Goal: Task Accomplishment & Management: Use online tool/utility

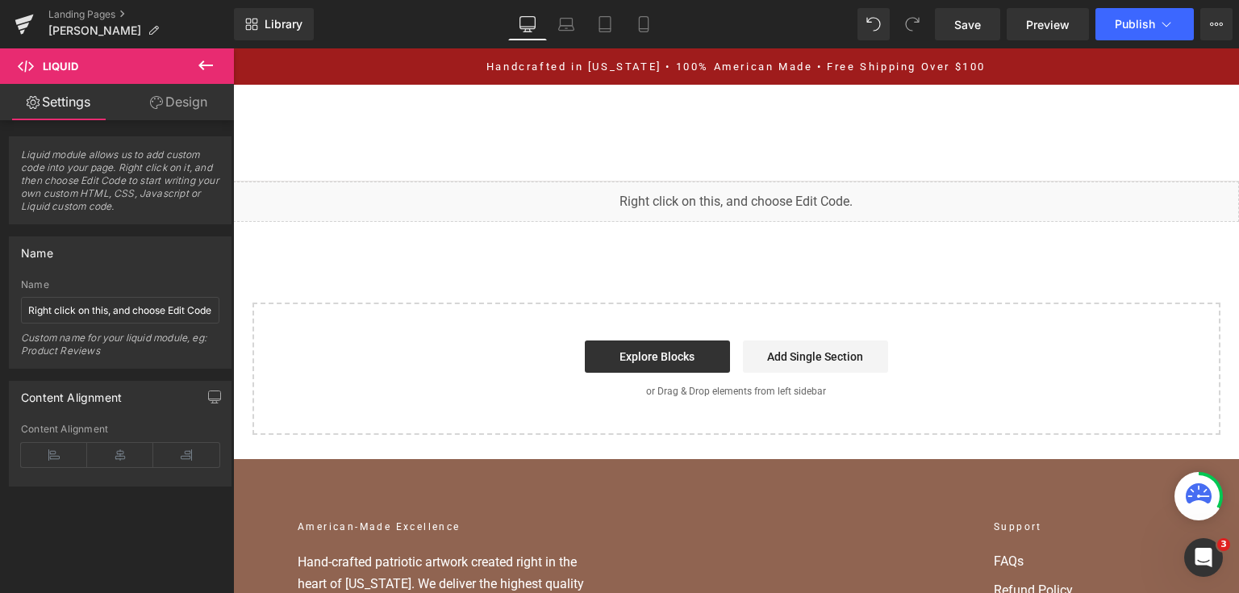
scroll to position [4592, 0]
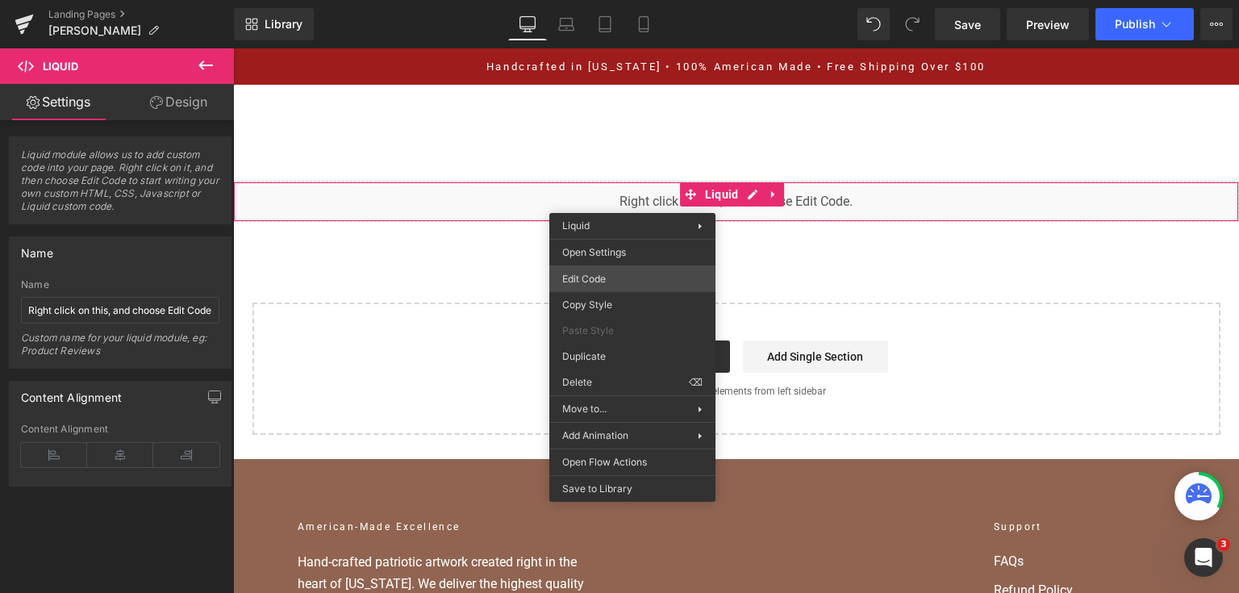
click at [633, 0] on div "You are previewing how the will restyle your page. You can not edit Elements in…" at bounding box center [619, 0] width 1239 height 0
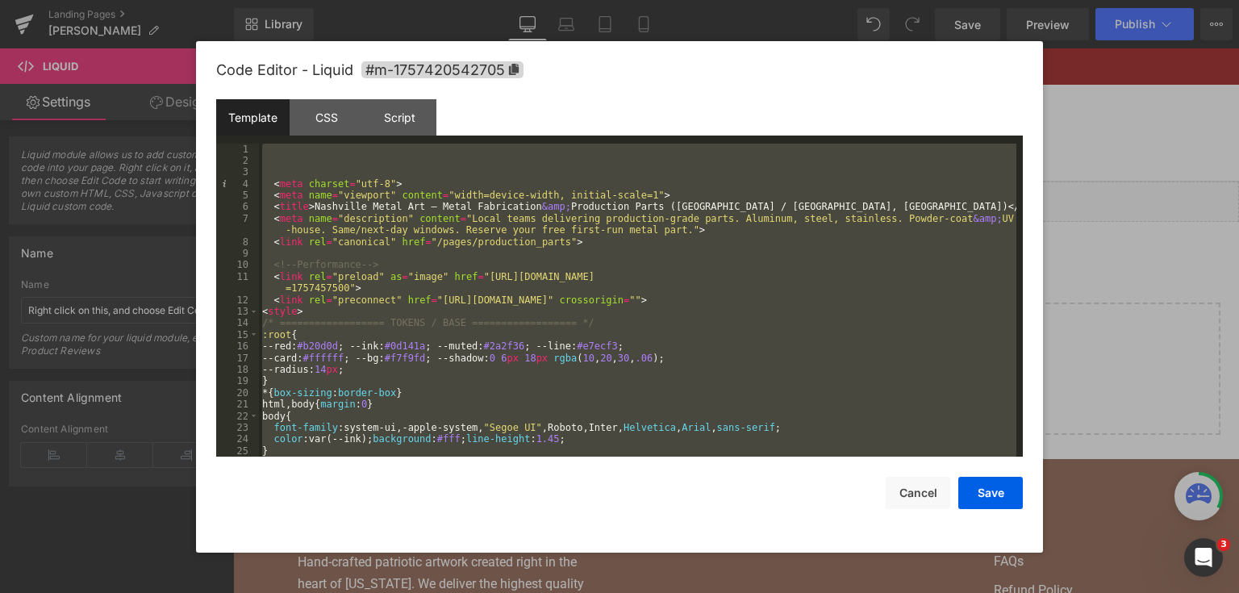
scroll to position [8526, 0]
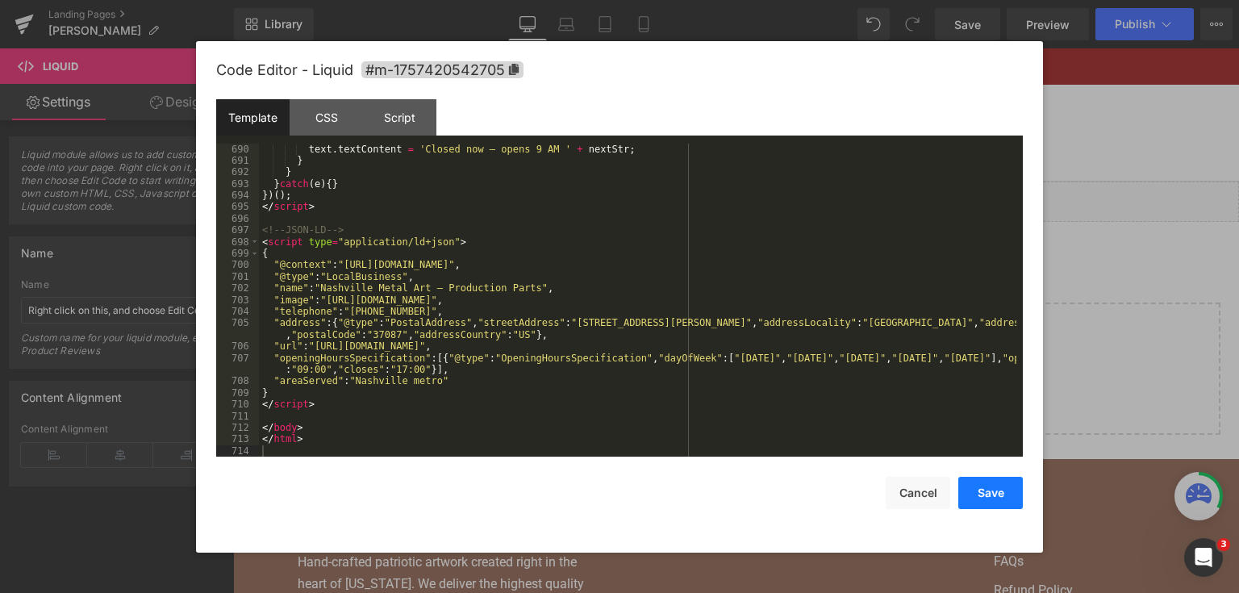
click at [987, 496] on button "Save" at bounding box center [990, 493] width 65 height 32
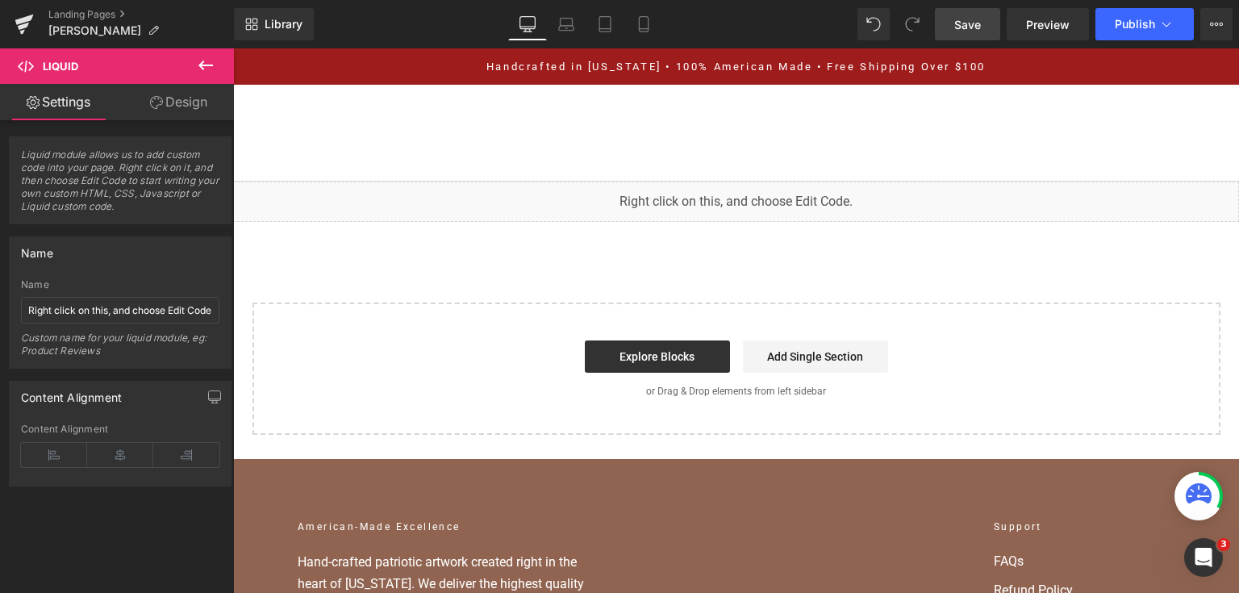
click at [958, 16] on span "Save" at bounding box center [967, 24] width 27 height 17
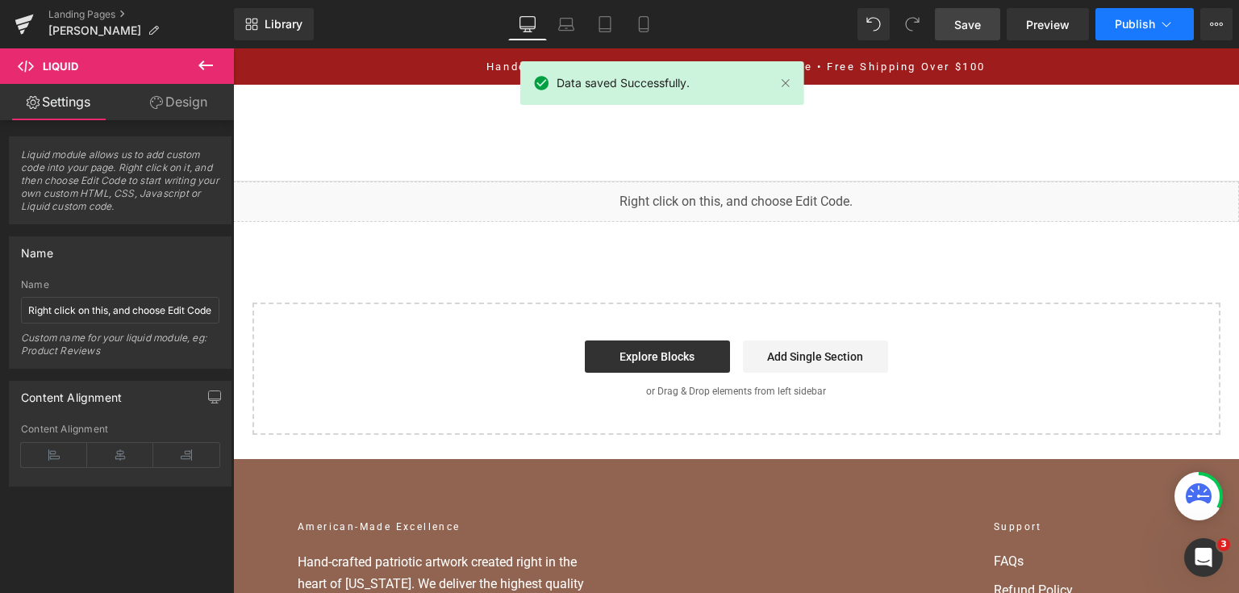
click at [1125, 26] on span "Publish" at bounding box center [1135, 24] width 40 height 13
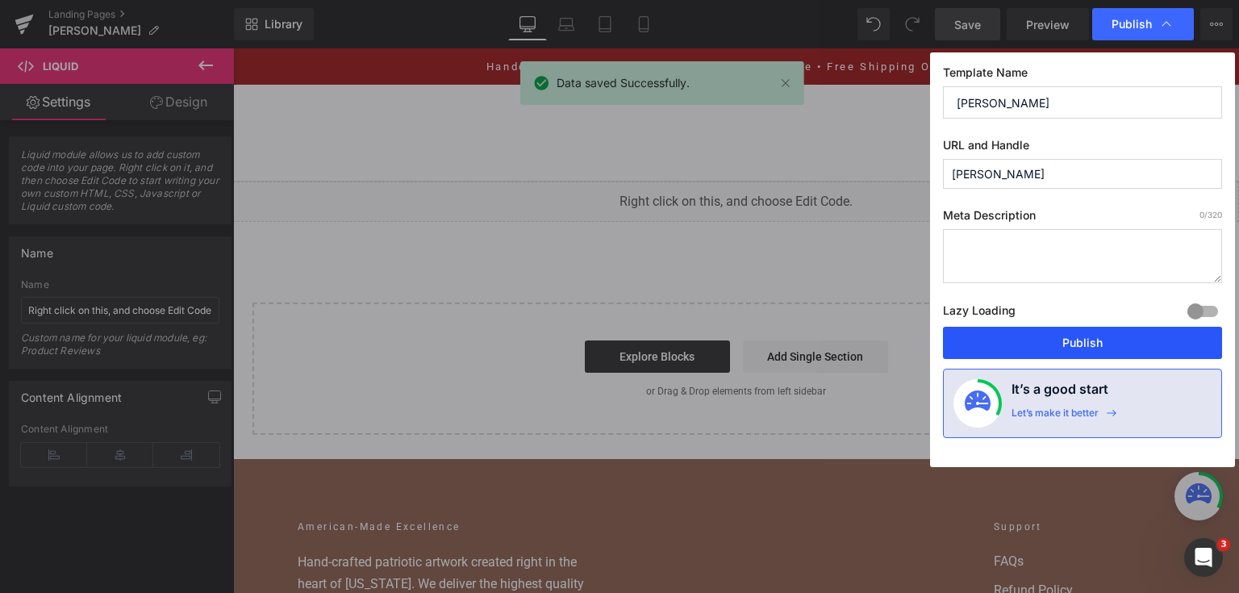
click at [1071, 348] on button "Publish" at bounding box center [1082, 343] width 279 height 32
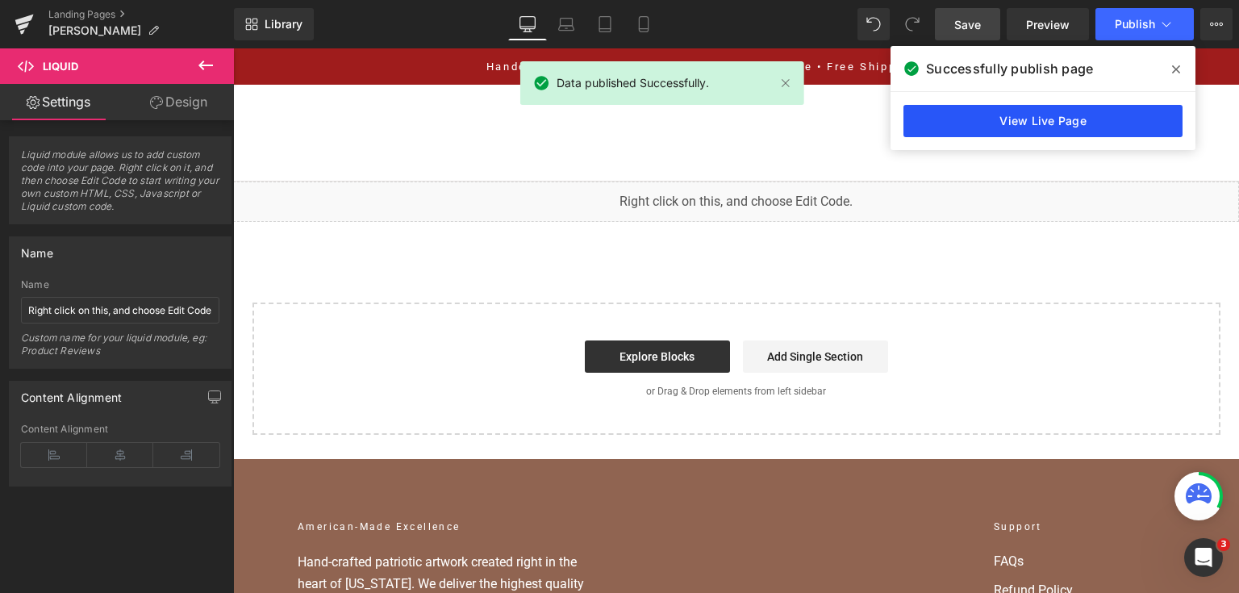
click at [1125, 110] on link "View Live Page" at bounding box center [1043, 121] width 279 height 32
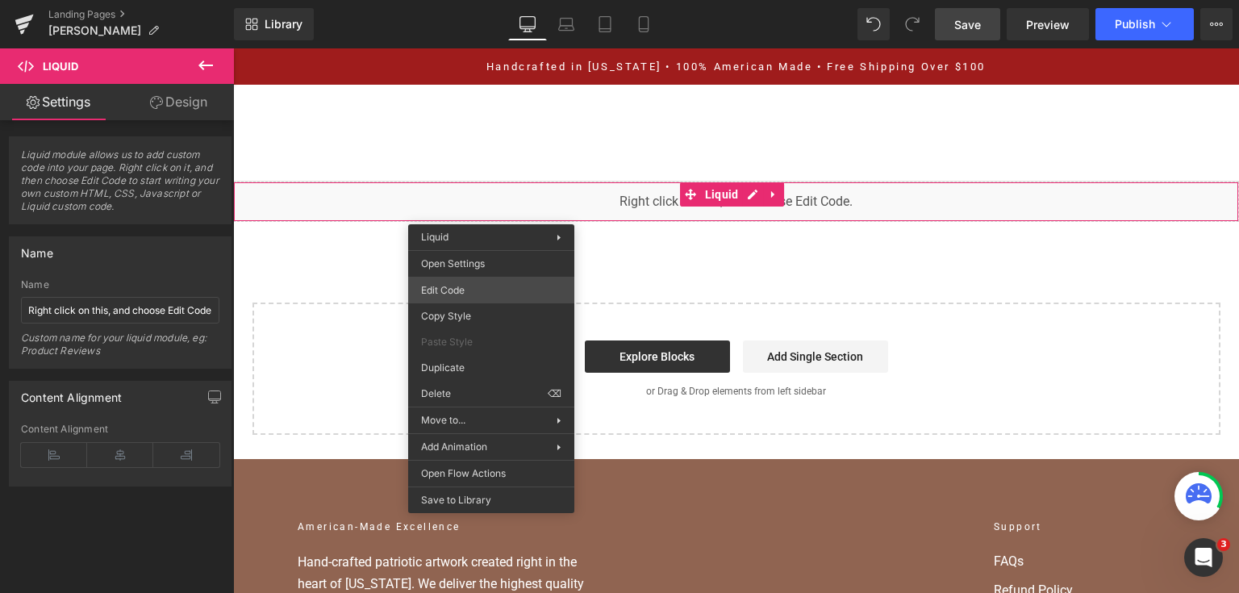
click at [502, 0] on div "You are previewing how the will restyle your page. You can not edit Elements in…" at bounding box center [619, 0] width 1239 height 0
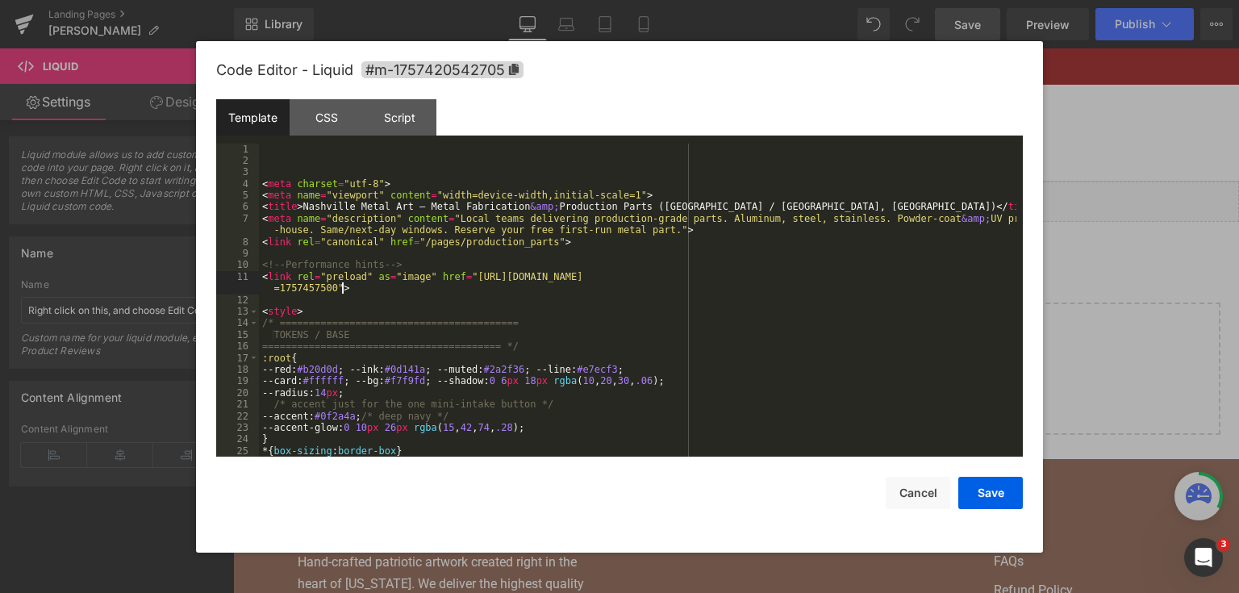
click at [639, 288] on div "< meta charset = "utf-8" > < meta name = "viewport" content = "width=device-wid…" at bounding box center [637, 312] width 757 height 337
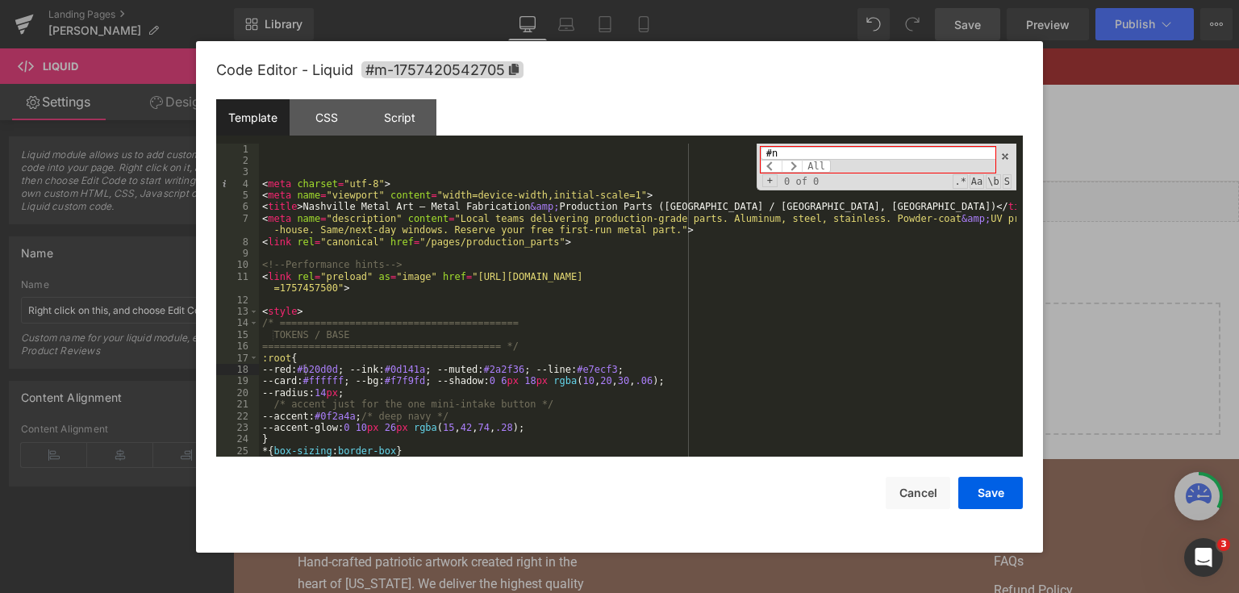
type input "#"
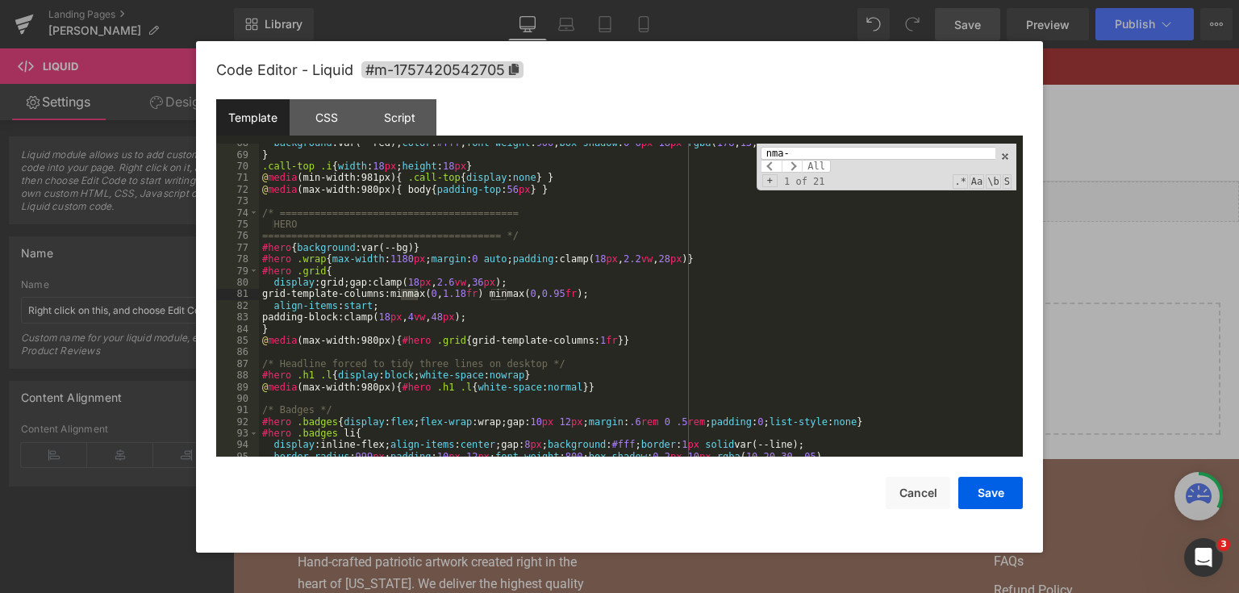
scroll to position [7335, 0]
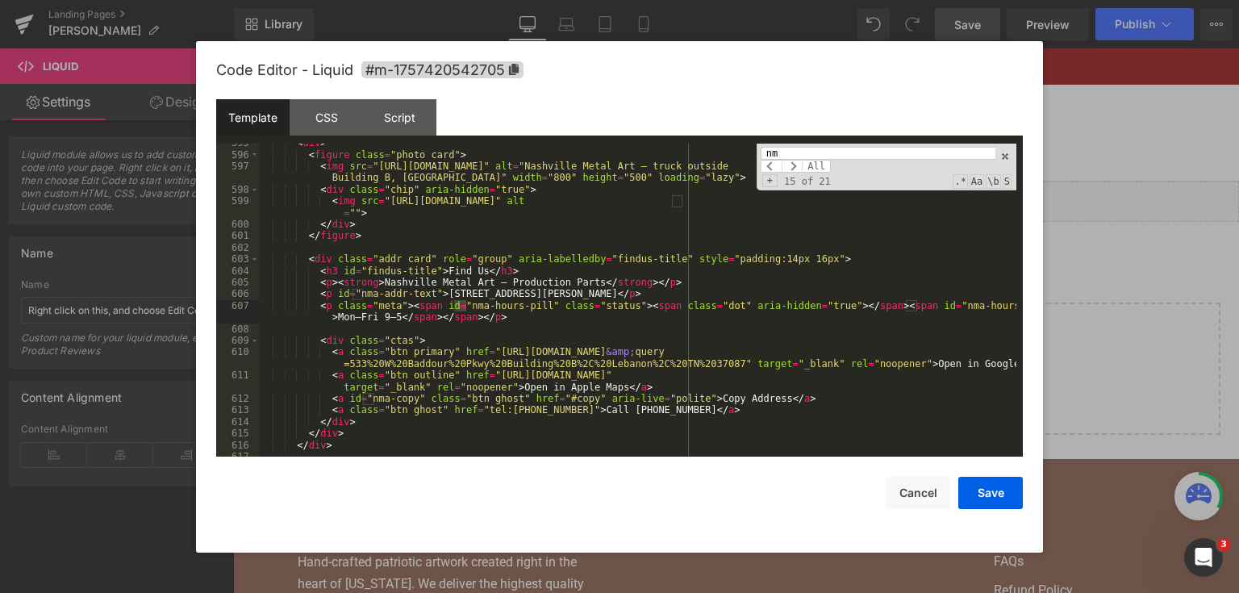
type input "n"
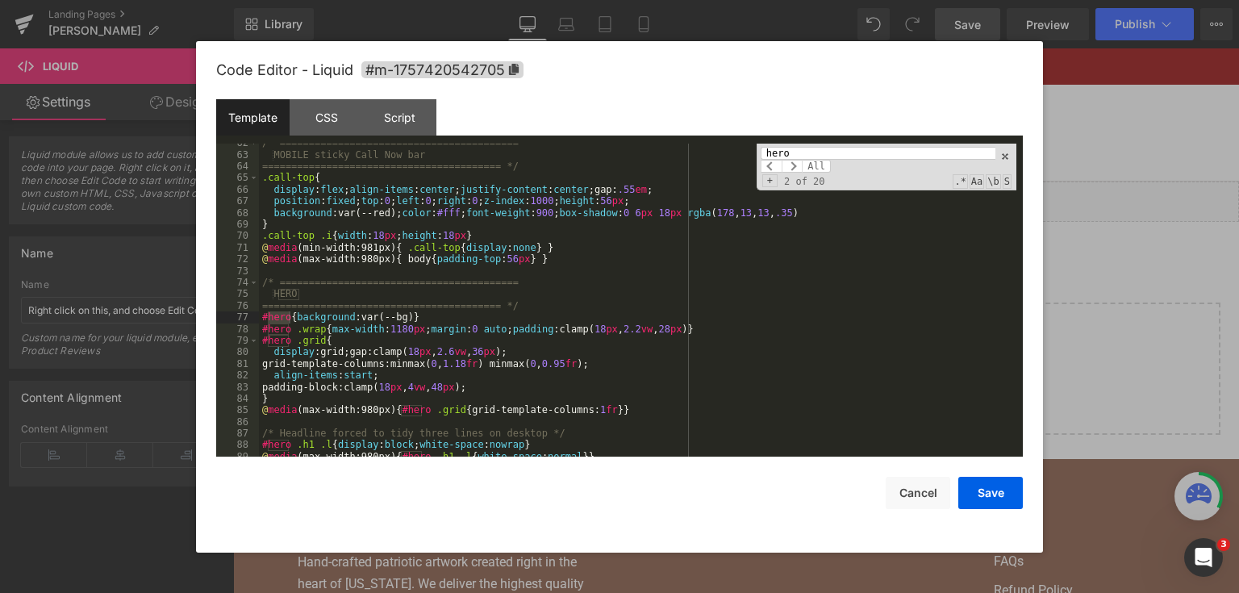
scroll to position [776, 0]
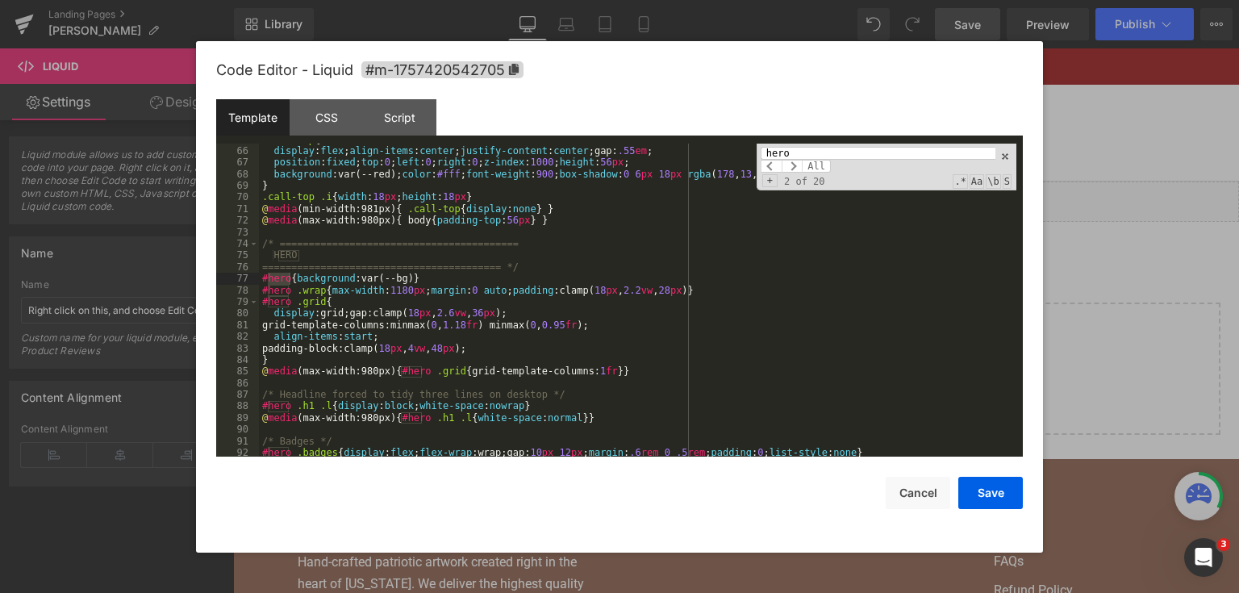
click at [326, 410] on div ".call-top { display : flex ; align-items : center ; justify-content : center ;g…" at bounding box center [637, 302] width 757 height 337
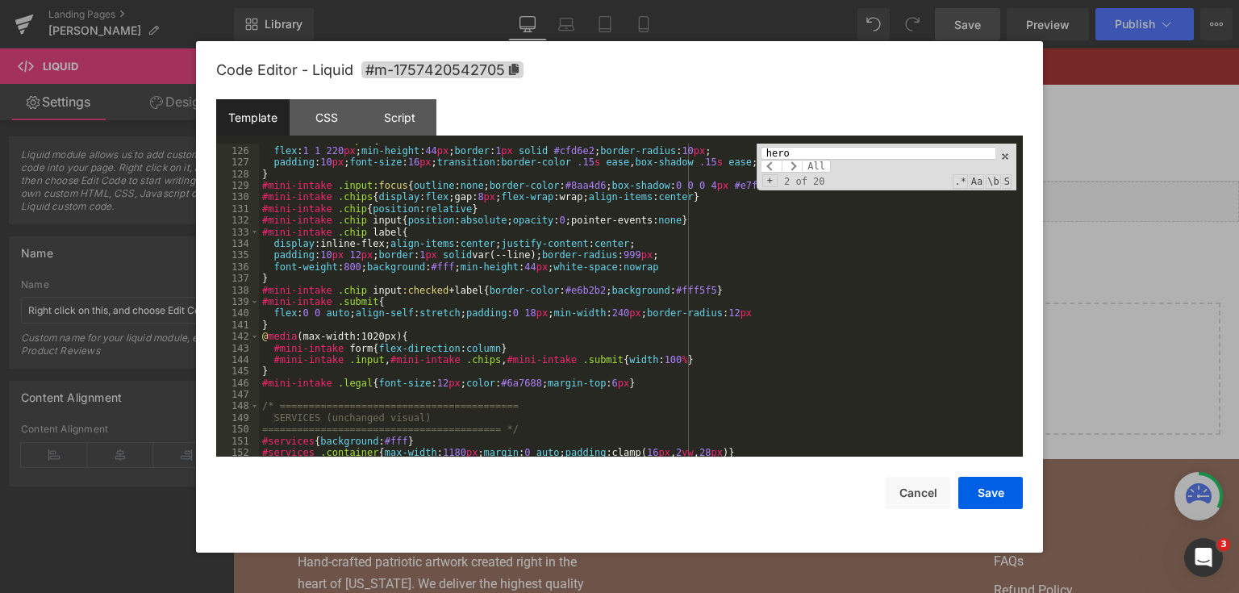
scroll to position [1550, 0]
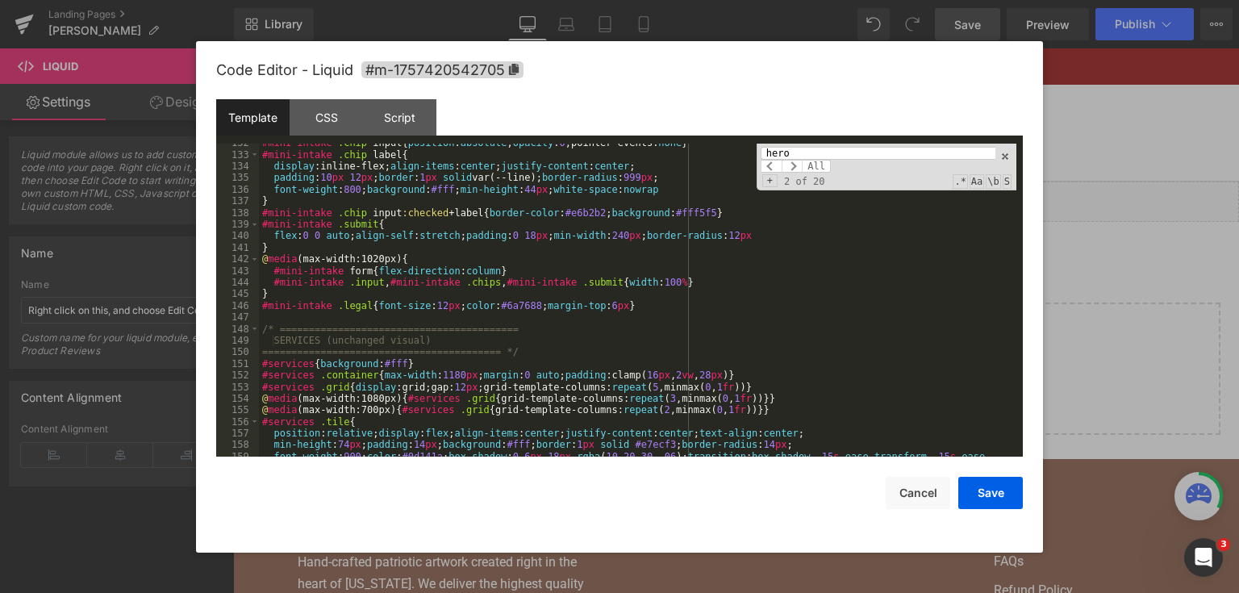
drag, startPoint x: 797, startPoint y: 157, endPoint x: 755, endPoint y: 152, distance: 42.3
click at [755, 152] on div "#mini-intake .chip input { position : absolute ; opacity : 0 ;pointer-events: n…" at bounding box center [637, 301] width 757 height 314
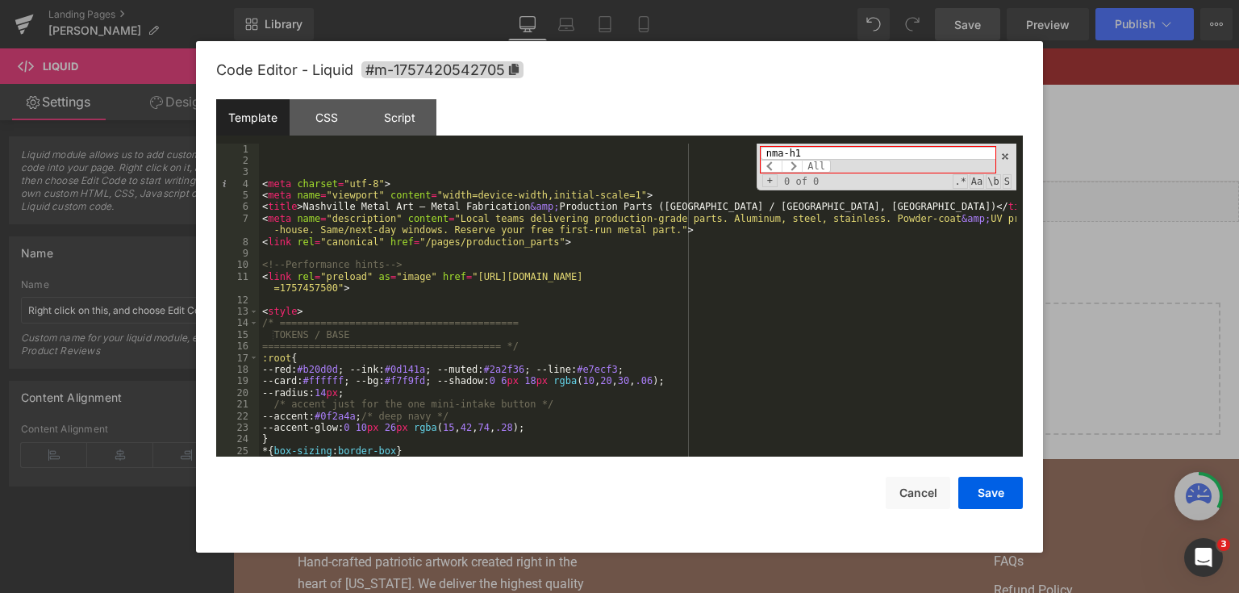
scroll to position [0, 0]
click at [854, 154] on input "nma-h1" at bounding box center [878, 153] width 235 height 13
click at [797, 157] on input "nma-h1" at bounding box center [878, 153] width 235 height 13
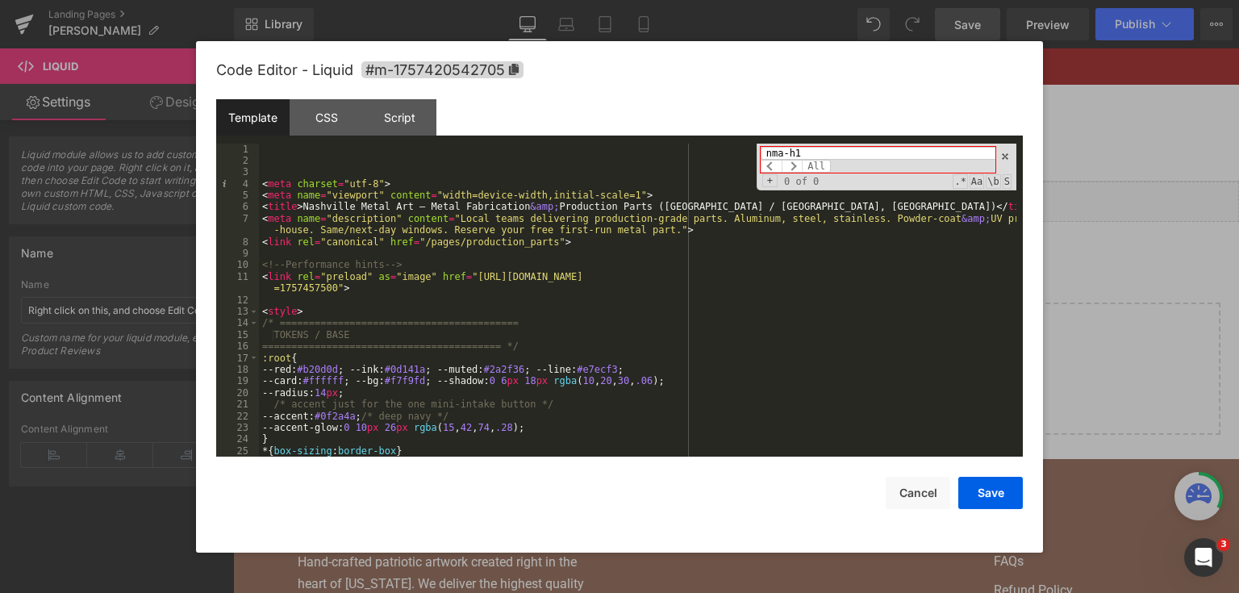
paste input "."
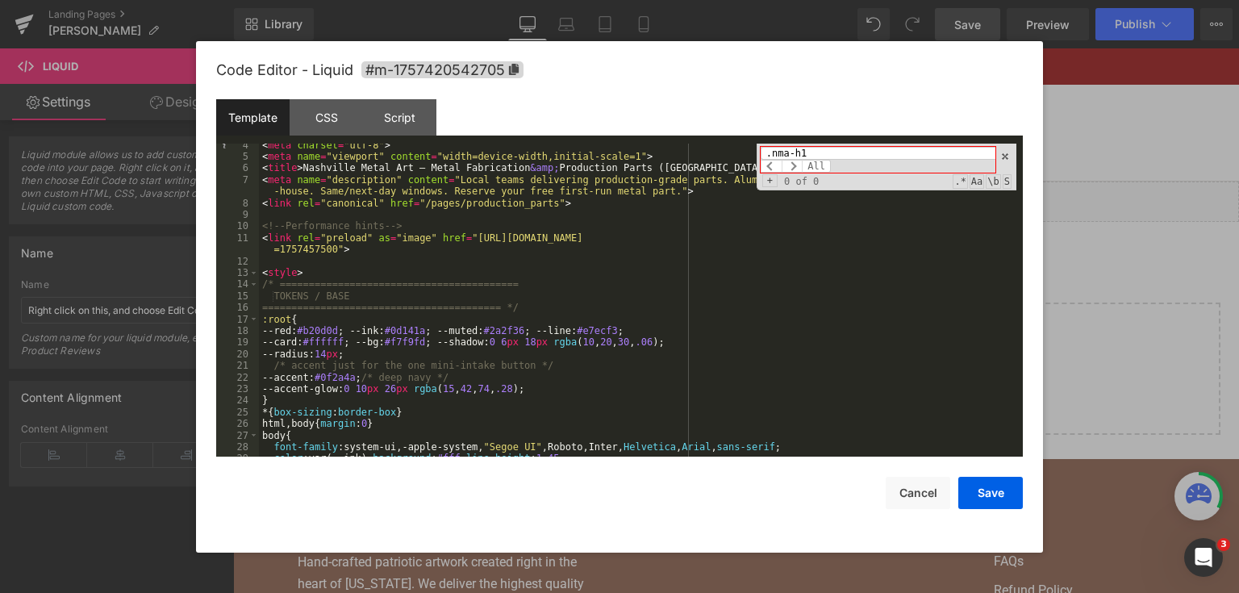
scroll to position [39, 0]
click at [796, 148] on input ".nma-h1" at bounding box center [878, 153] width 235 height 13
click at [794, 145] on div ".nma-h1 All Replace All + 0 of 0 .* Aa \b S" at bounding box center [887, 167] width 260 height 47
click at [791, 152] on input ".nma-h1" at bounding box center [878, 153] width 235 height 13
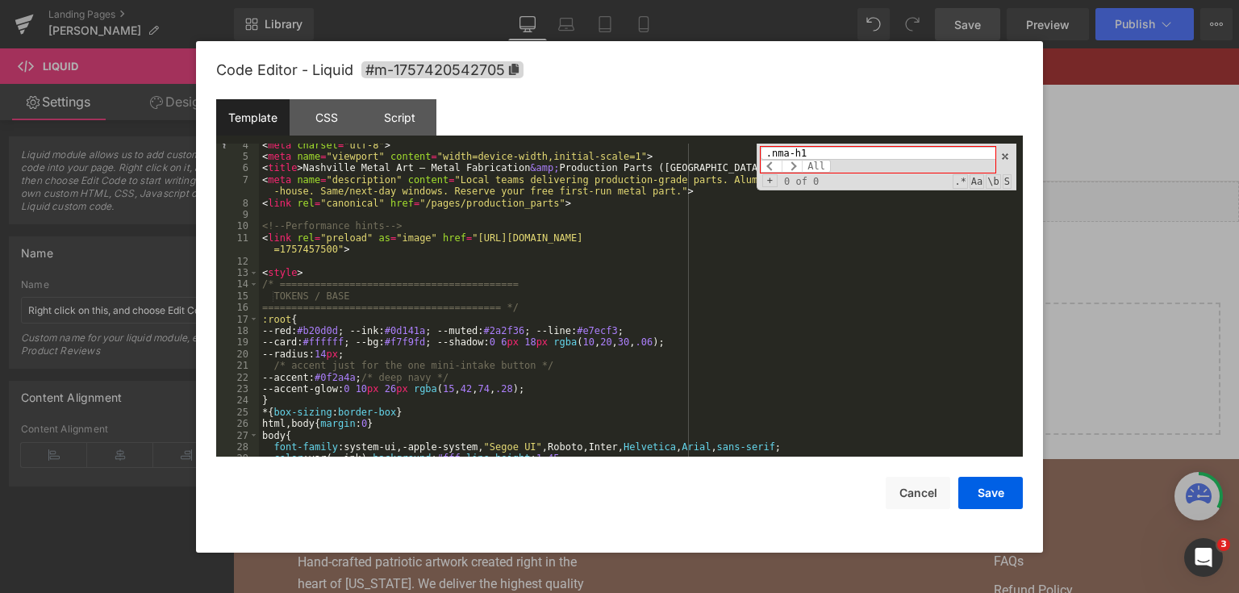
click at [791, 152] on input ".nma-h1" at bounding box center [878, 153] width 235 height 13
paste input "#nma-hero"
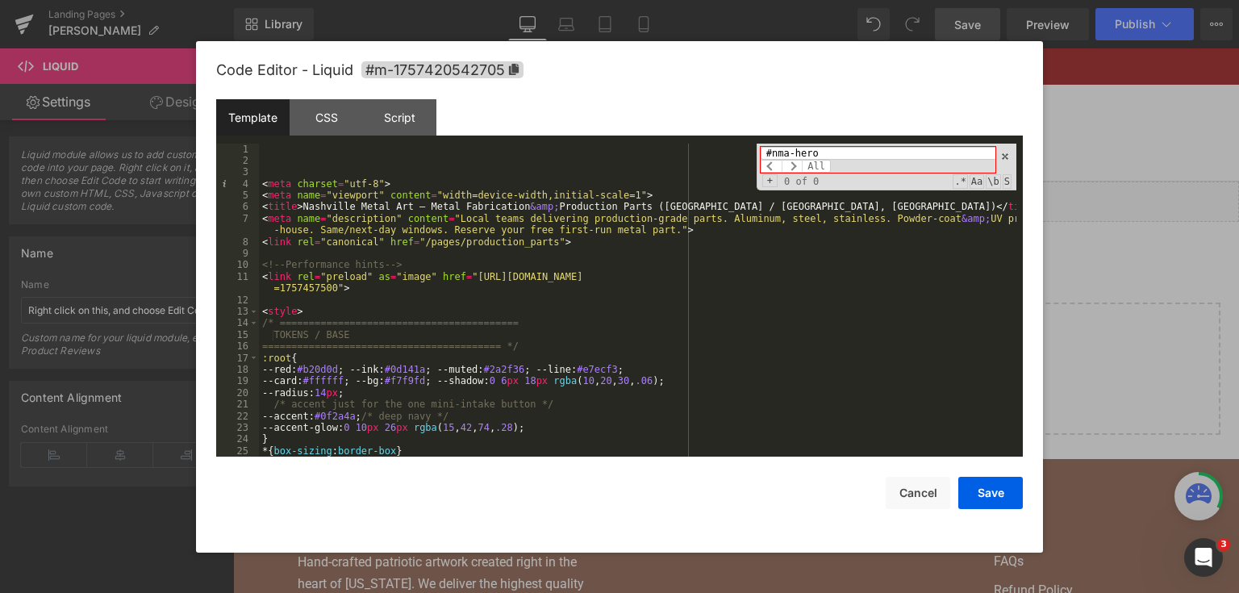
click at [816, 150] on input "#nma-hero" at bounding box center [878, 153] width 235 height 13
type input "#nma-hero"
click at [609, 343] on div "< meta charset = "utf-8" > < meta name = "viewport" content = "width=device-wid…" at bounding box center [637, 312] width 757 height 337
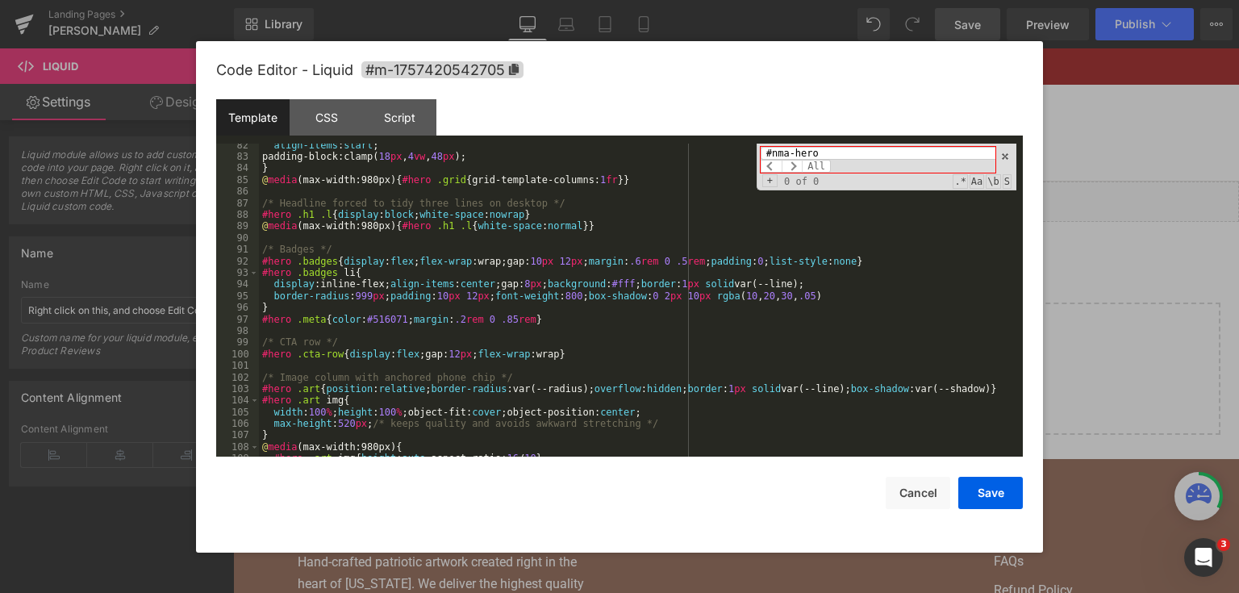
scroll to position [1007, 0]
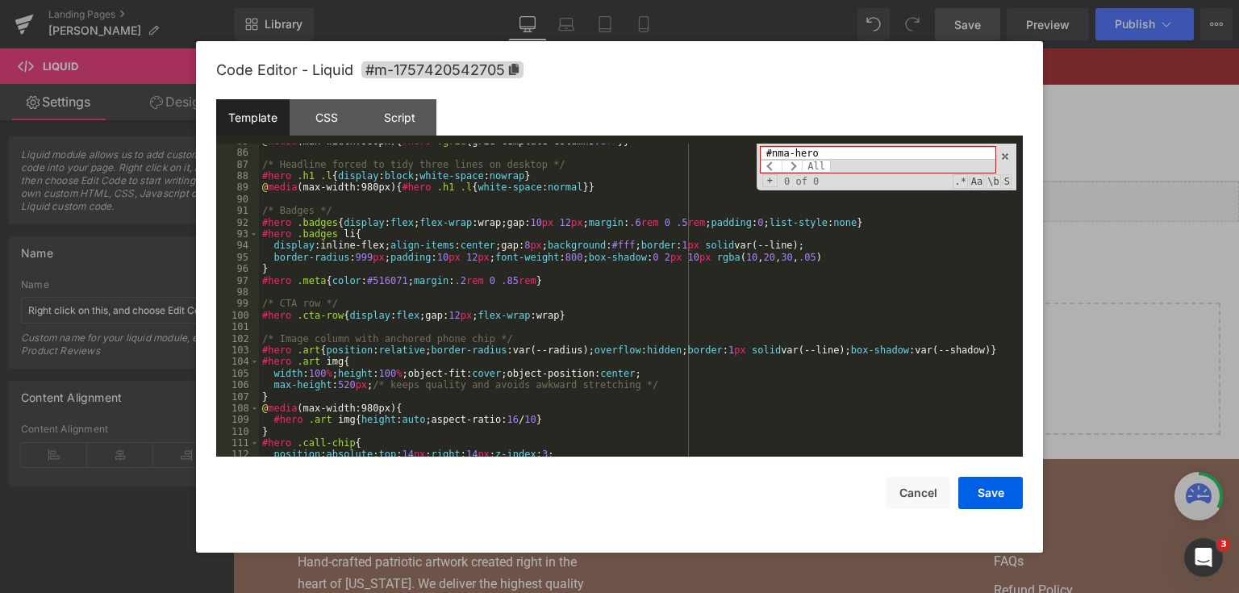
click at [393, 374] on div "@ media (max-width:980px) { #hero .grid { grid-template-columns: 1 fr }} /* Hea…" at bounding box center [637, 304] width 757 height 337
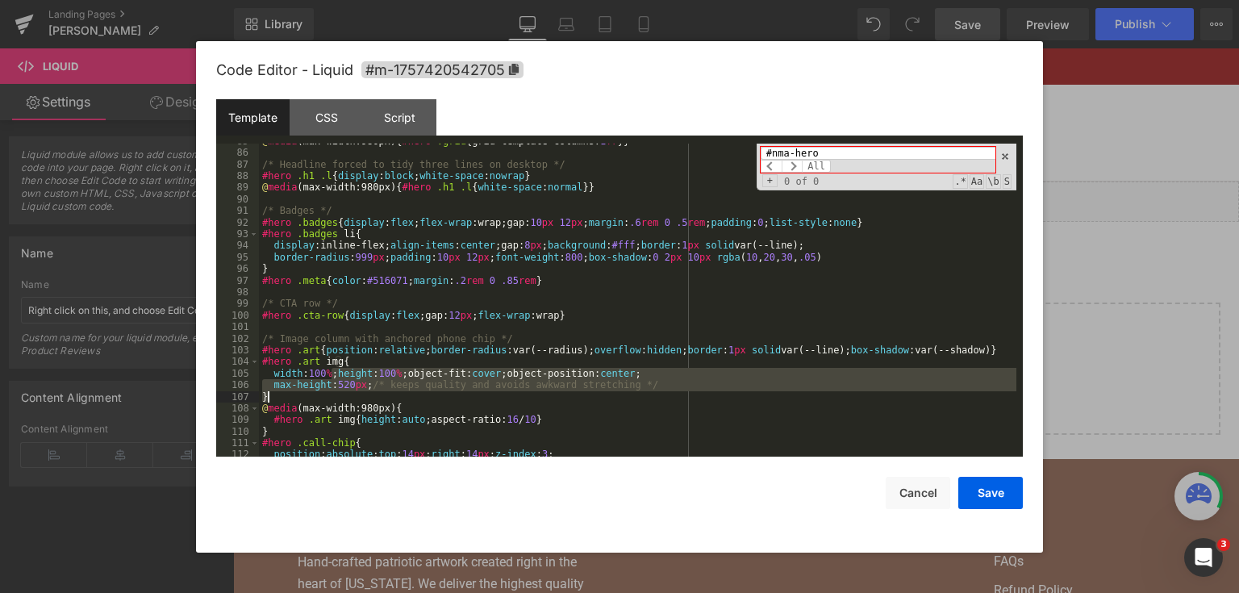
drag, startPoint x: 332, startPoint y: 371, endPoint x: 656, endPoint y: 397, distance: 325.3
click at [656, 397] on div "@ media (max-width:980px) { #hero .grid { grid-template-columns: 1 fr }} /* Hea…" at bounding box center [637, 304] width 757 height 337
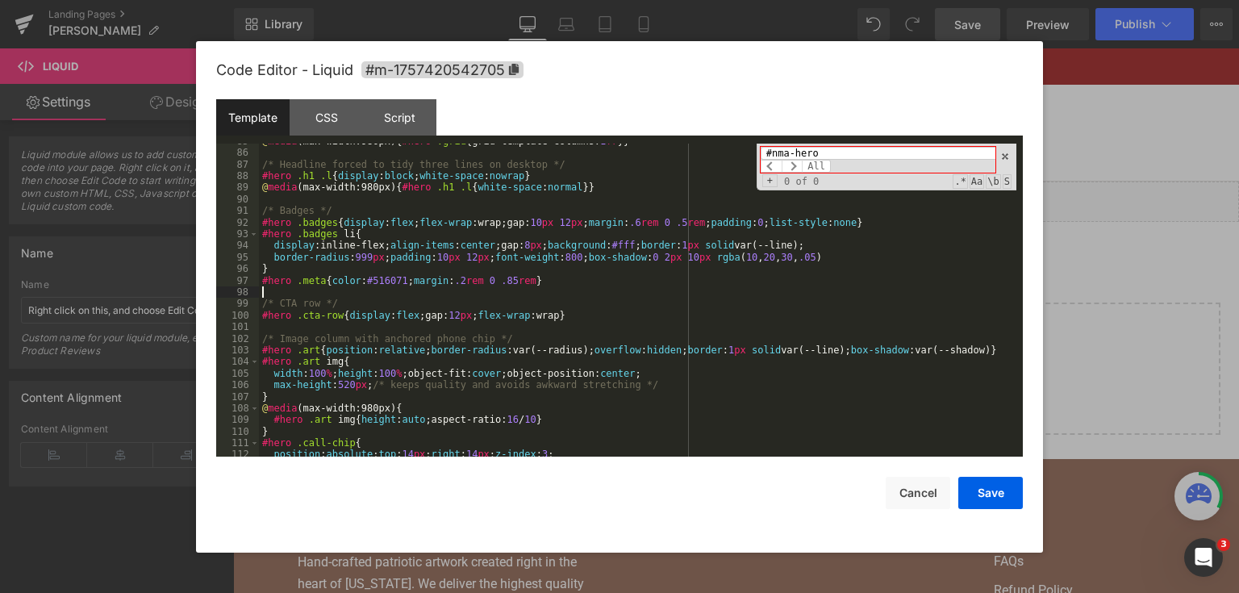
drag, startPoint x: 539, startPoint y: 292, endPoint x: 573, endPoint y: 276, distance: 37.5
click at [539, 291] on div "@ media (max-width:980px) { #hero .grid { grid-template-columns: 1 fr }} /* Hea…" at bounding box center [637, 304] width 757 height 337
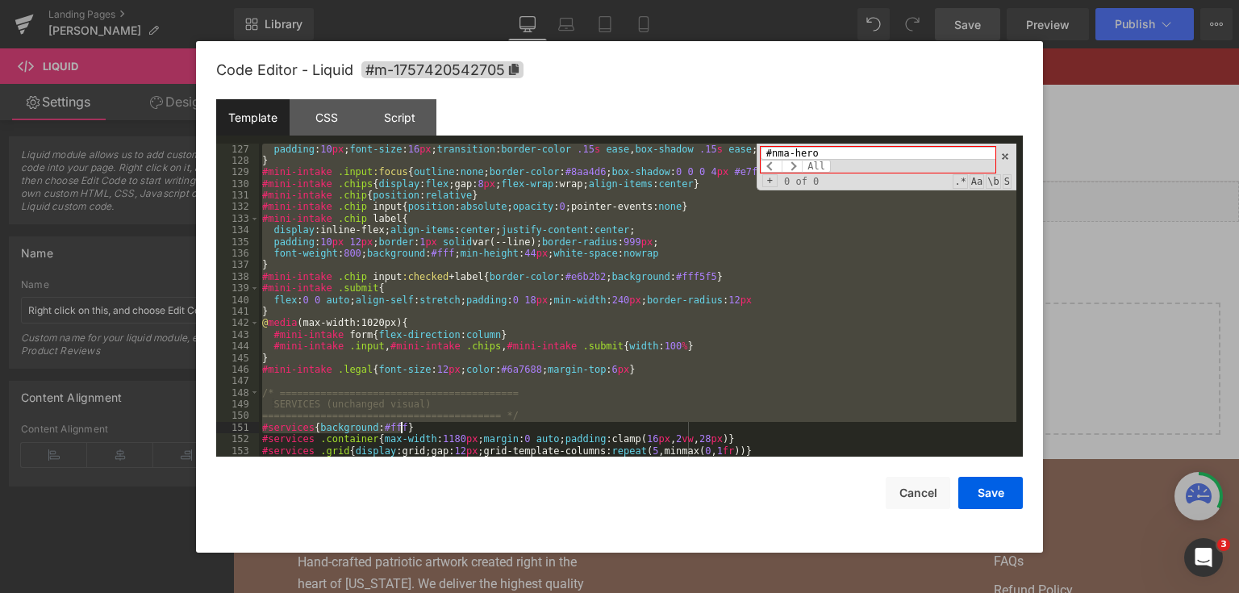
scroll to position [1487, 0]
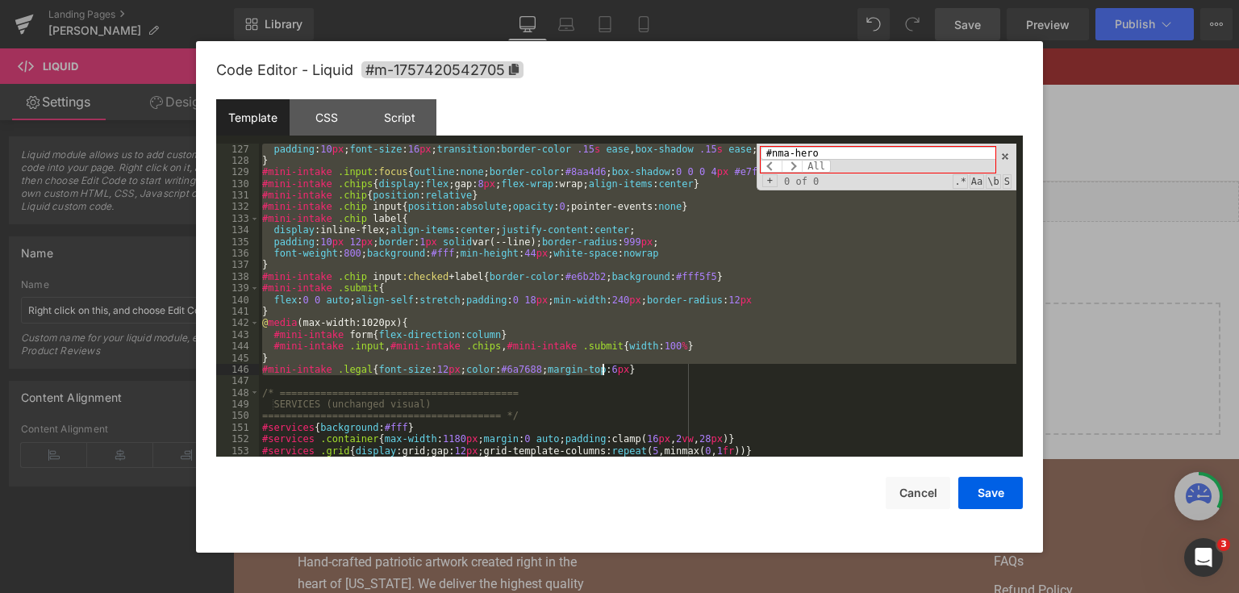
drag, startPoint x: 262, startPoint y: 232, endPoint x: 636, endPoint y: 374, distance: 400.3
click at [636, 374] on div "padding : 10 px ; font-size : 16 px ; transition : border-color .15 s ease , bo…" at bounding box center [637, 312] width 757 height 337
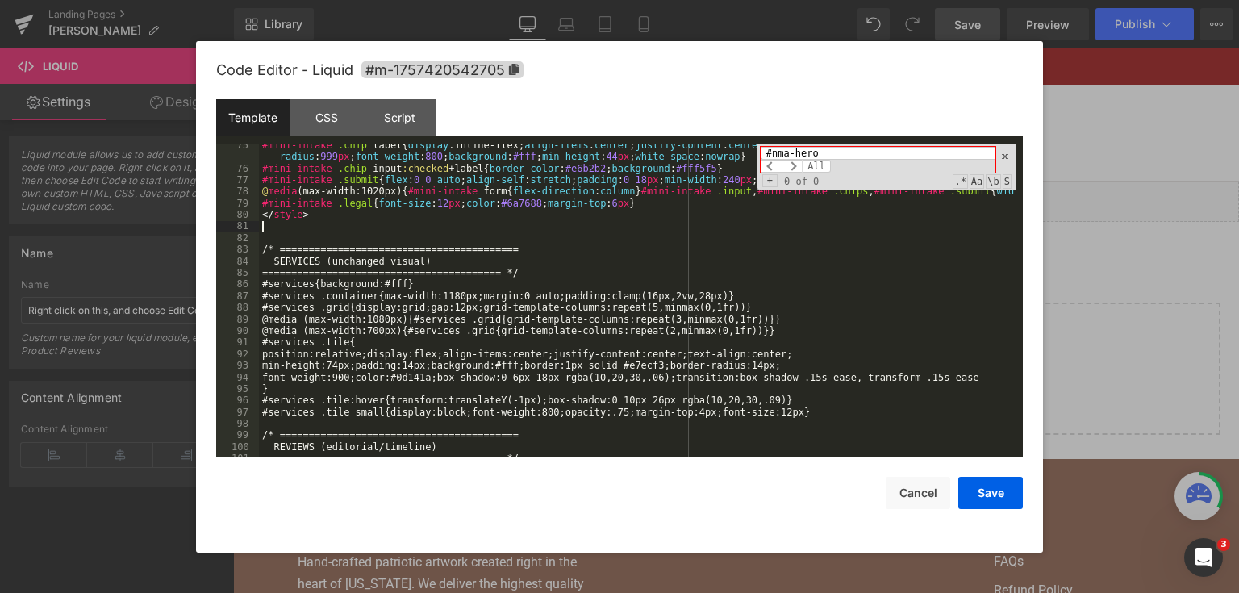
scroll to position [1014, 0]
drag, startPoint x: 314, startPoint y: 222, endPoint x: 258, endPoint y: 221, distance: 55.7
click at [258, 221] on pre "75 76 77 78 79 80 81 82 83 84 85 86 87 88 89 90 91 92 93 94 95 96 97 98 99 100 …" at bounding box center [619, 301] width 807 height 314
click at [307, 219] on div "#mini-intake .chip label { display :inline-flex; align-items : center ; justify…" at bounding box center [637, 314] width 757 height 348
drag, startPoint x: 315, startPoint y: 215, endPoint x: 265, endPoint y: 214, distance: 50.0
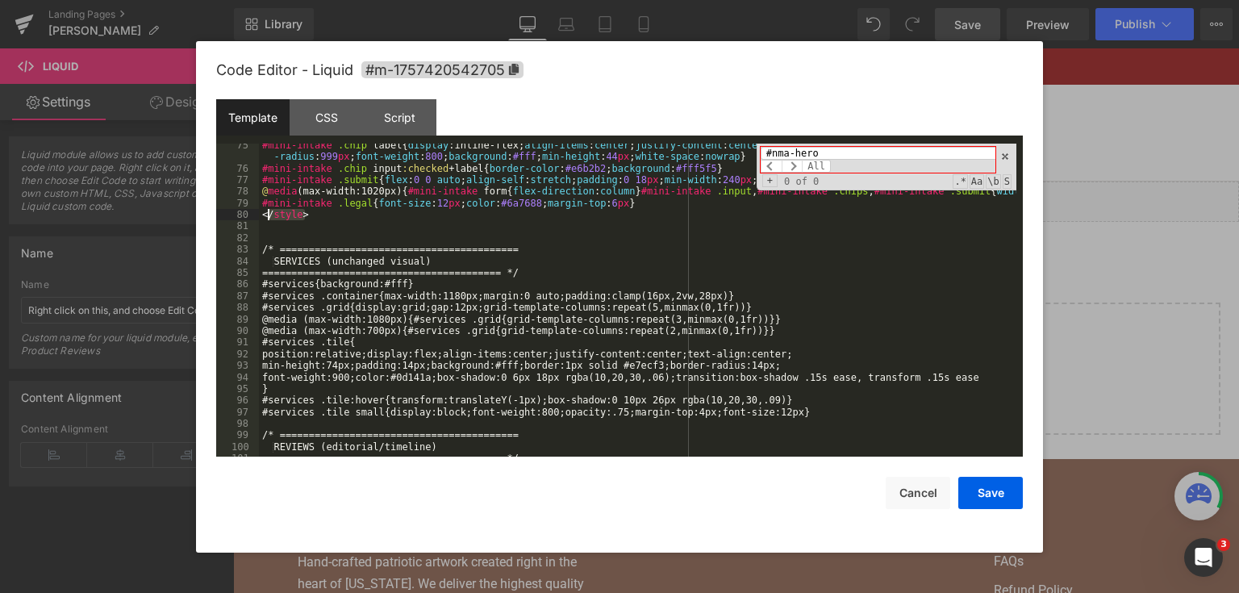
click at [265, 214] on div "#mini-intake .chip label { display :inline-flex; align-items : center ; justify…" at bounding box center [637, 314] width 757 height 348
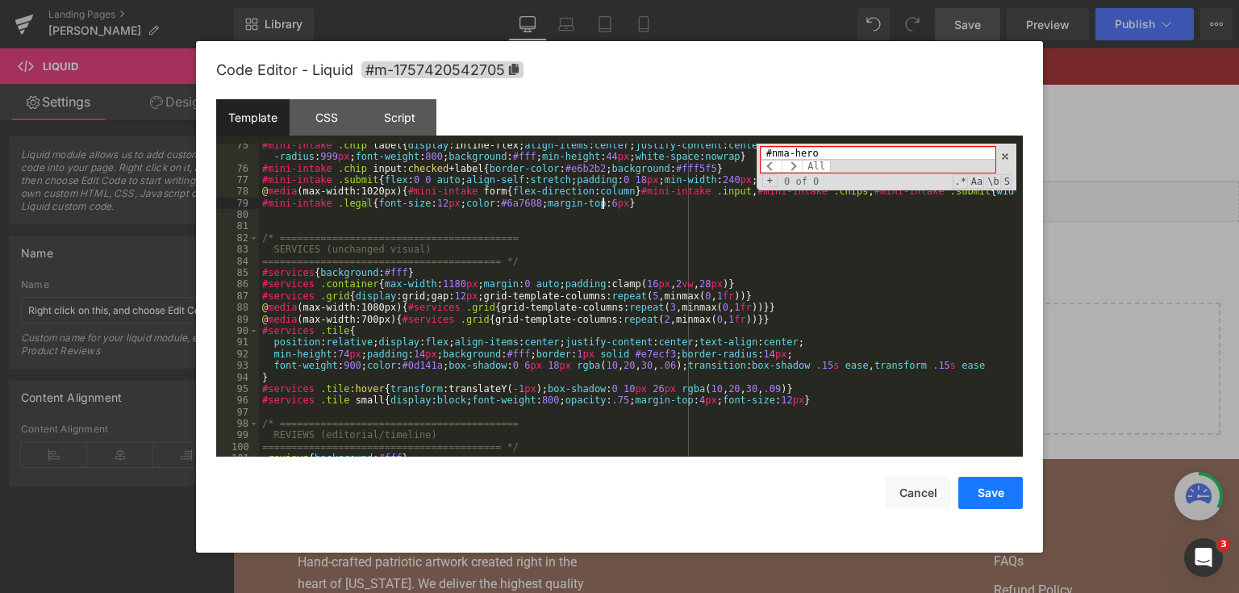
drag, startPoint x: 984, startPoint y: 500, endPoint x: 989, endPoint y: 478, distance: 22.3
click at [985, 500] on button "Save" at bounding box center [990, 493] width 65 height 32
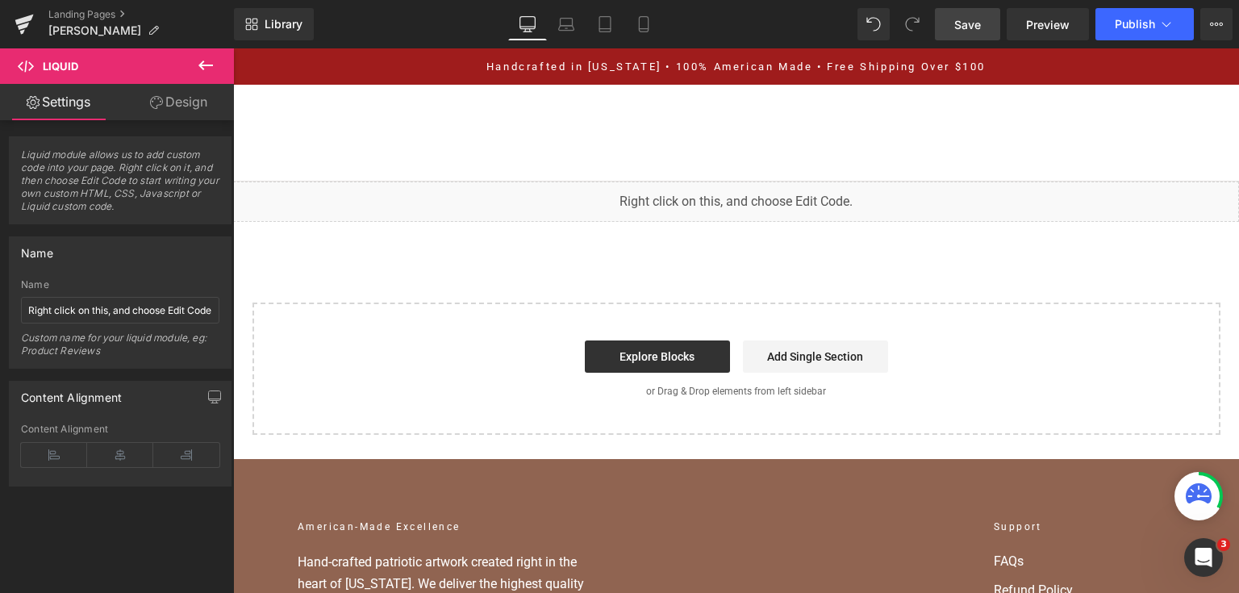
click at [991, 23] on link "Save" at bounding box center [967, 24] width 65 height 32
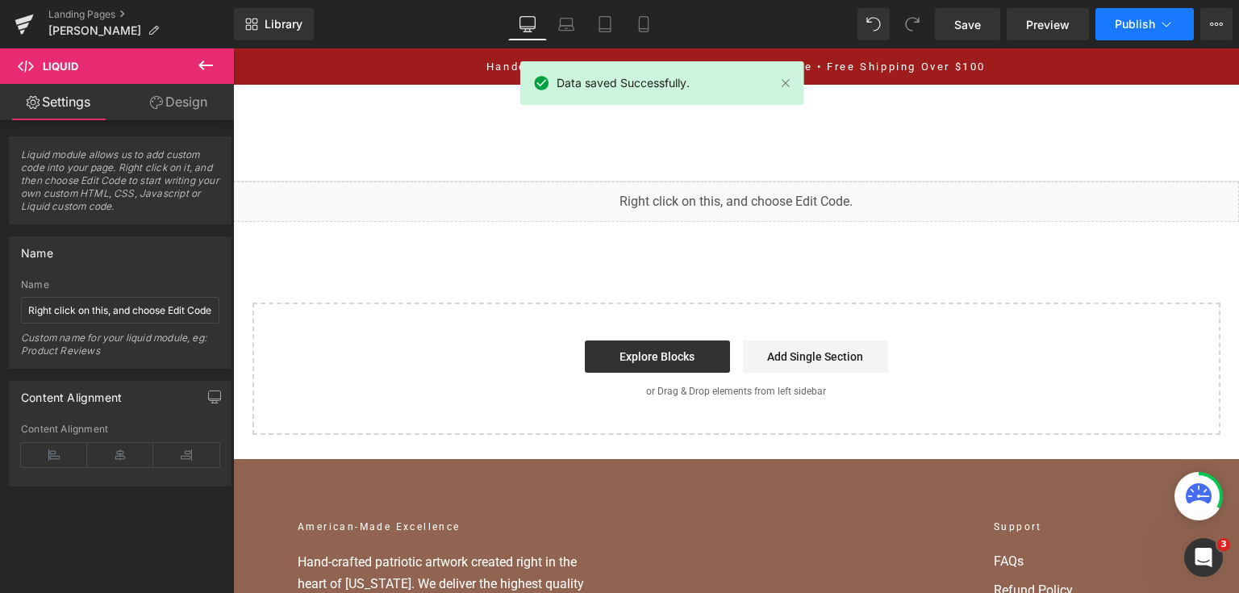
click at [1134, 18] on span "Publish" at bounding box center [1135, 24] width 40 height 13
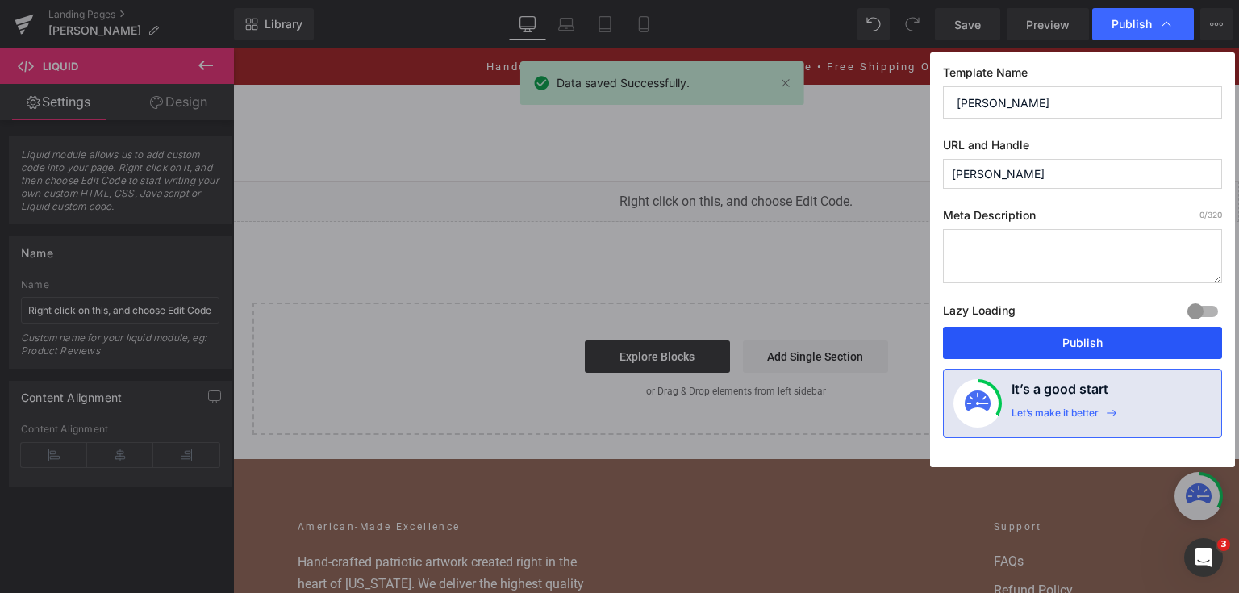
click at [1091, 329] on button "Publish" at bounding box center [1082, 343] width 279 height 32
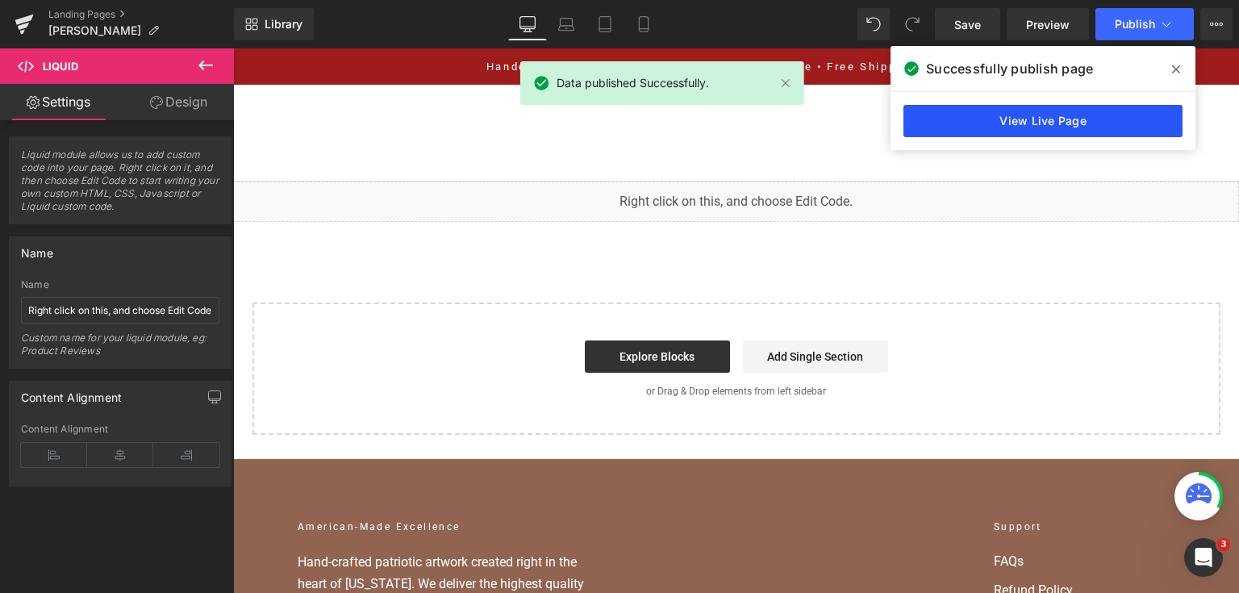
click at [1091, 119] on link "View Live Page" at bounding box center [1043, 121] width 279 height 32
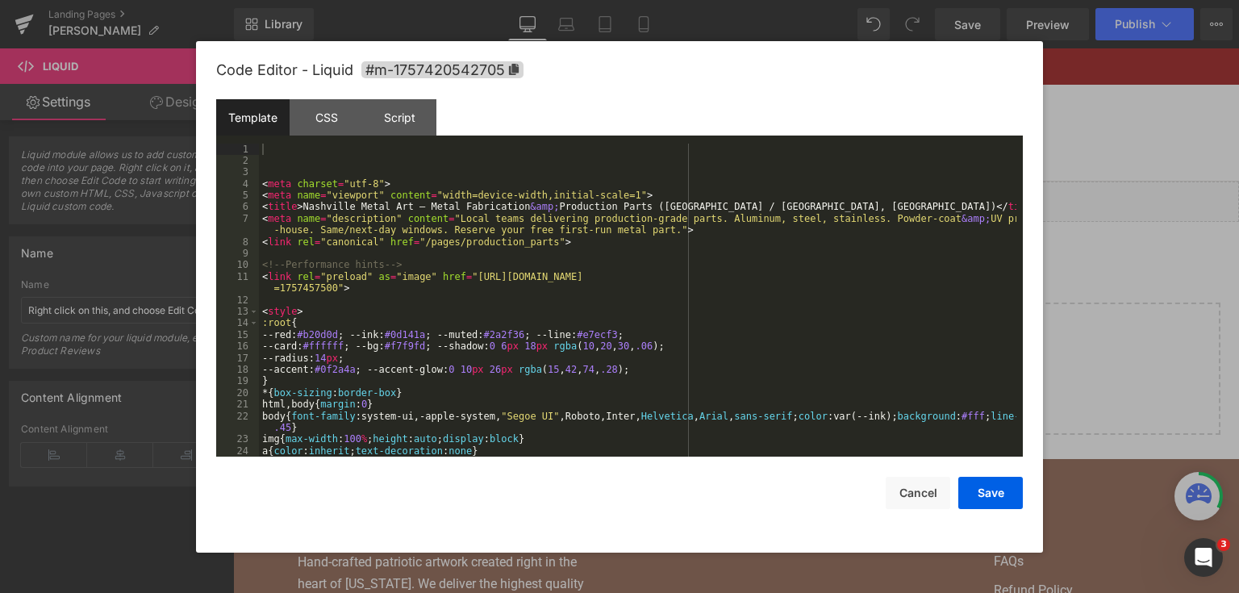
click at [558, 0] on div "You are previewing how the will restyle your page. You can not edit Elements in…" at bounding box center [619, 0] width 1239 height 0
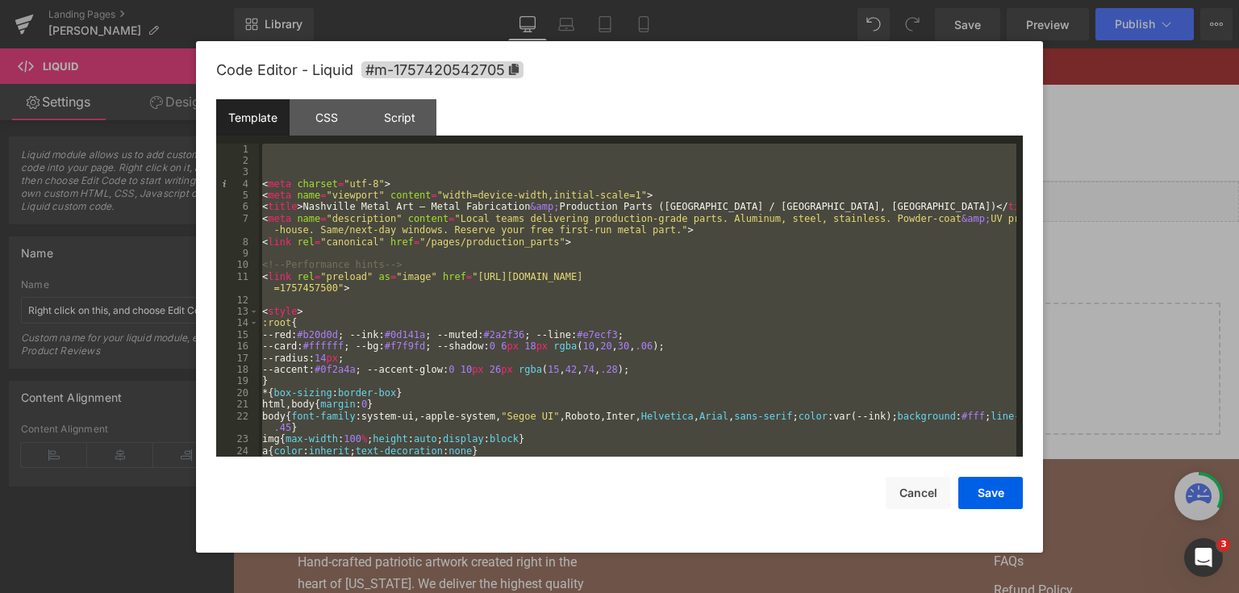
click at [1111, 229] on div at bounding box center [619, 296] width 1239 height 593
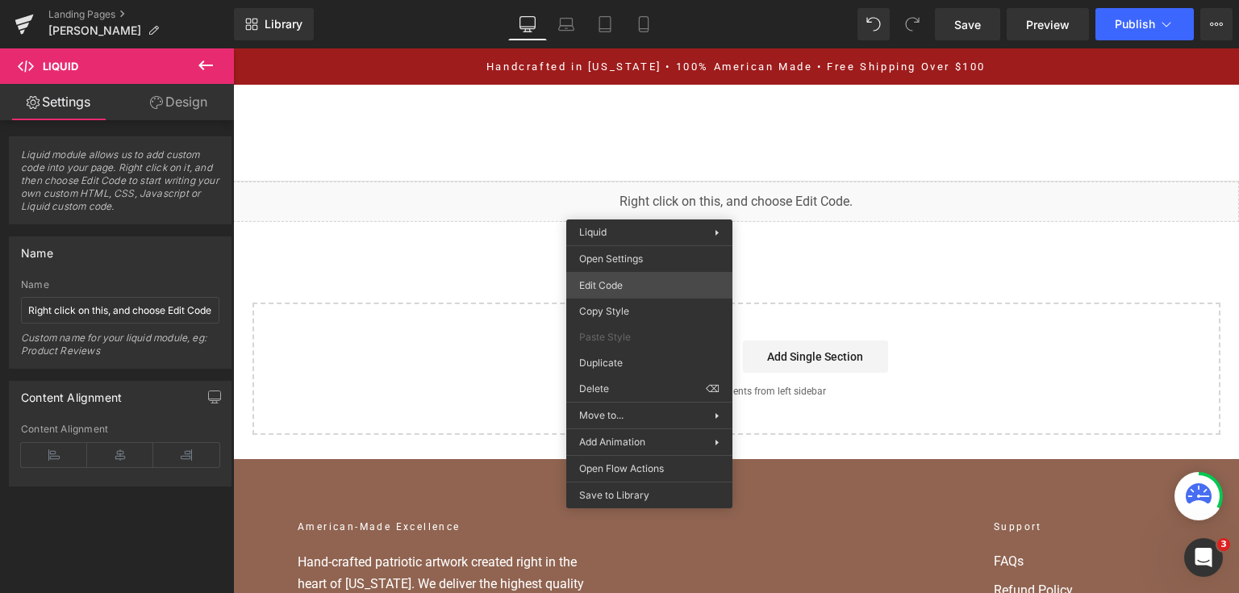
click at [643, 0] on div "You are previewing how the will restyle your page. You can not edit Elements in…" at bounding box center [619, 0] width 1239 height 0
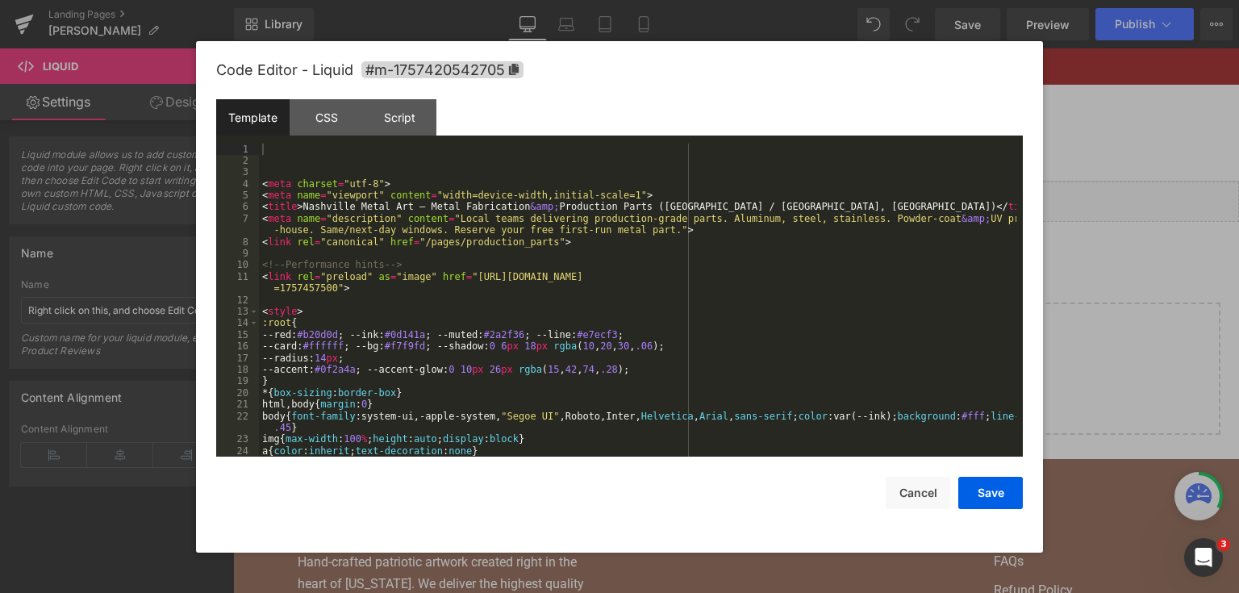
click at [366, 310] on div "< meta charset = "utf-8" > < meta name = "viewport" content = "width=device-wid…" at bounding box center [637, 312] width 757 height 337
click at [262, 181] on div "< meta charset = "utf-8" > < meta name = "viewport" content = "width=device-wid…" at bounding box center [637, 312] width 757 height 337
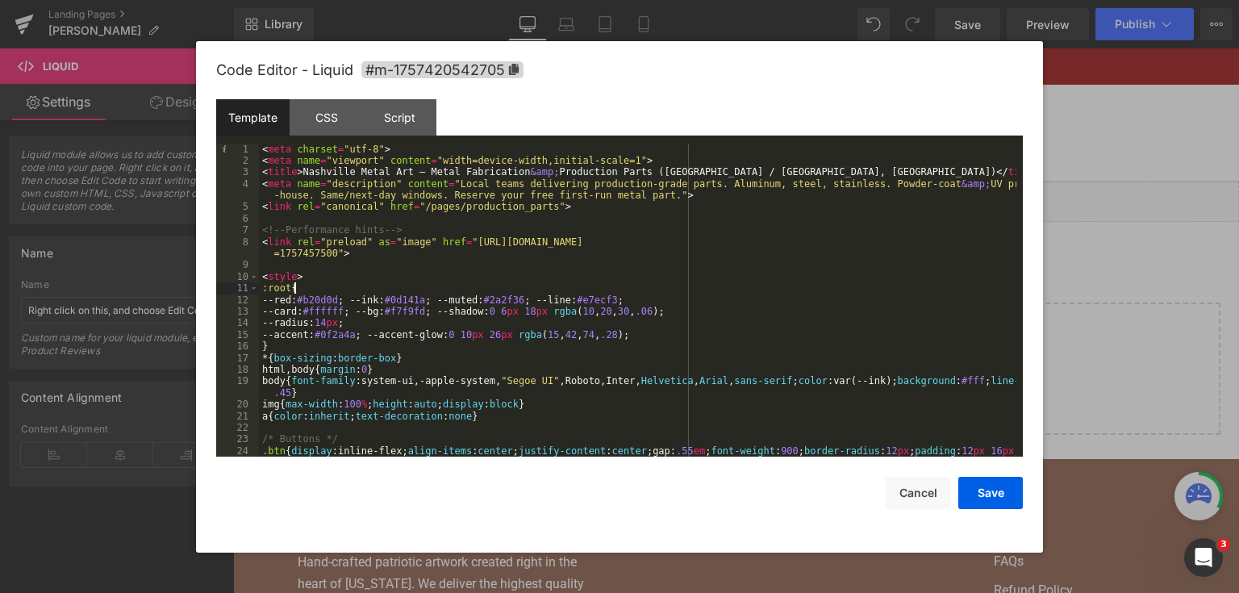
click at [384, 291] on div "< meta charset = "utf-8" > < meta name = "viewport" content = "width=device-wid…" at bounding box center [637, 324] width 757 height 360
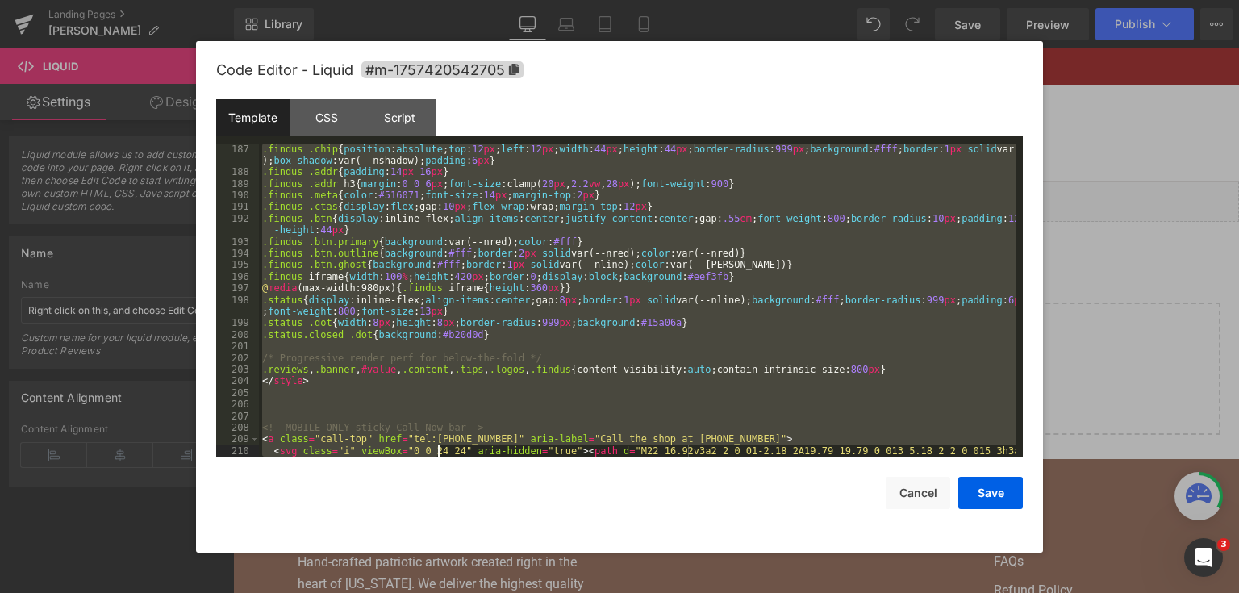
scroll to position [2381, 0]
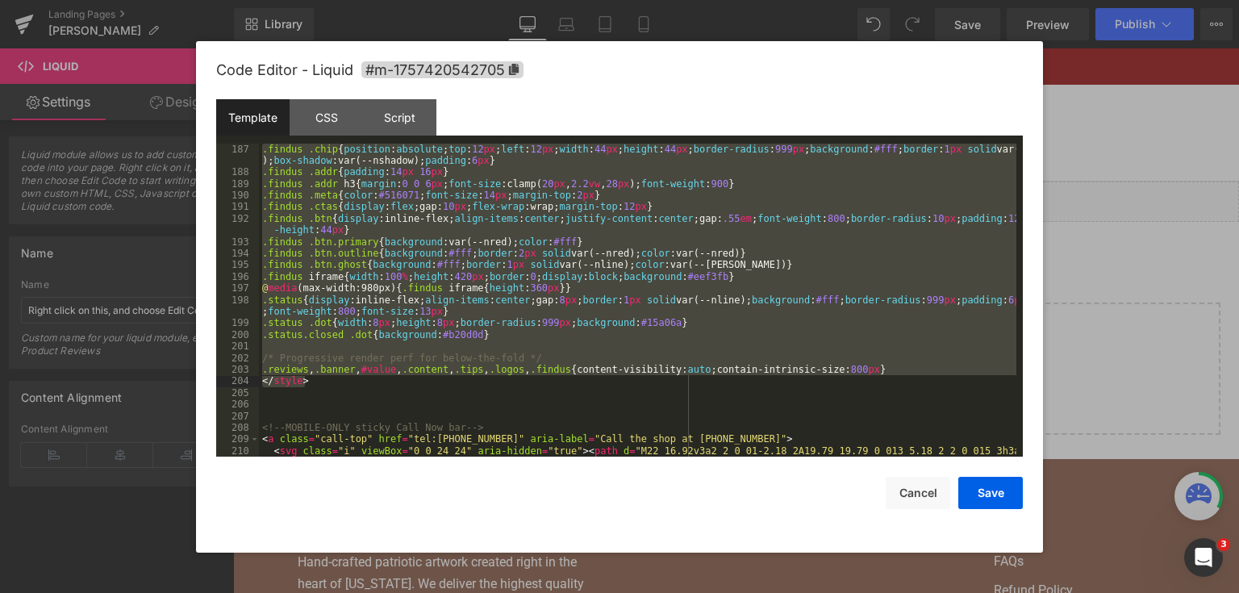
drag, startPoint x: 261, startPoint y: 195, endPoint x: 463, endPoint y: 387, distance: 279.0
click at [463, 387] on div ".findus .chip { position : absolute ; top : 12 px ; left : 12 px ; width : 44 p…" at bounding box center [637, 330] width 757 height 372
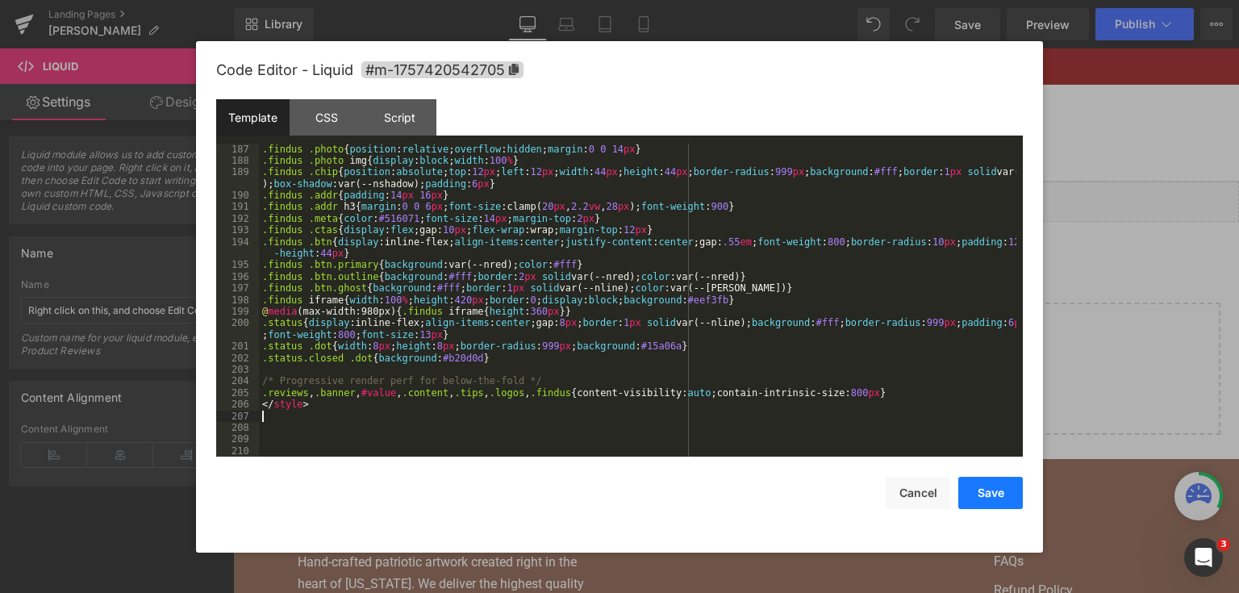
click at [1013, 497] on button "Save" at bounding box center [990, 493] width 65 height 32
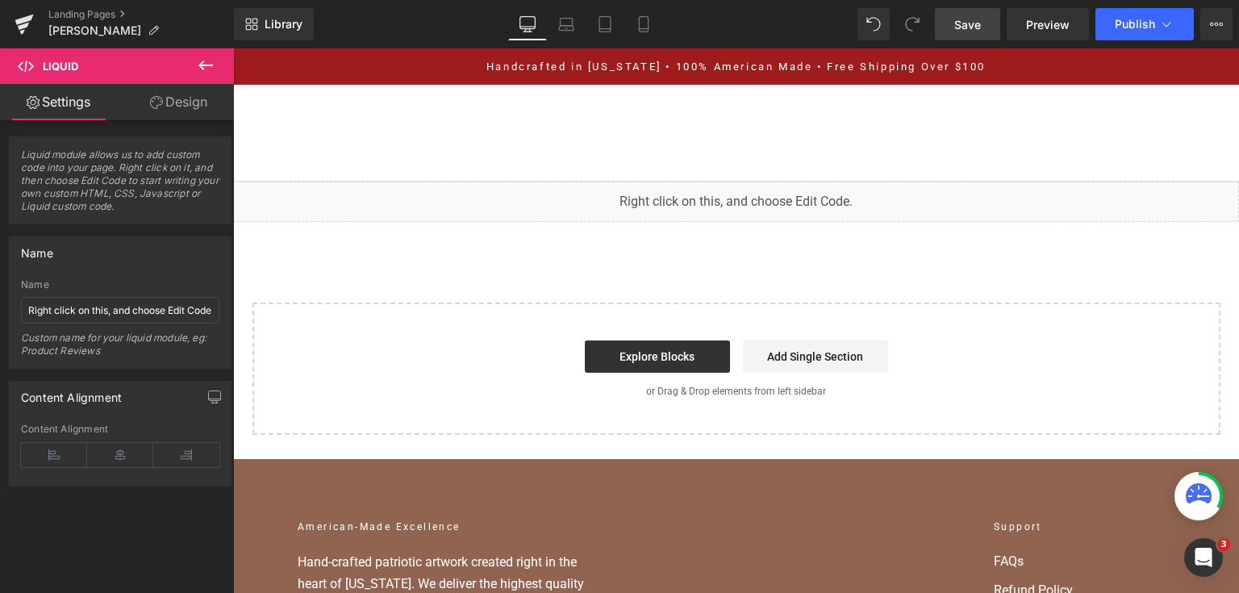
click at [970, 32] on link "Save" at bounding box center [967, 24] width 65 height 32
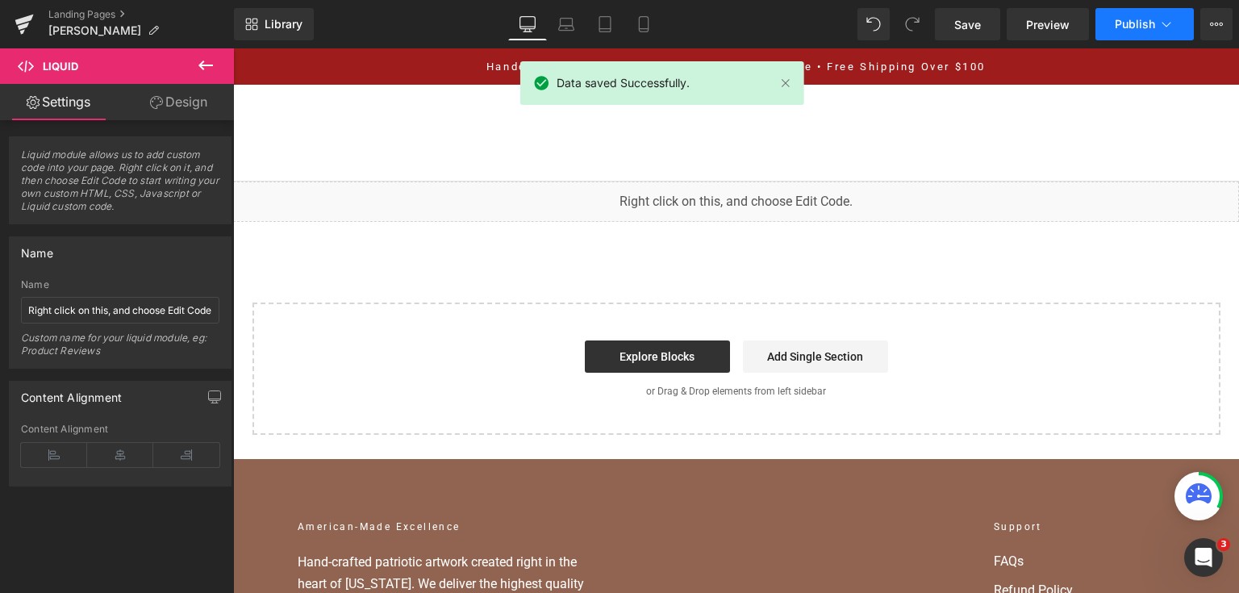
click at [1168, 32] on button "Publish" at bounding box center [1145, 24] width 98 height 32
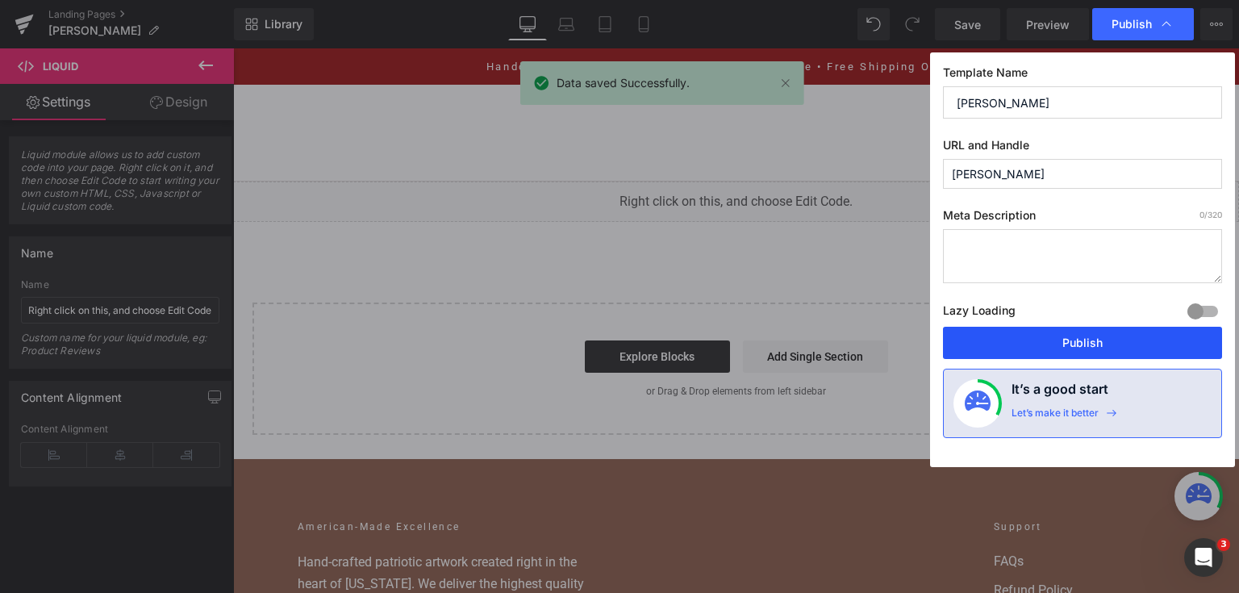
click at [1091, 336] on button "Publish" at bounding box center [1082, 343] width 279 height 32
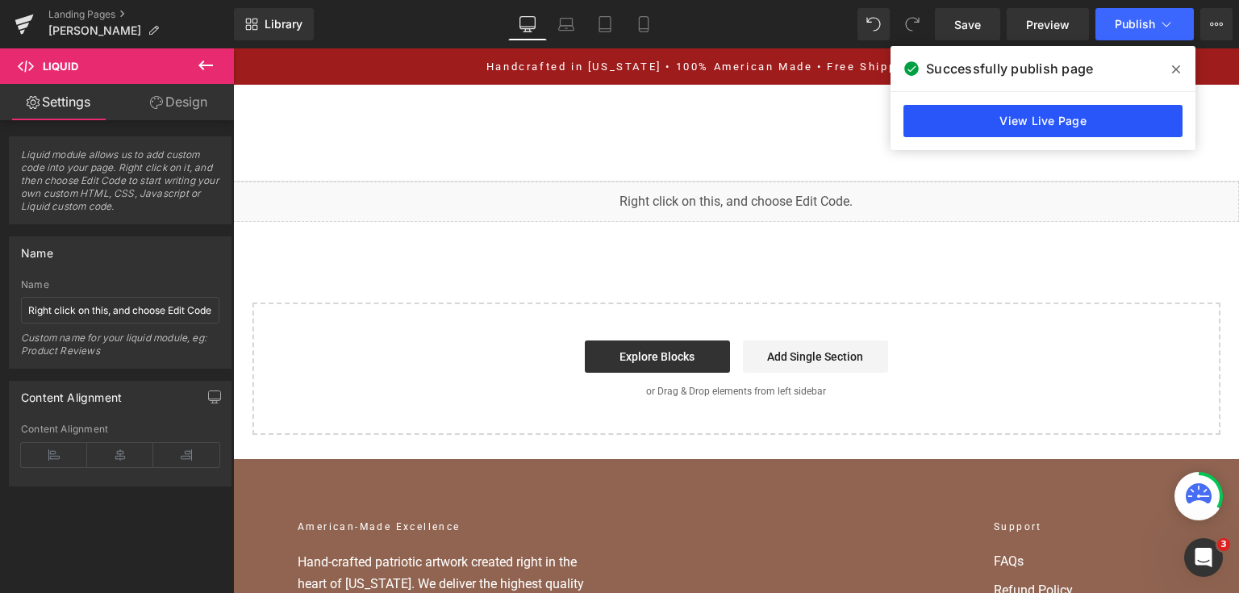
click at [980, 117] on link "View Live Page" at bounding box center [1043, 121] width 279 height 32
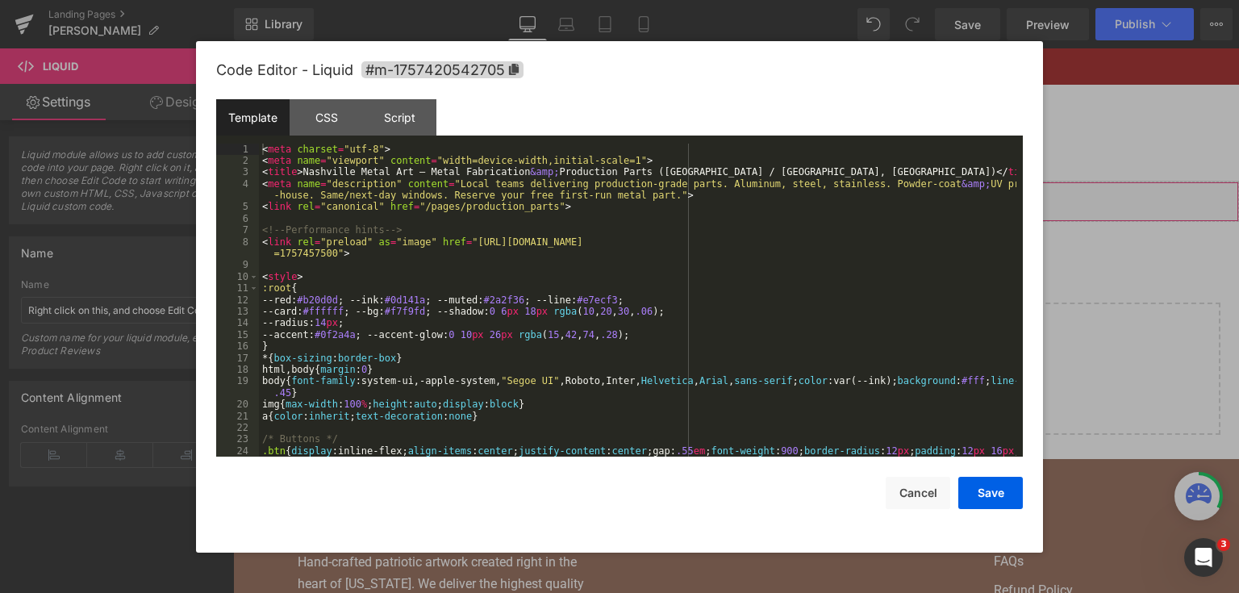
click at [557, 0] on div "You are previewing how the will restyle your page. You can not edit Elements in…" at bounding box center [619, 0] width 1239 height 0
click at [764, 216] on div "< meta charset = "utf-8" > < meta name = "viewport" content = "width=device-wid…" at bounding box center [637, 324] width 757 height 360
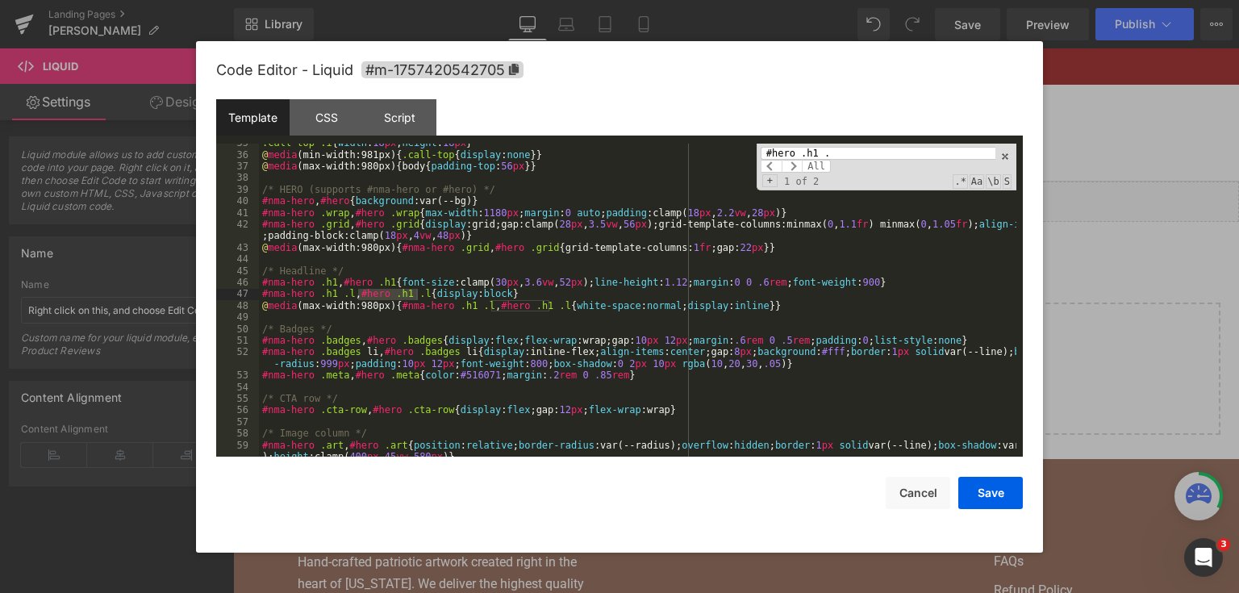
scroll to position [482, 0]
type input "#hero .h1"
click at [488, 264] on div ".call-top .i { width : 18 px ; height : 18 px } @ media (min-width:981px) { .ca…" at bounding box center [637, 311] width 757 height 348
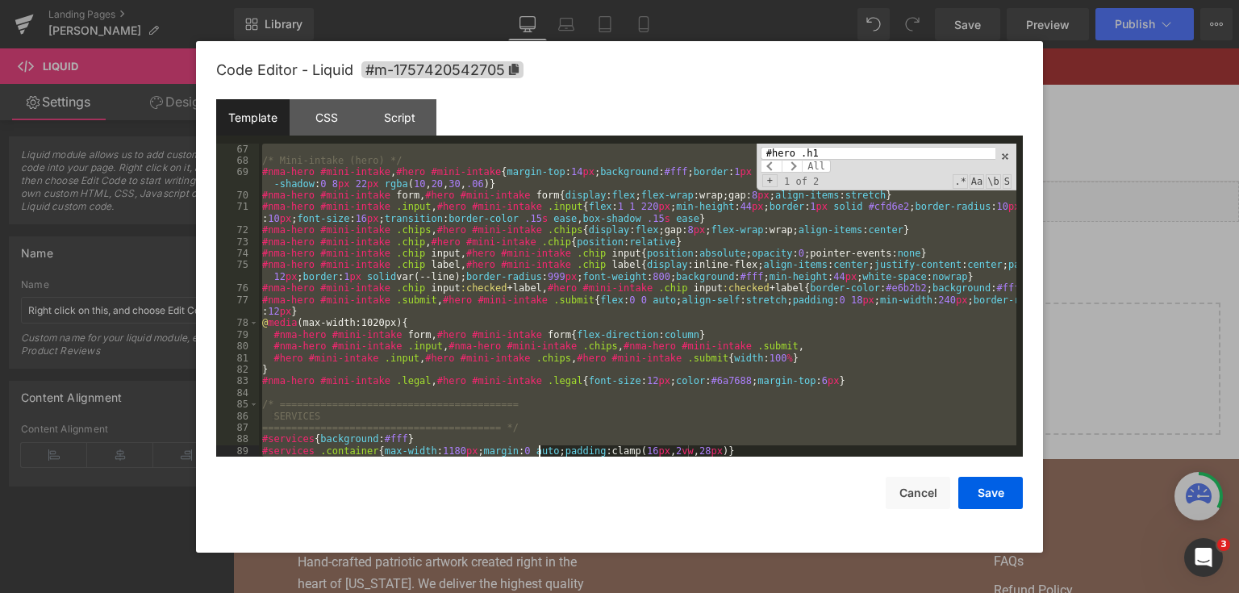
scroll to position [894, 0]
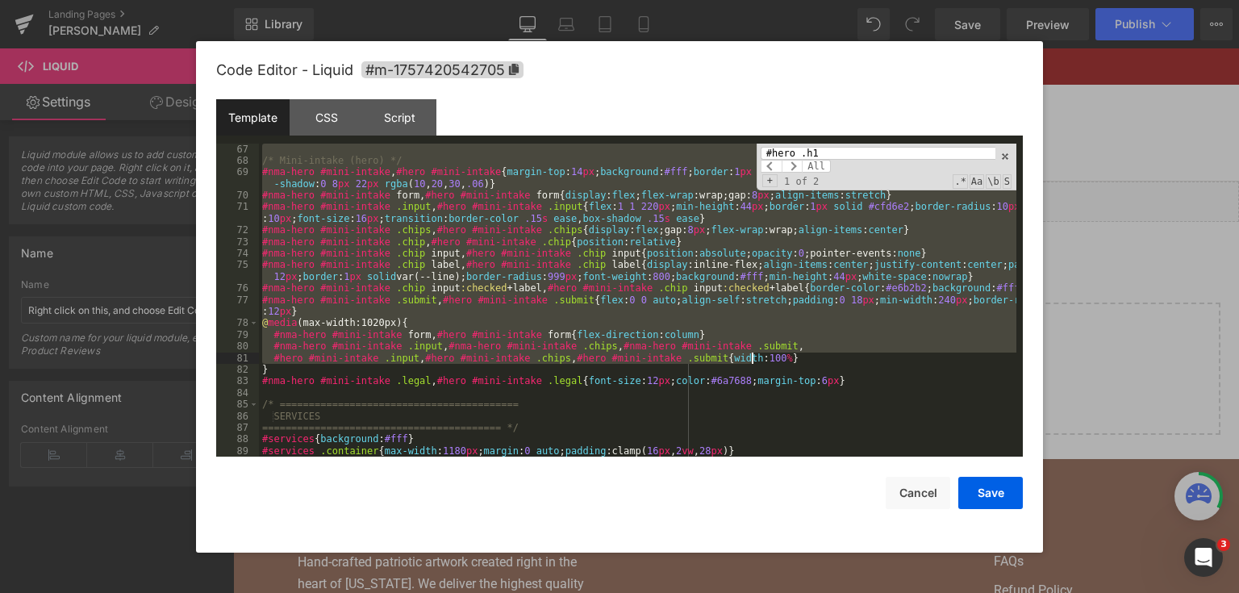
drag, startPoint x: 260, startPoint y: 149, endPoint x: 842, endPoint y: 361, distance: 619.6
click at [844, 362] on div "/* Mini-intake (hero) */ #nma-hero #mini-intake , #hero #mini-intake { margin-t…" at bounding box center [637, 312] width 757 height 337
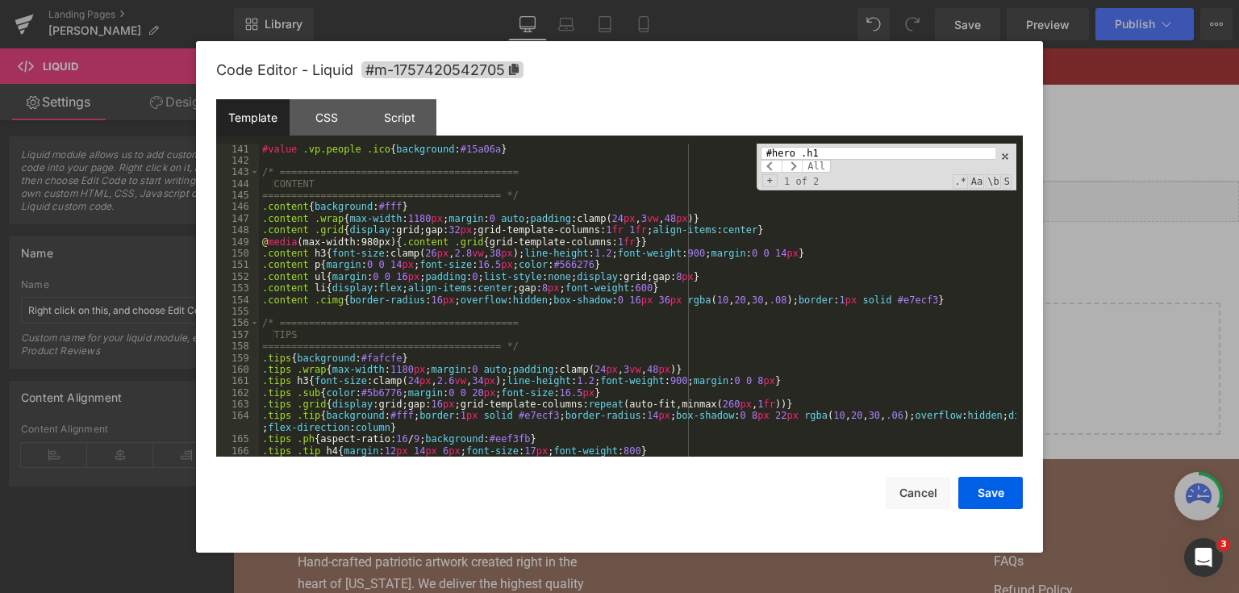
scroll to position [1975, 0]
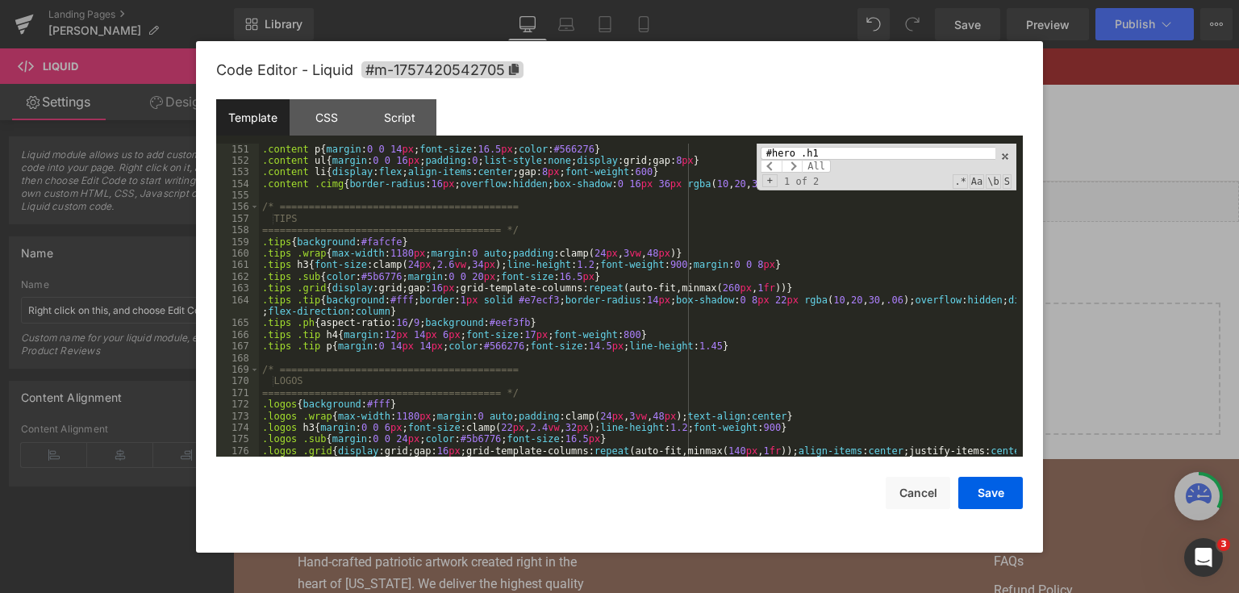
click at [713, 330] on div ".content h3 { font-size :clamp( 26 px , 2.8 vw , 38 px ); line-height : 1.2 ; f…" at bounding box center [637, 299] width 757 height 337
click at [793, 245] on div ".content h3 { font-size :clamp( 26 px , 2.8 vw , 38 px ); line-height : 1.2 ; f…" at bounding box center [637, 299] width 757 height 337
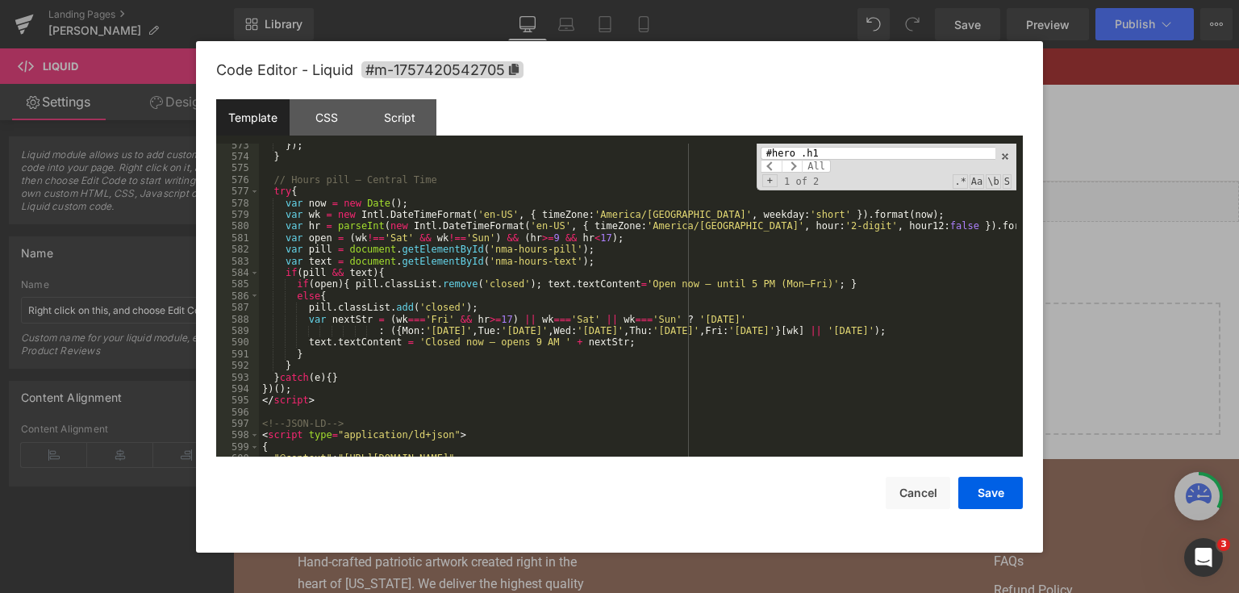
scroll to position [7334, 0]
click at [974, 478] on button "Save" at bounding box center [990, 493] width 65 height 32
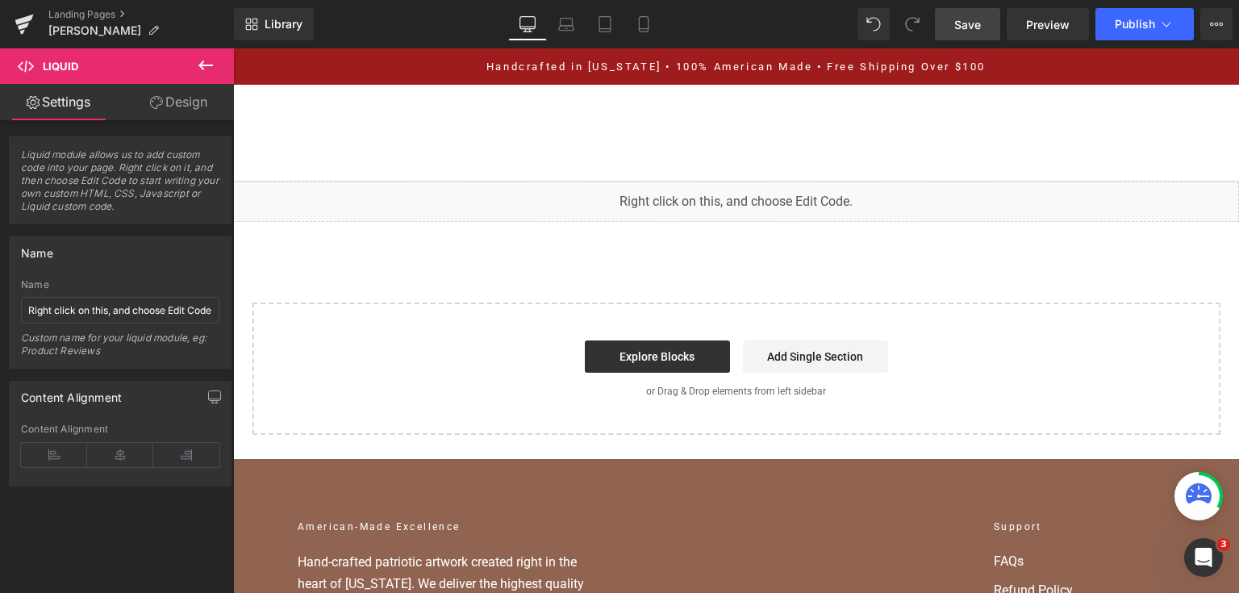
click at [969, 23] on span "Save" at bounding box center [967, 24] width 27 height 17
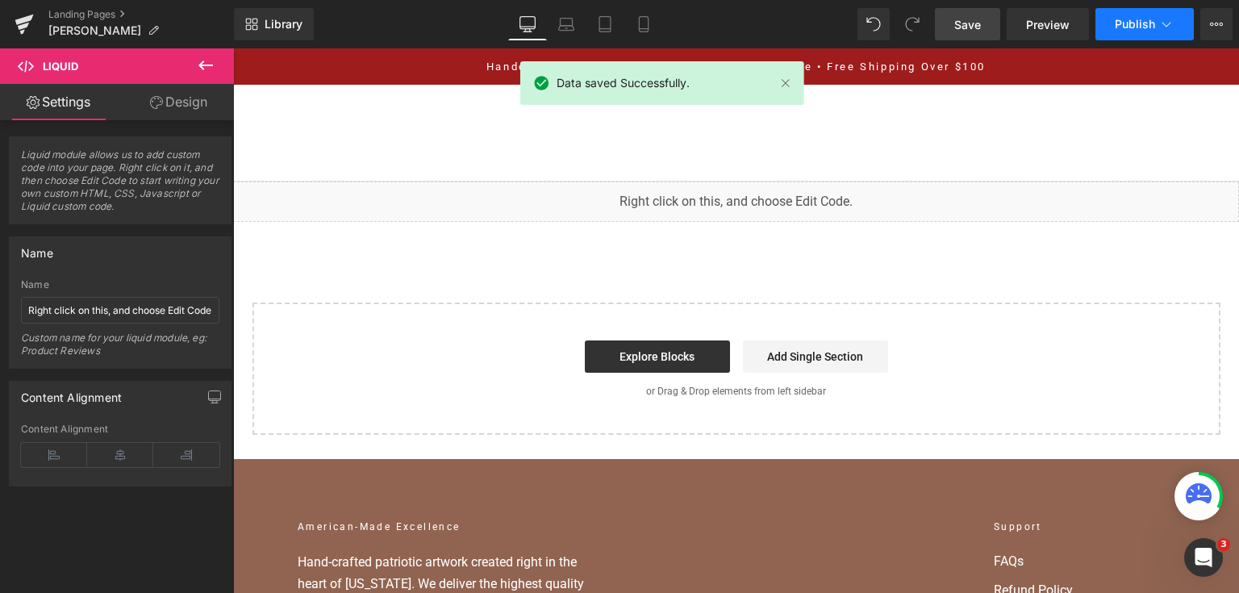
click at [1126, 35] on button "Publish" at bounding box center [1145, 24] width 98 height 32
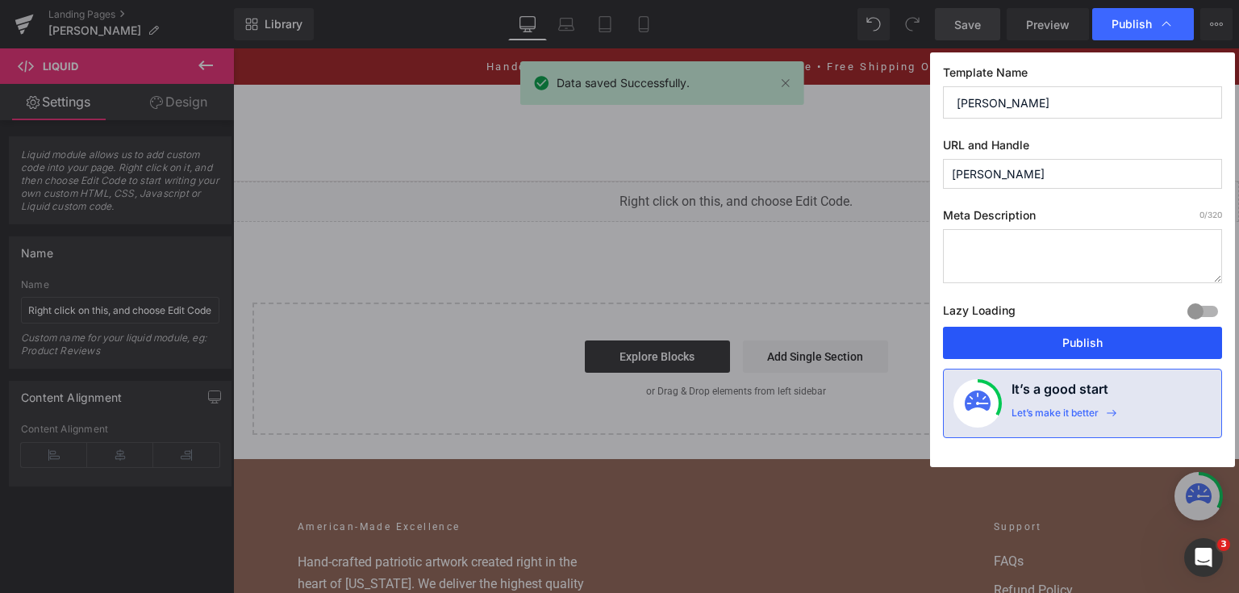
click at [1104, 327] on button "Publish" at bounding box center [1082, 343] width 279 height 32
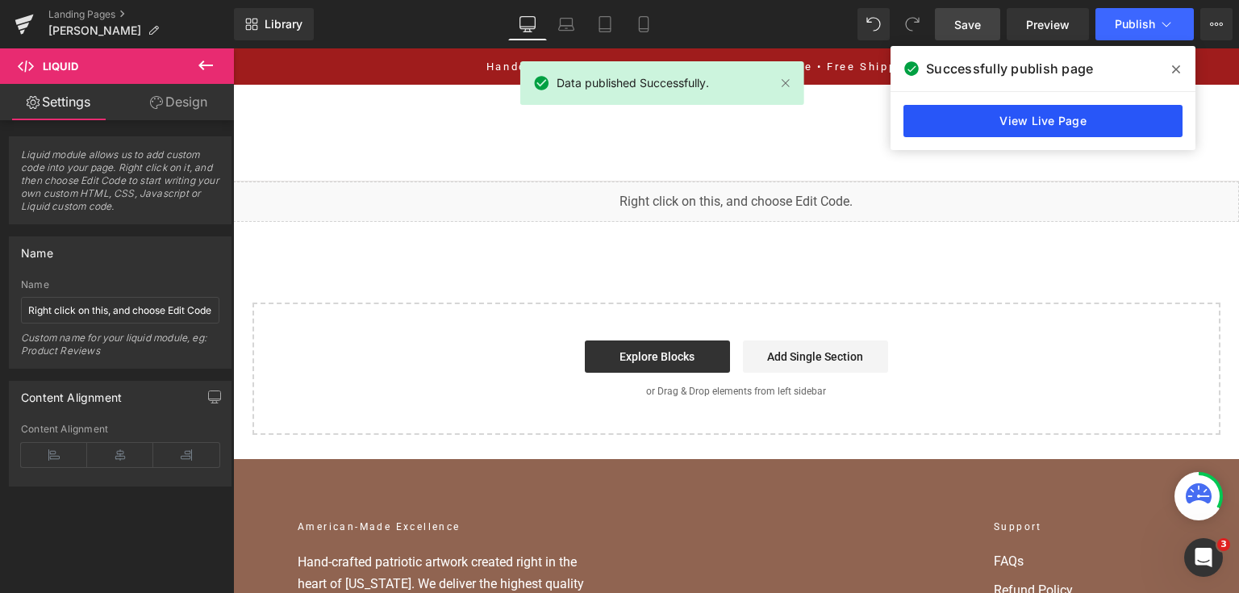
click at [1008, 118] on link "View Live Page" at bounding box center [1043, 121] width 279 height 32
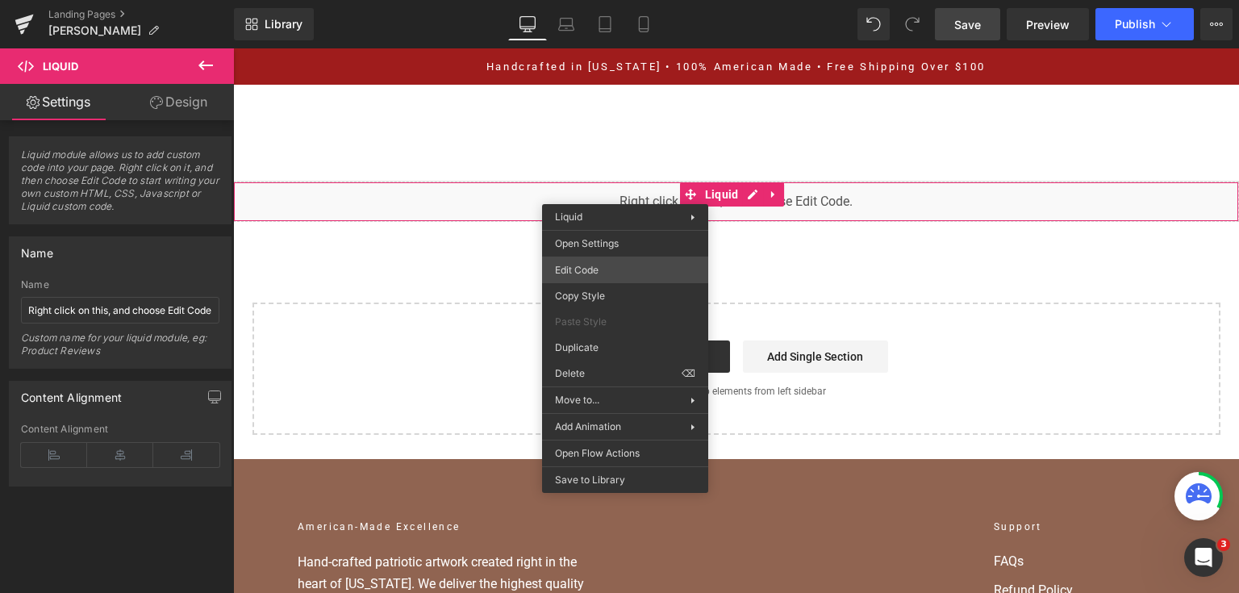
click at [620, 0] on div "You are previewing how the will restyle your page. You can not edit Elements in…" at bounding box center [619, 0] width 1239 height 0
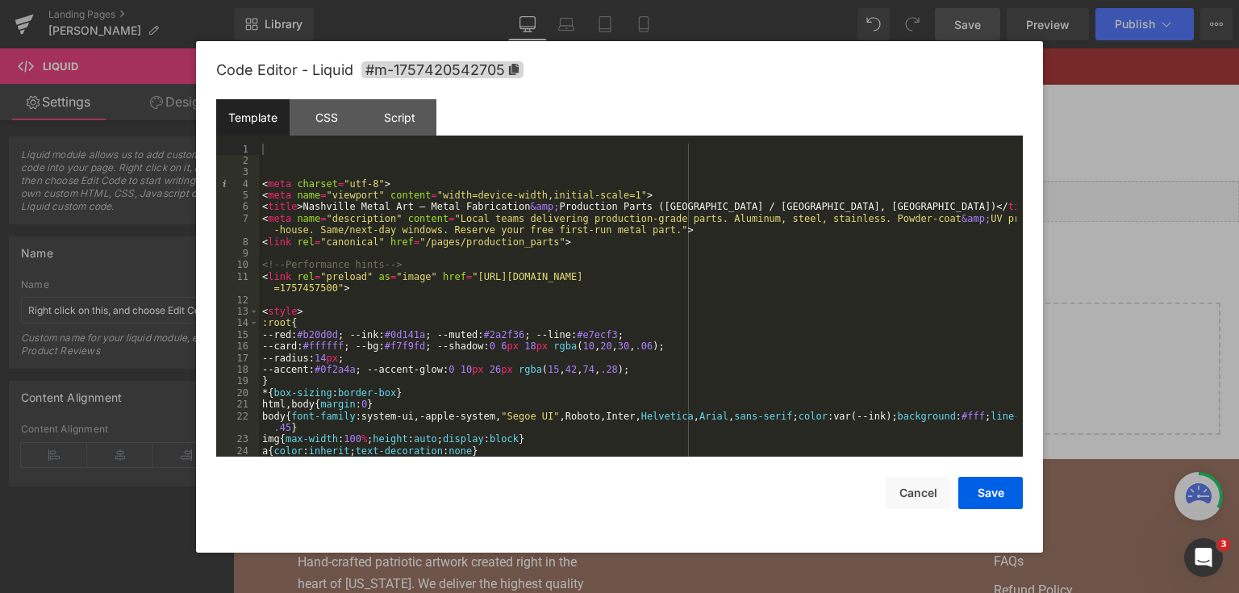
click at [568, 286] on div "< meta charset = "utf-8" > < meta name = "viewport" content = "width=device-wid…" at bounding box center [637, 312] width 757 height 337
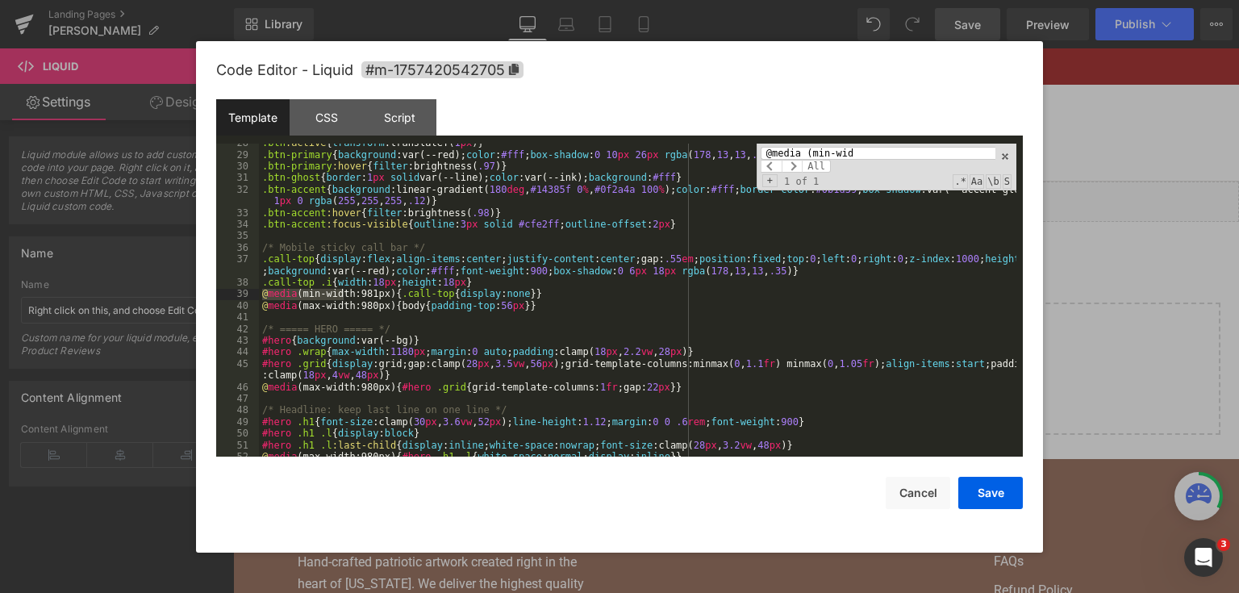
scroll to position [378, 0]
type input "@"
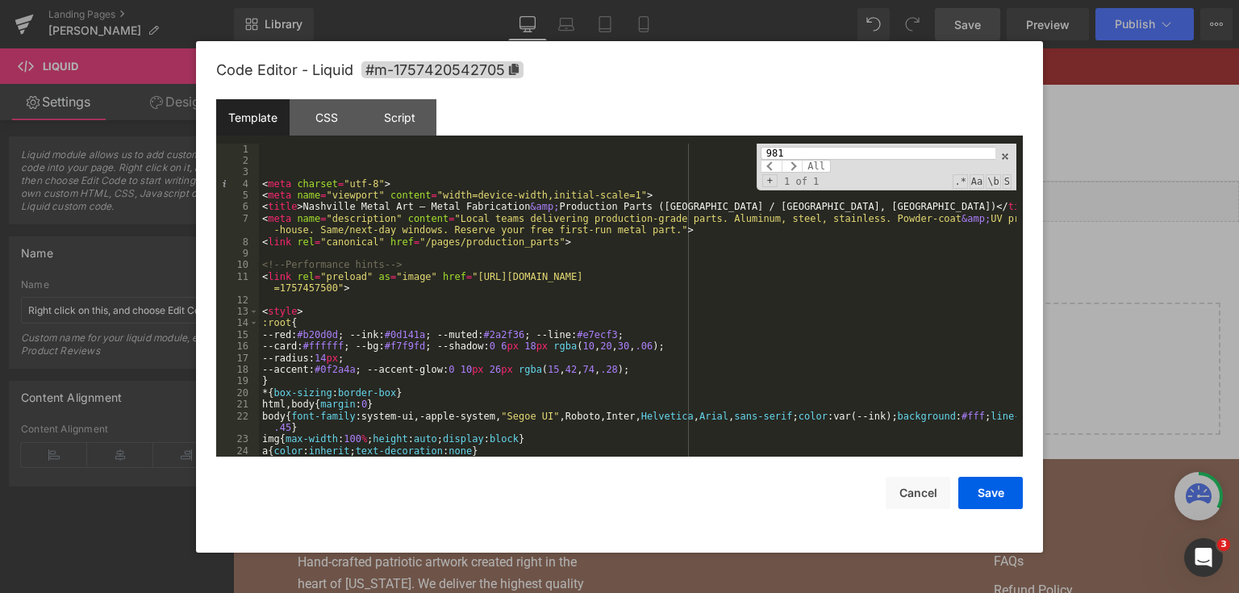
scroll to position [0, 0]
click at [809, 148] on input "981" at bounding box center [878, 153] width 235 height 13
click at [810, 149] on input "981" at bounding box center [878, 153] width 235 height 13
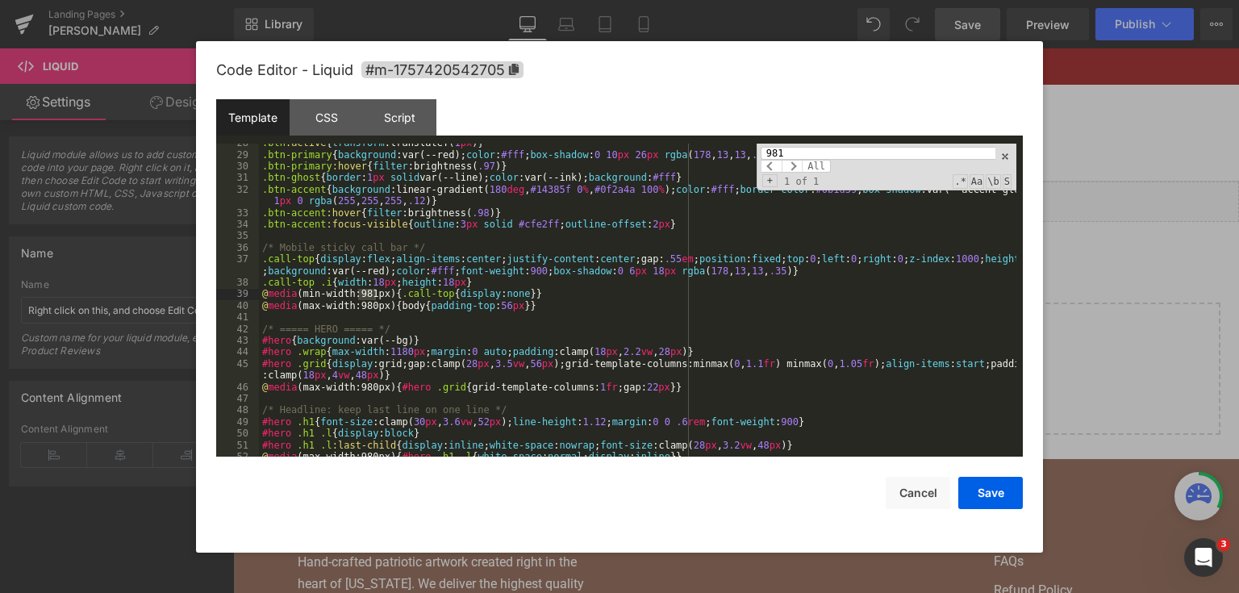
scroll to position [378, 0]
type input "981"
click at [464, 281] on div ".btn :active { transform :translateY( 1 px ) } .btn-primary { background :var(-…" at bounding box center [637, 305] width 757 height 337
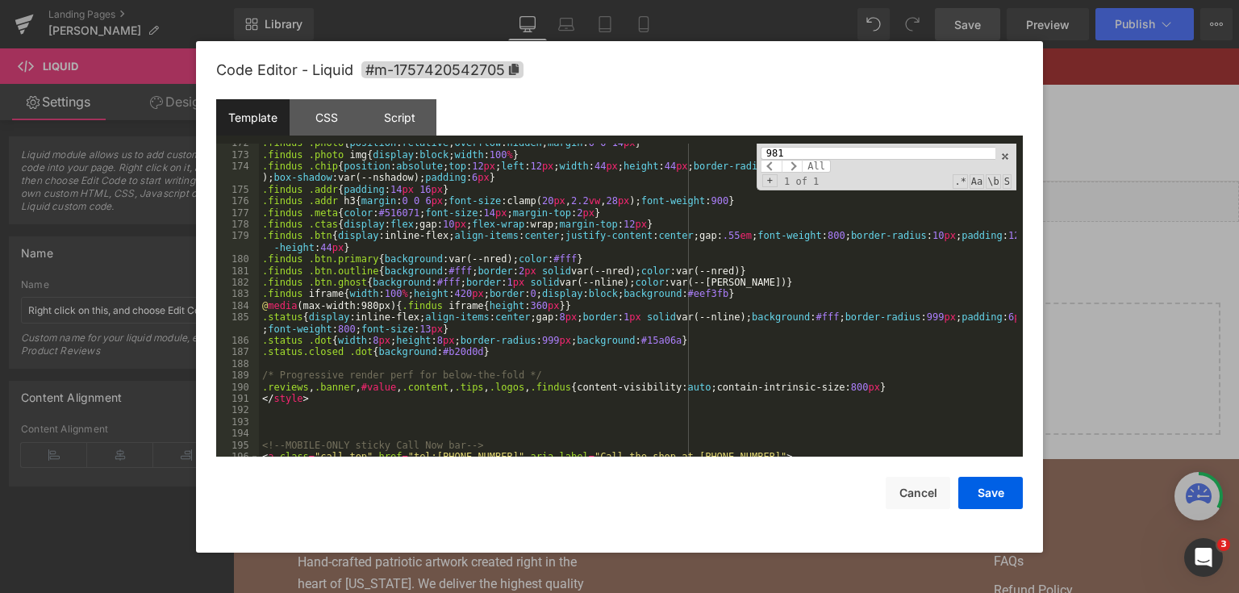
scroll to position [2275, 0]
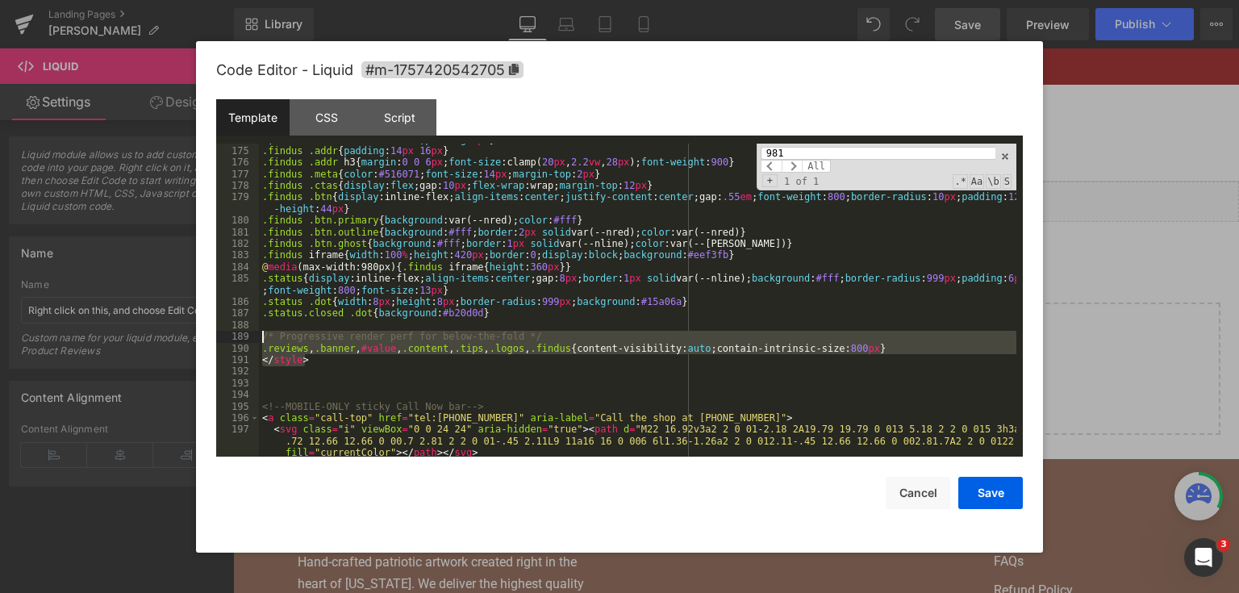
drag, startPoint x: 332, startPoint y: 365, endPoint x: 257, endPoint y: 337, distance: 79.9
click at [257, 337] on pre "174 175 176 177 178 179 180 181 182 183 184 185 186 187 188 189 190 191 192 193…" at bounding box center [619, 301] width 807 height 314
click at [383, 353] on div ".findus .chip { position : absolute ; top : 12 px ; left : 12 px ; width : 44 p…" at bounding box center [637, 301] width 757 height 314
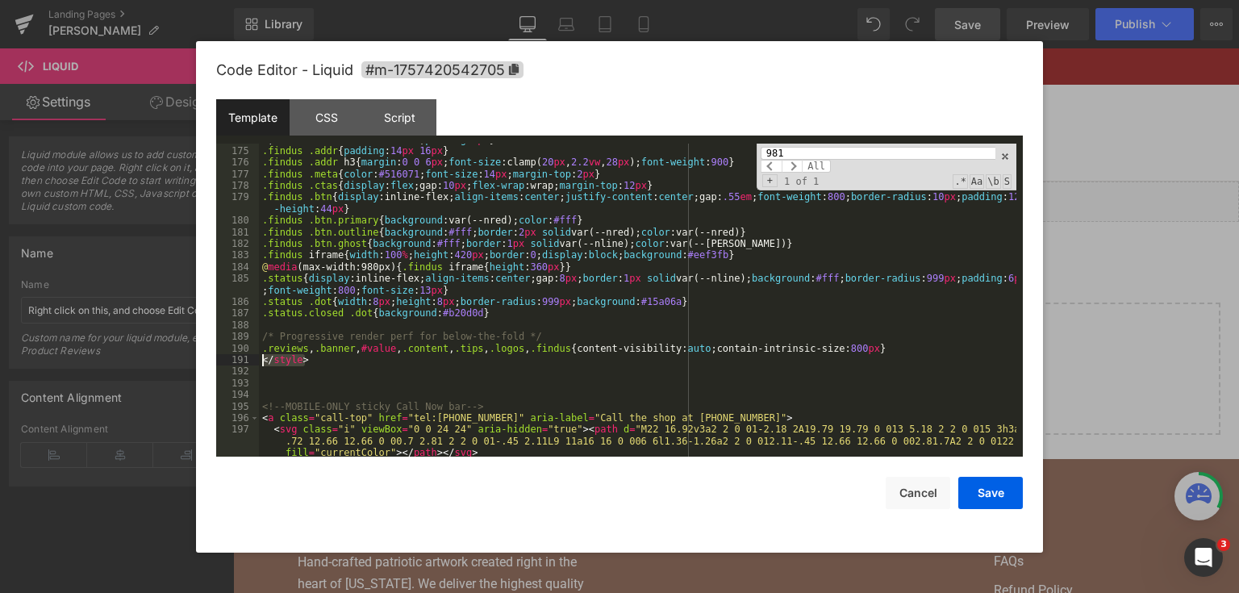
drag, startPoint x: 344, startPoint y: 360, endPoint x: 255, endPoint y: 358, distance: 88.8
click at [255, 358] on pre "174 175 176 177 178 179 180 181 182 183 184 185 186 187 188 189 190 191 192 193…" at bounding box center [619, 301] width 807 height 314
paste textarea
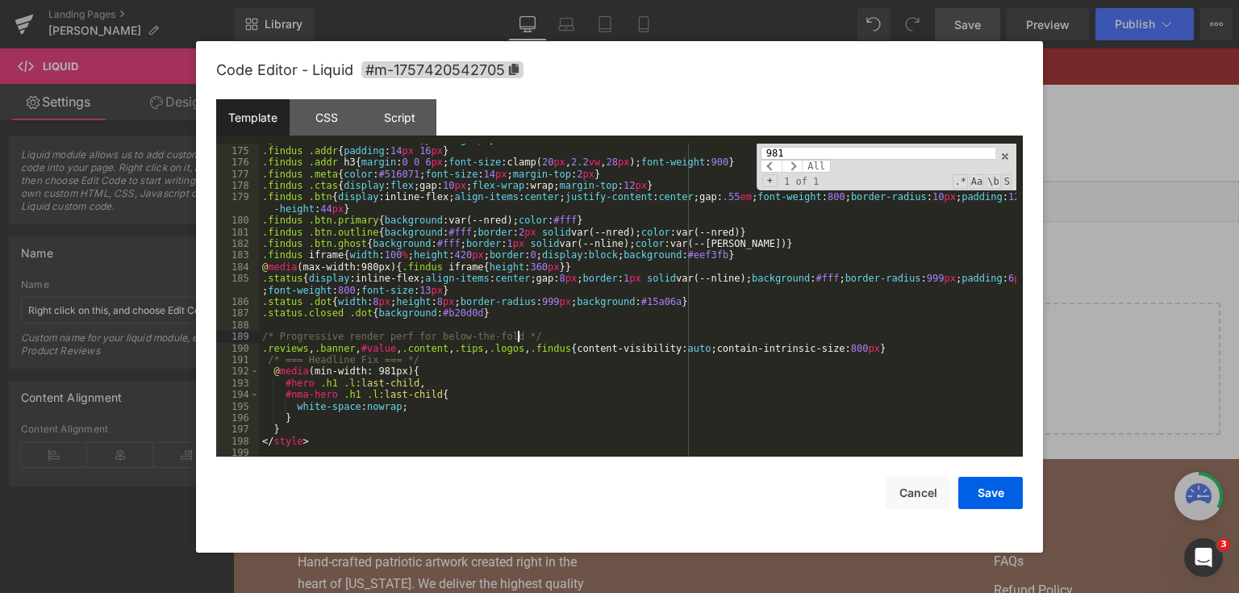
click at [918, 340] on div ".findus .chip { position : absolute ; top : 12 px ; left : 12 px ; width : 44 p…" at bounding box center [637, 296] width 757 height 348
click at [874, 355] on div ".findus .chip { position : absolute ; top : 12 px ; left : 12 px ; width : 44 p…" at bounding box center [637, 296] width 757 height 348
click at [868, 349] on div ".findus .chip { position : absolute ; top : 12 px ; left : 12 px ; width : 44 p…" at bounding box center [637, 296] width 757 height 348
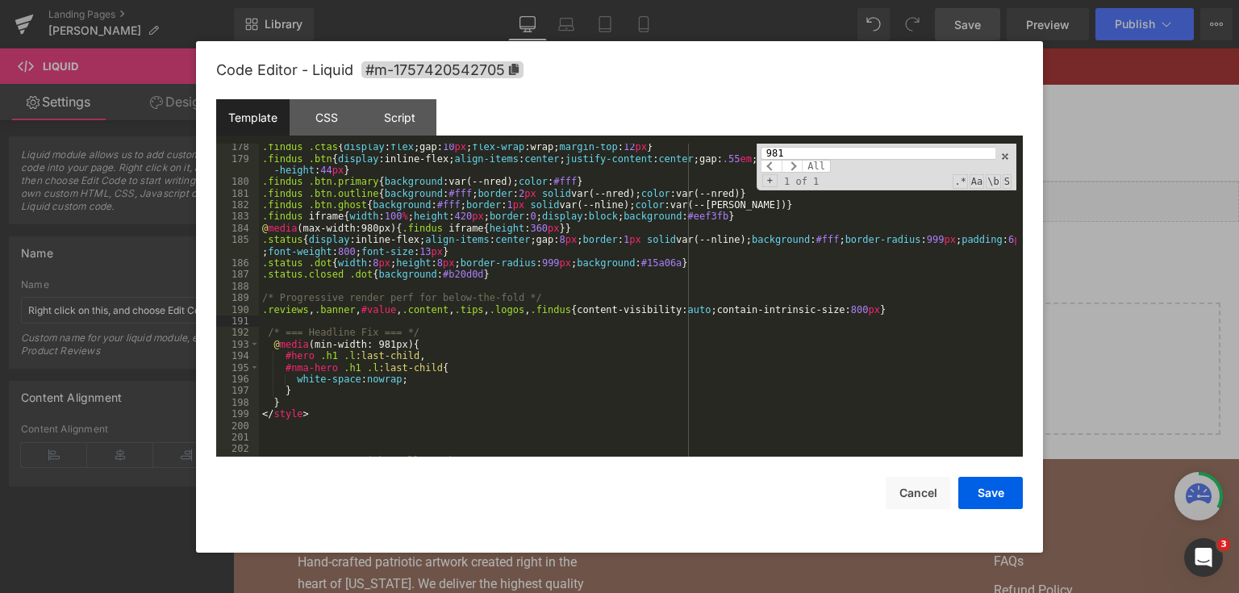
scroll to position [2352, 0]
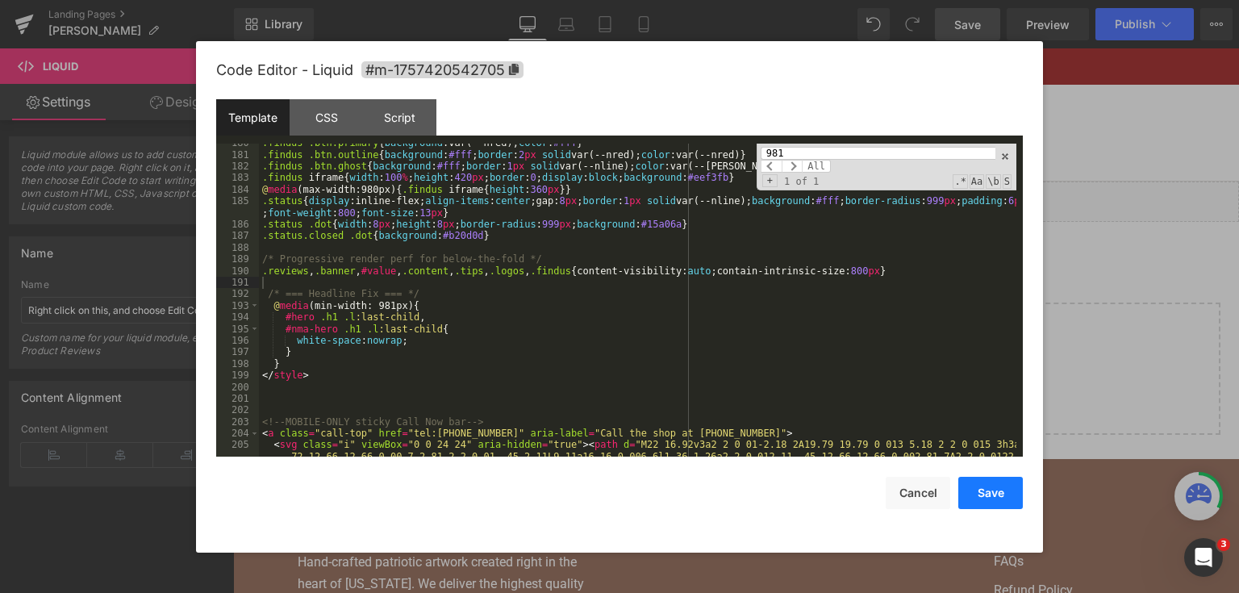
click at [1001, 495] on button "Save" at bounding box center [990, 493] width 65 height 32
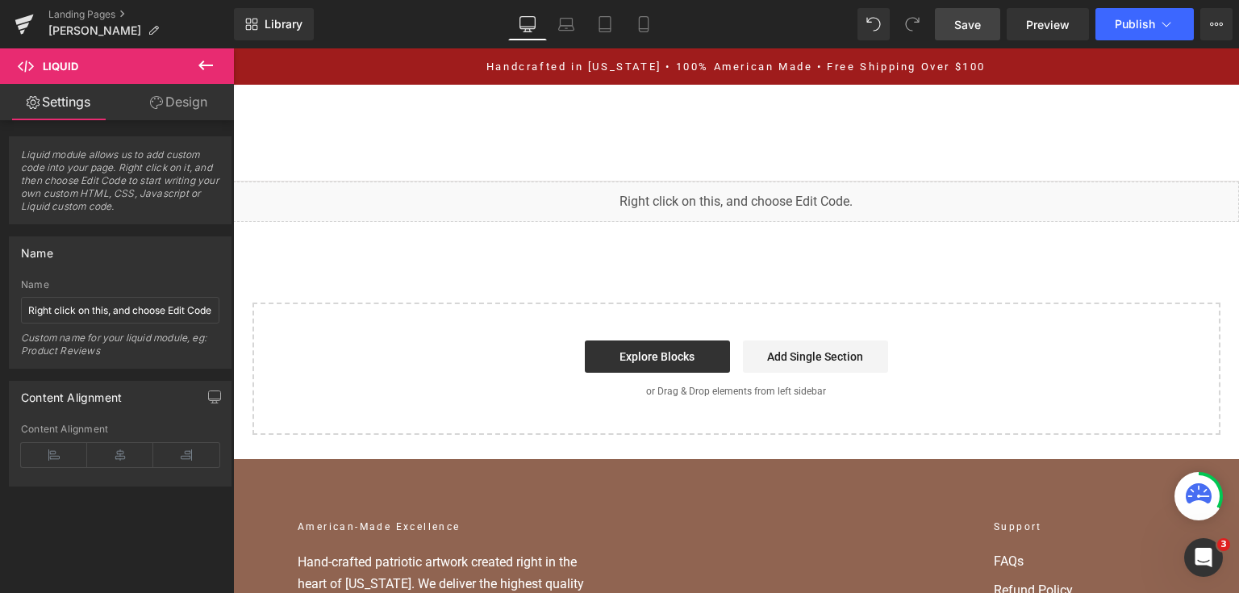
click at [979, 30] on span "Save" at bounding box center [967, 24] width 27 height 17
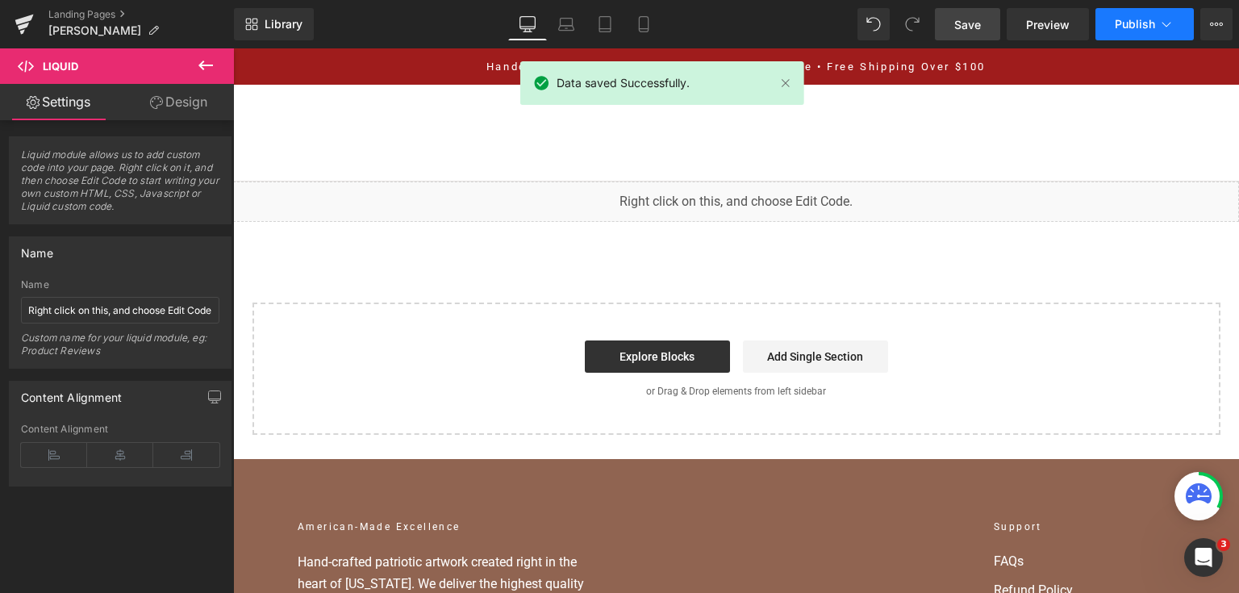
click at [1113, 19] on button "Publish" at bounding box center [1145, 24] width 98 height 32
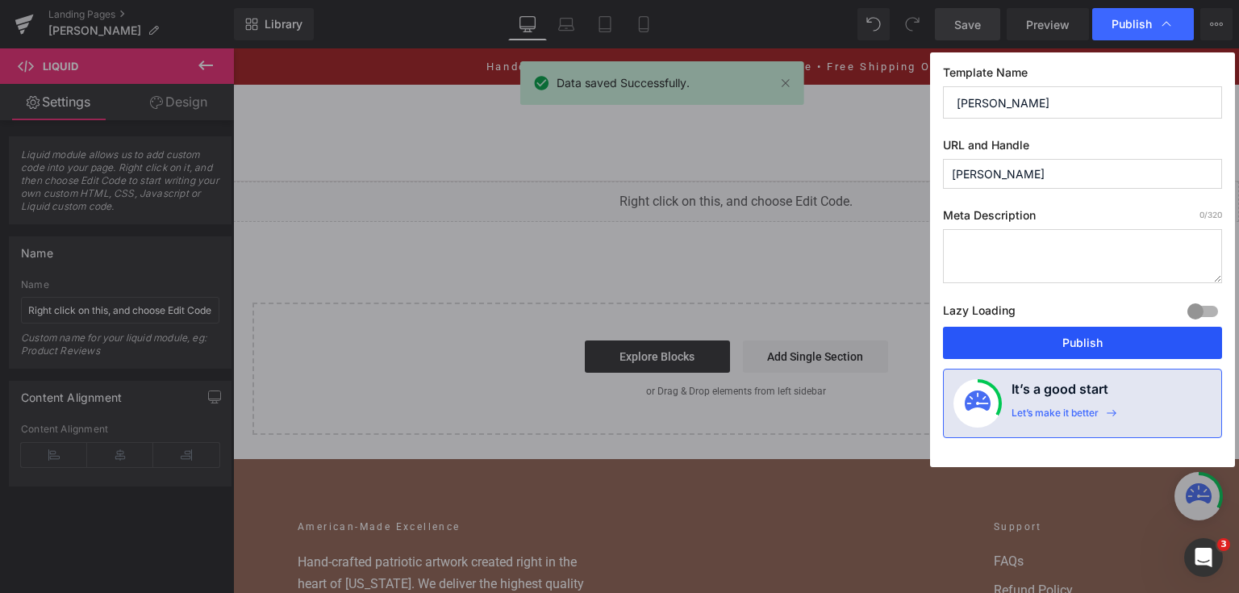
click at [1078, 336] on button "Publish" at bounding box center [1082, 343] width 279 height 32
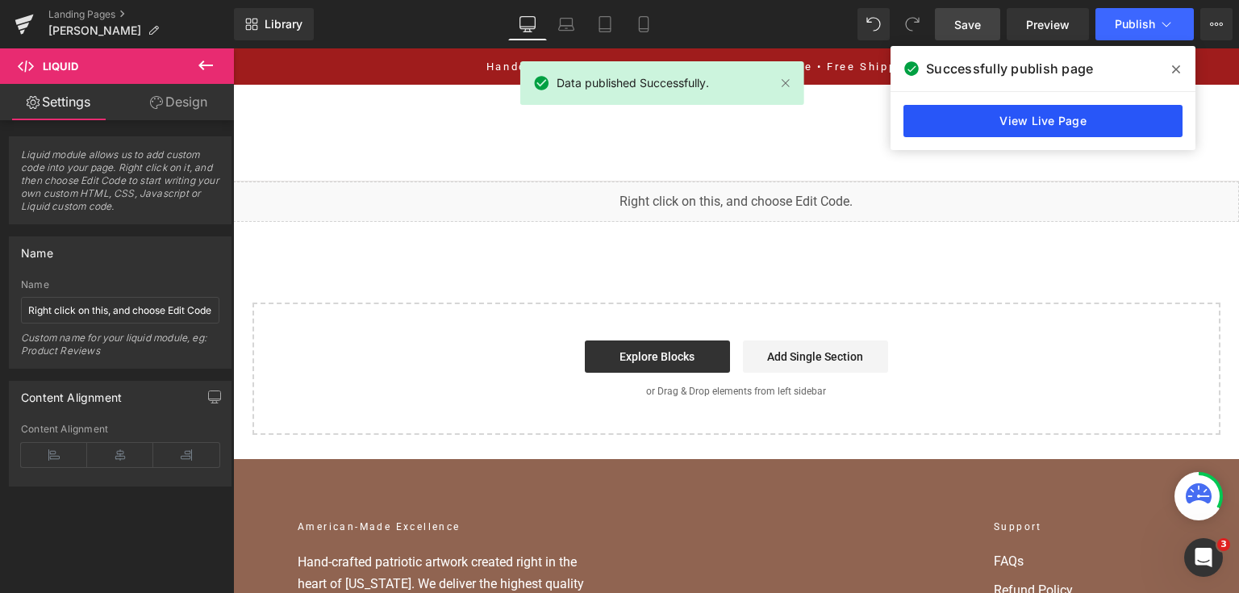
click at [1140, 112] on link "View Live Page" at bounding box center [1043, 121] width 279 height 32
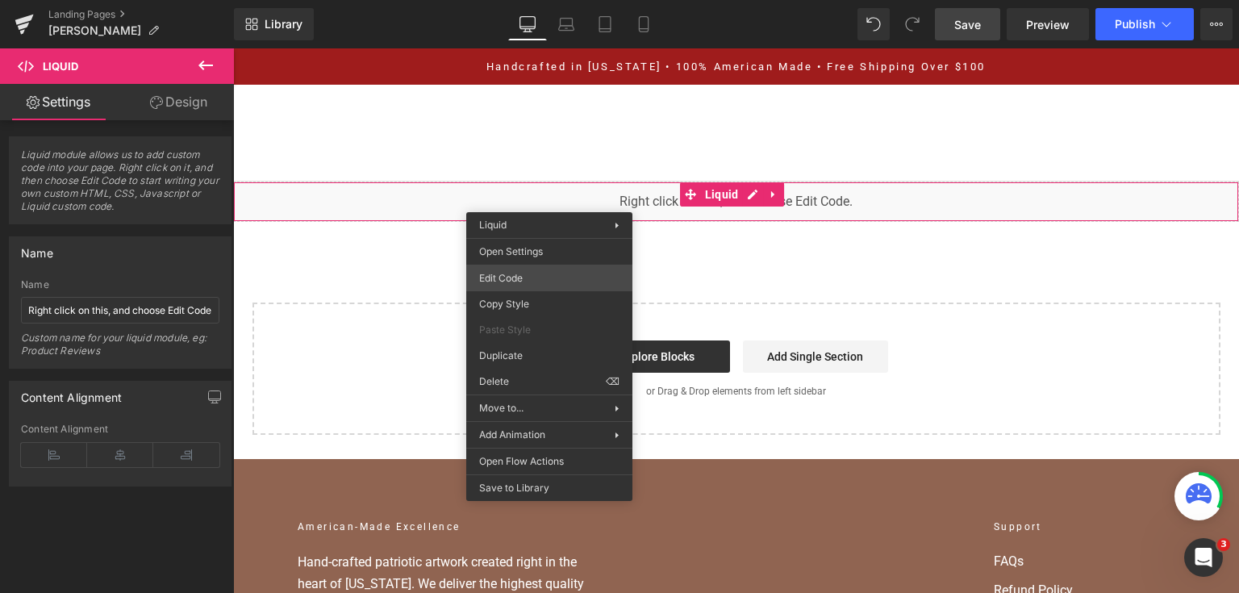
click at [540, 0] on div "You are previewing how the will restyle your page. You can not edit Elements in…" at bounding box center [619, 0] width 1239 height 0
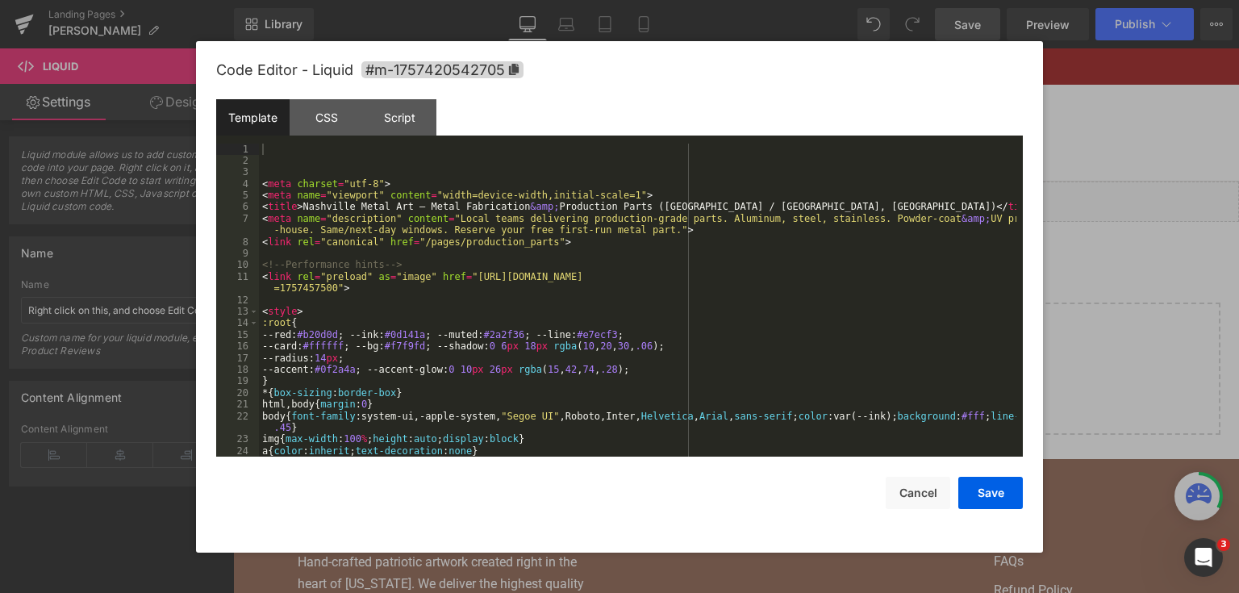
click at [558, 264] on div "< meta charset = "utf-8" > < meta name = "viewport" content = "width=device-wid…" at bounding box center [637, 312] width 757 height 337
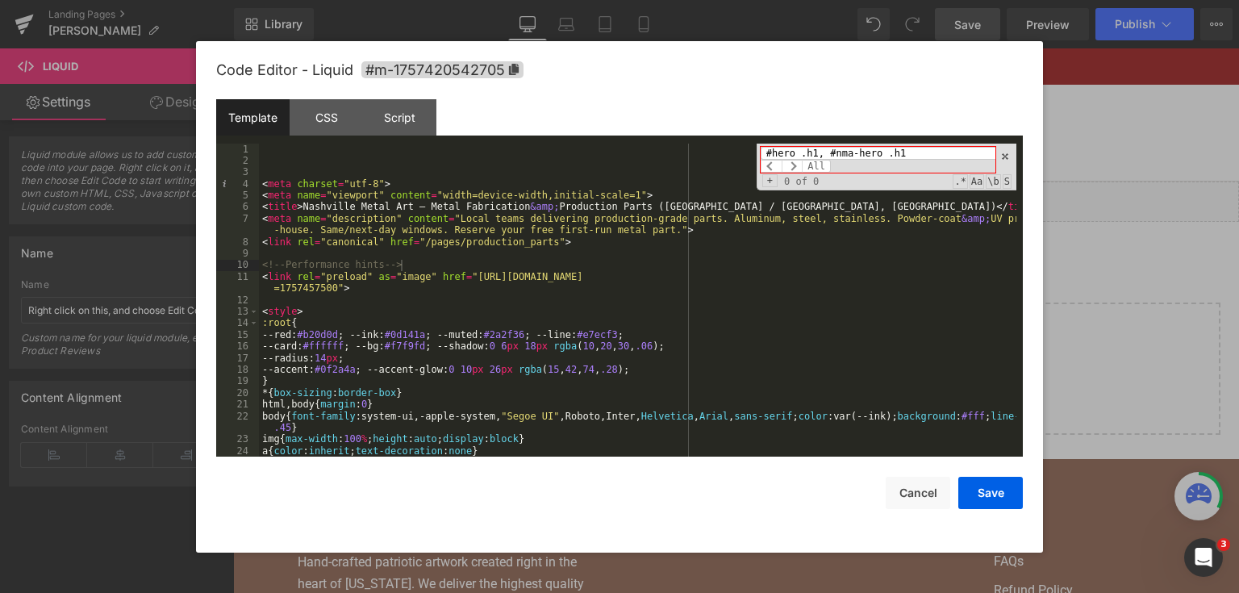
drag, startPoint x: 895, startPoint y: 151, endPoint x: 822, endPoint y: 152, distance: 72.6
click at [822, 152] on input "#hero .h1, #nma-hero .h1" at bounding box center [878, 153] width 235 height 13
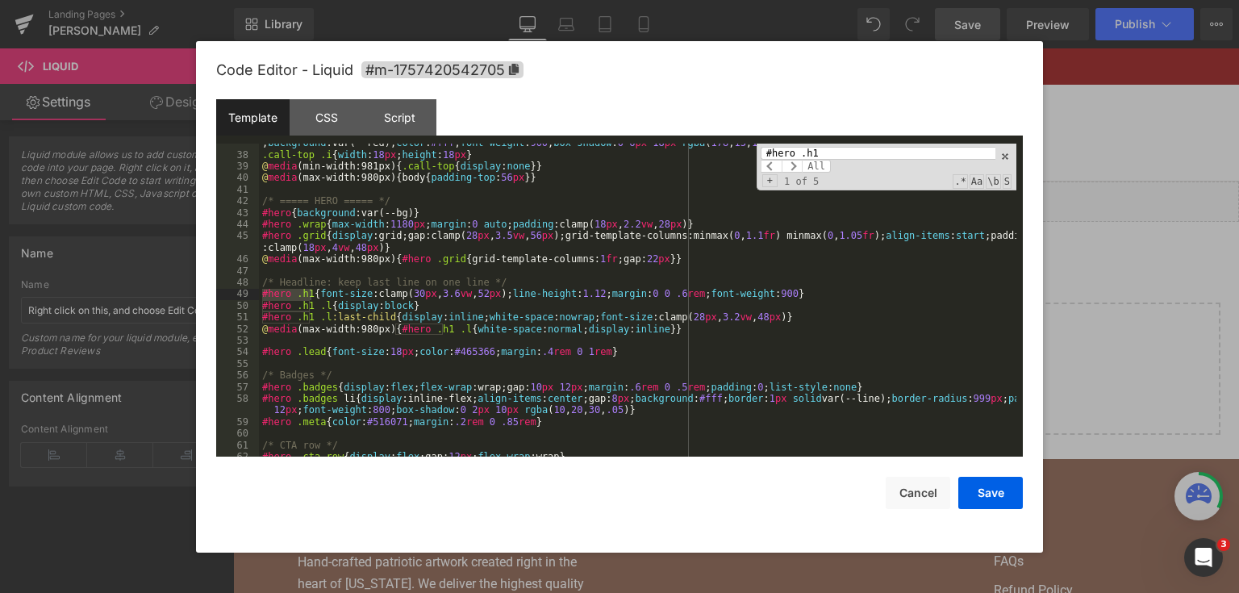
scroll to position [505, 0]
type input "#hero .h1"
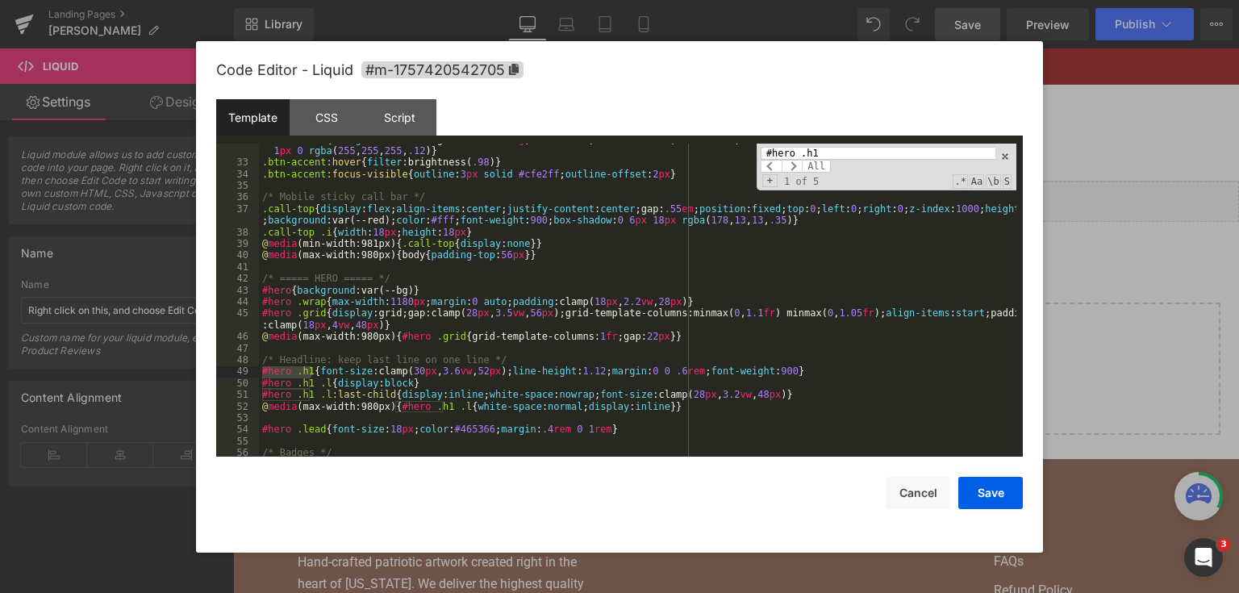
scroll to position [466, 0]
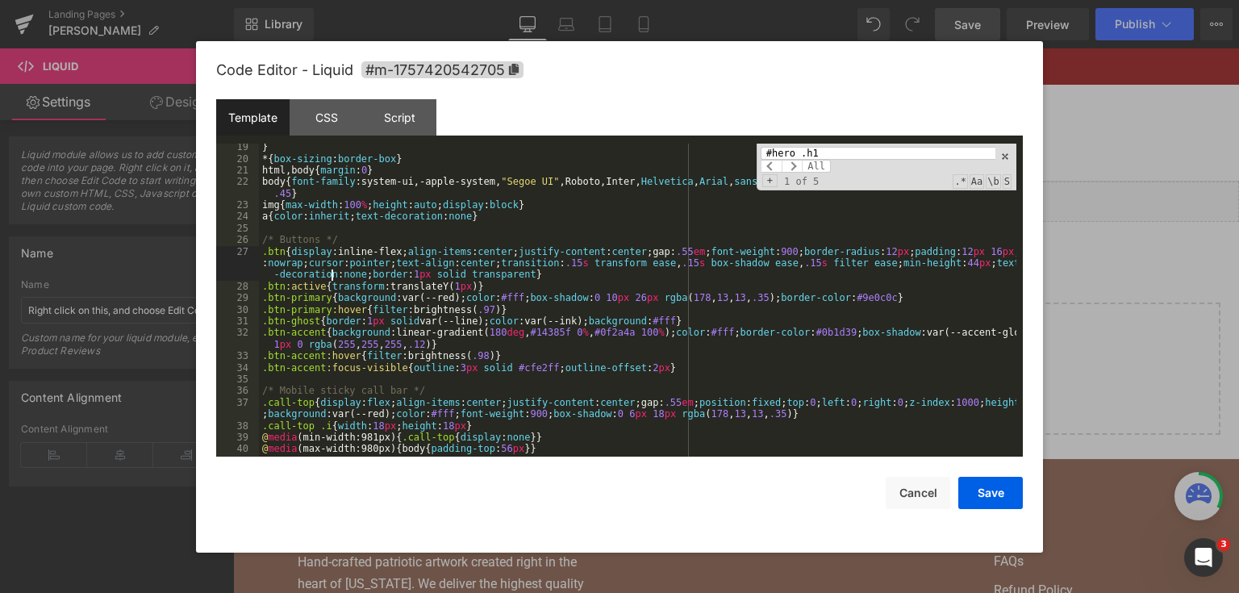
click at [334, 280] on div "} * { box-sizing : border-box } html , body { margin : 0 } body { font-family :…" at bounding box center [637, 309] width 757 height 337
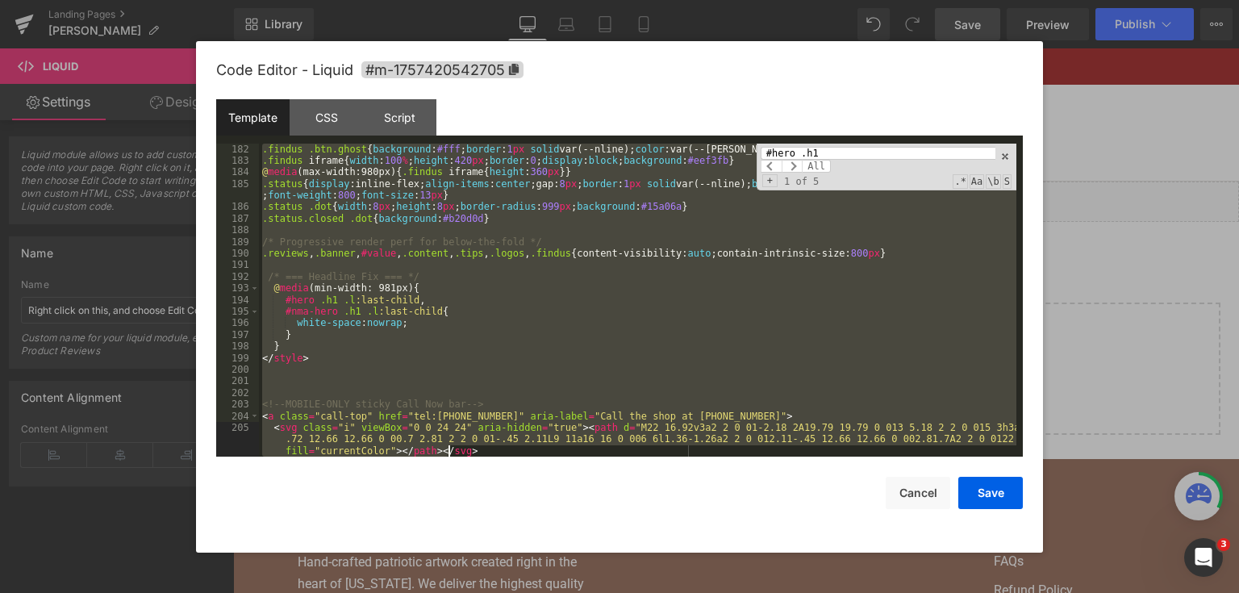
scroll to position [2369, 0]
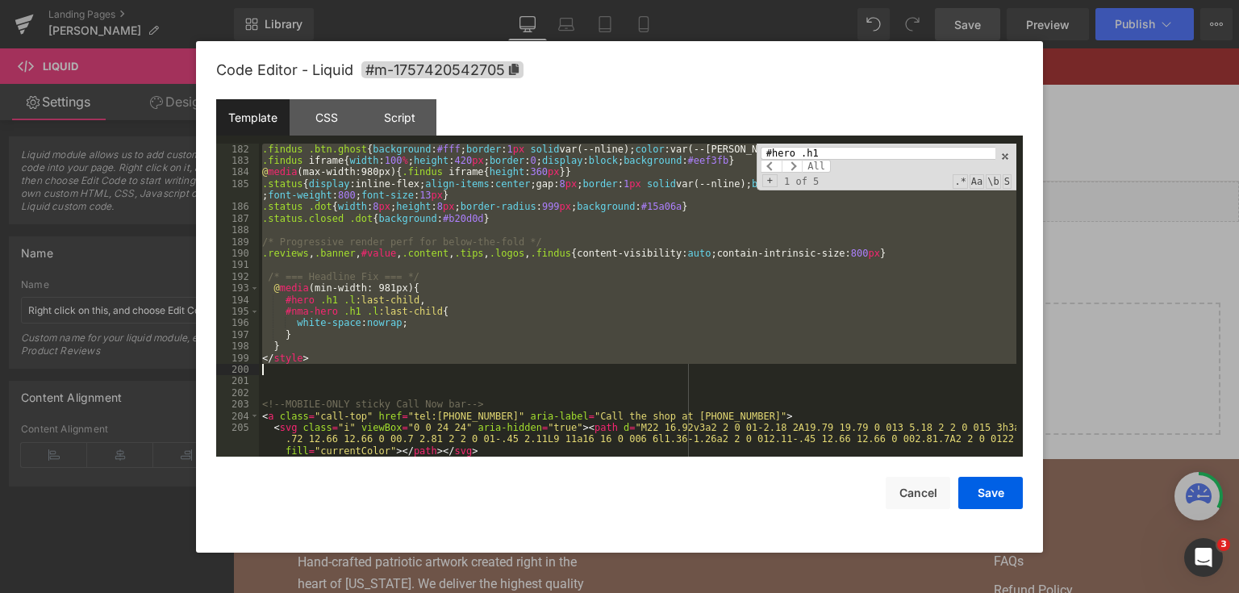
drag, startPoint x: 262, startPoint y: 229, endPoint x: 458, endPoint y: 365, distance: 238.3
click at [458, 365] on div ".findus .btn.ghost { background : #fff ; border : 1 px solid var(--nline); colo…" at bounding box center [637, 312] width 757 height 337
click at [694, 323] on div ".findus .btn.ghost { background : #fff ; border : 1 px solid var(--nline); colo…" at bounding box center [637, 301] width 757 height 314
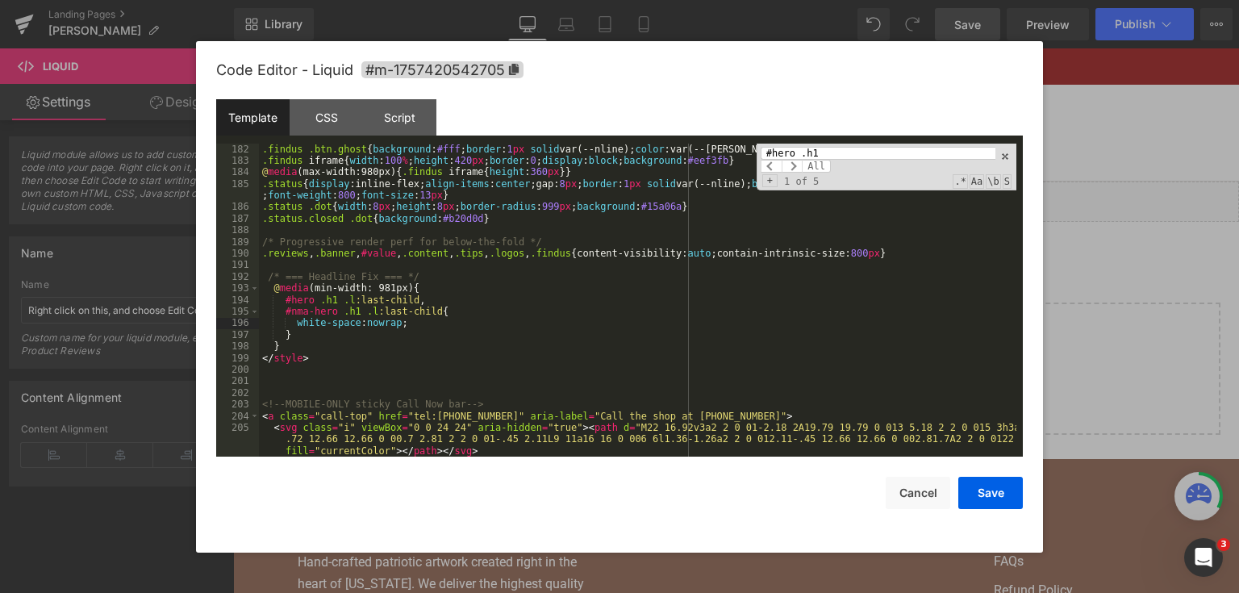
click at [482, 327] on div ".findus .btn.ghost { background : #fff ; border : 1 px solid var(--nline); colo…" at bounding box center [637, 312] width 757 height 337
click at [368, 356] on div ".findus .btn.ghost { background : #fff ; border : 1 px solid var(--nline); colo…" at bounding box center [637, 312] width 757 height 337
click at [355, 333] on div ".findus .btn.ghost { background : #fff ; border : 1 px solid var(--nline); colo…" at bounding box center [637, 312] width 757 height 337
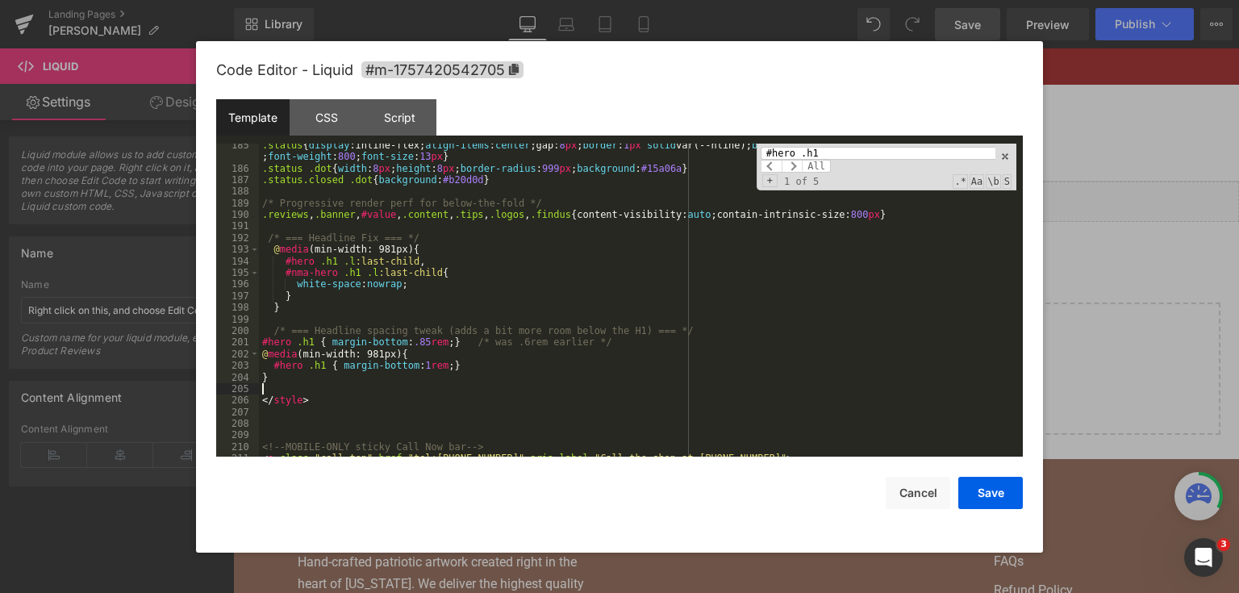
scroll to position [2447, 0]
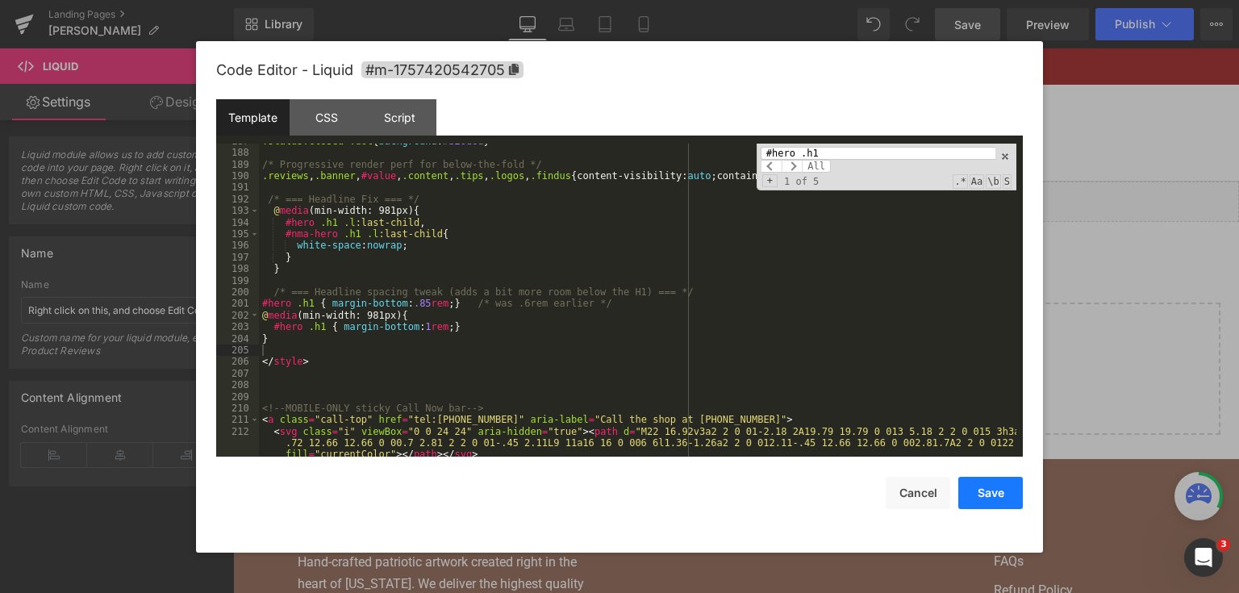
click at [997, 487] on button "Save" at bounding box center [990, 493] width 65 height 32
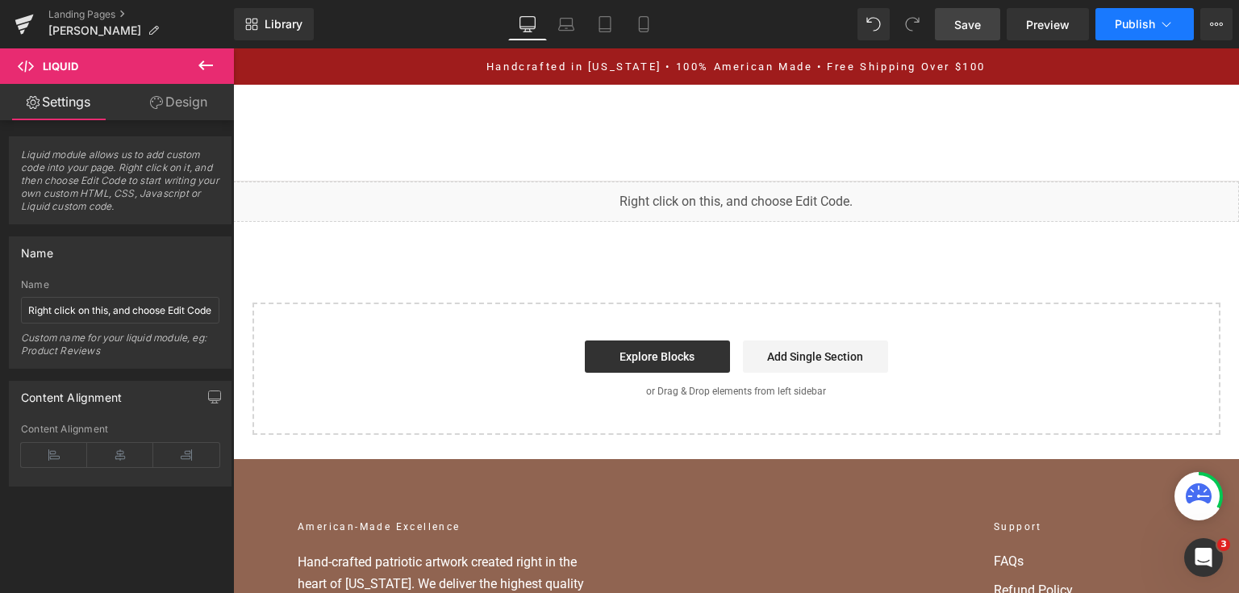
click at [1111, 31] on button "Publish" at bounding box center [1145, 24] width 98 height 32
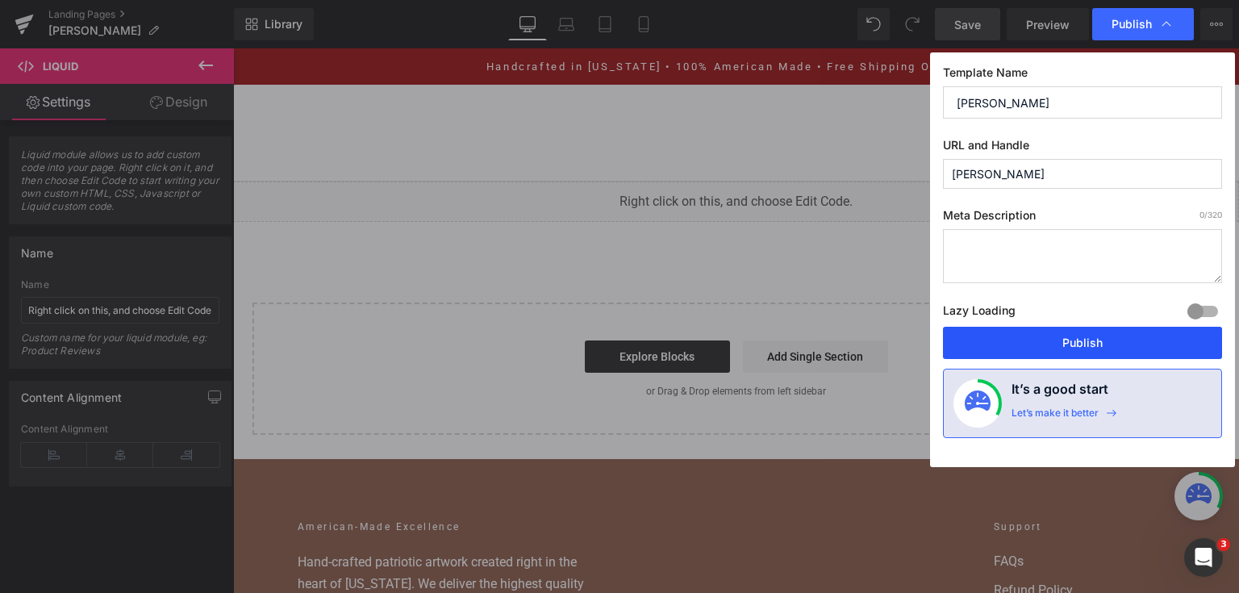
click at [1090, 344] on button "Publish" at bounding box center [1082, 343] width 279 height 32
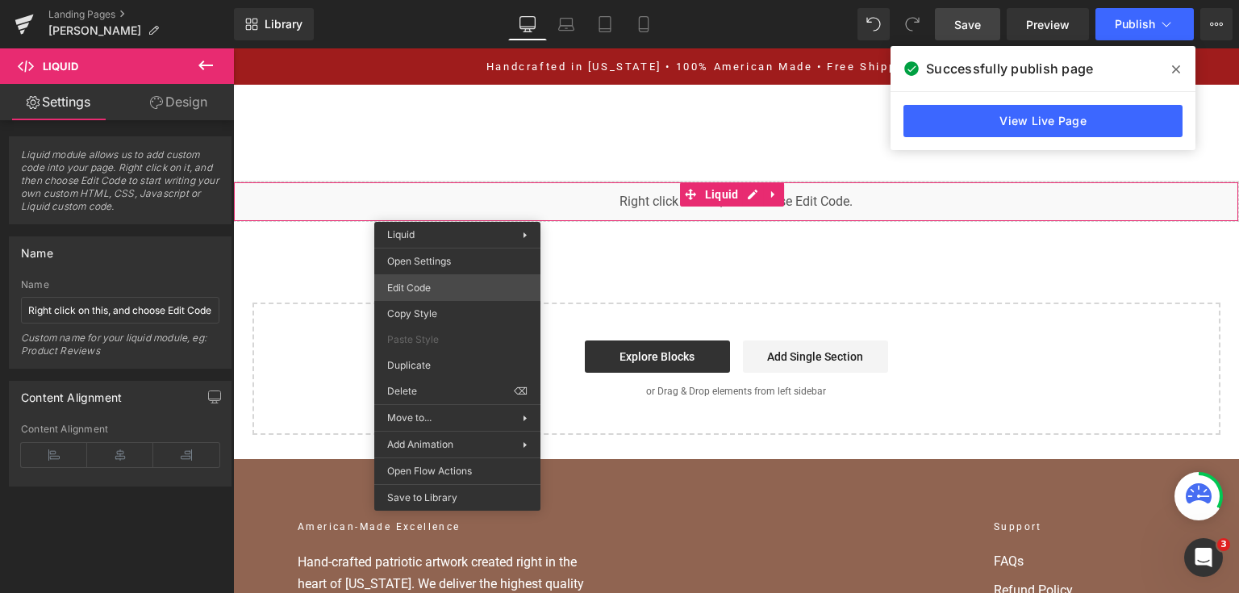
click at [441, 0] on div "You are previewing how the will restyle your page. You can not edit Elements in…" at bounding box center [619, 0] width 1239 height 0
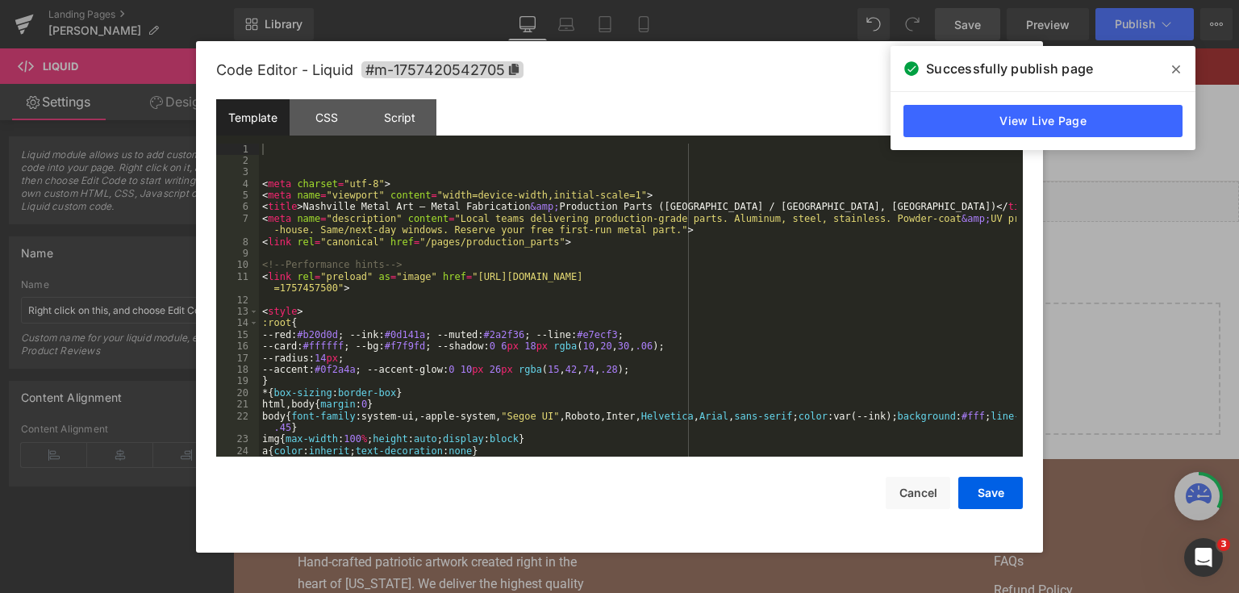
click at [525, 252] on div "< meta charset = "utf-8" > < meta name = "viewport" content = "width=device-wid…" at bounding box center [637, 312] width 757 height 337
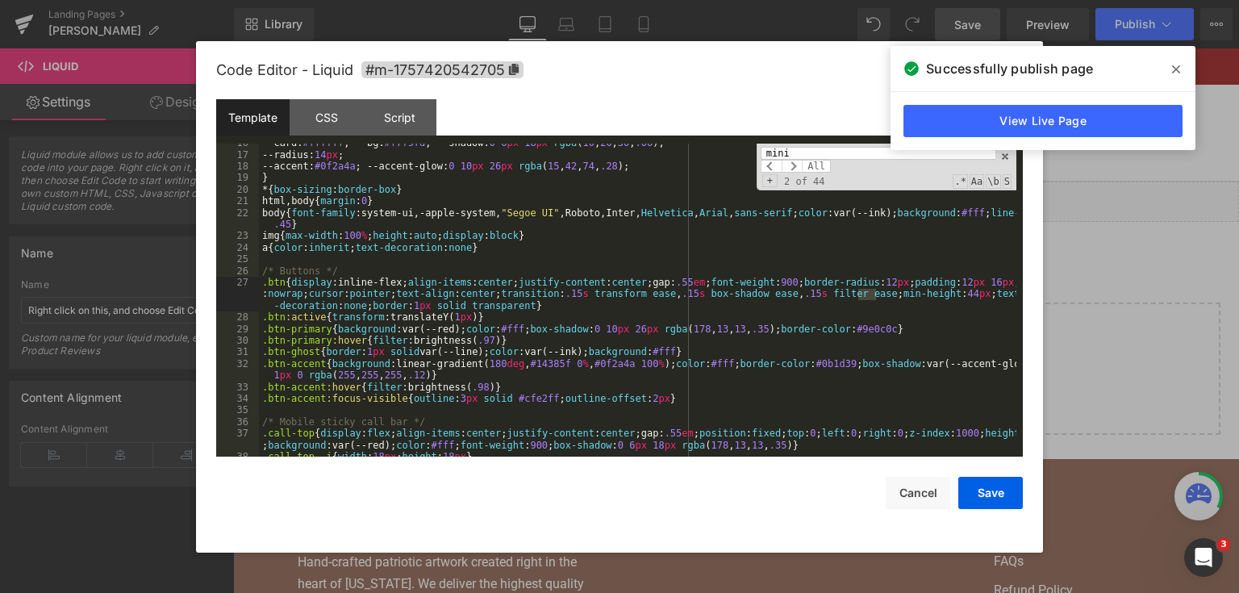
scroll to position [795, 0]
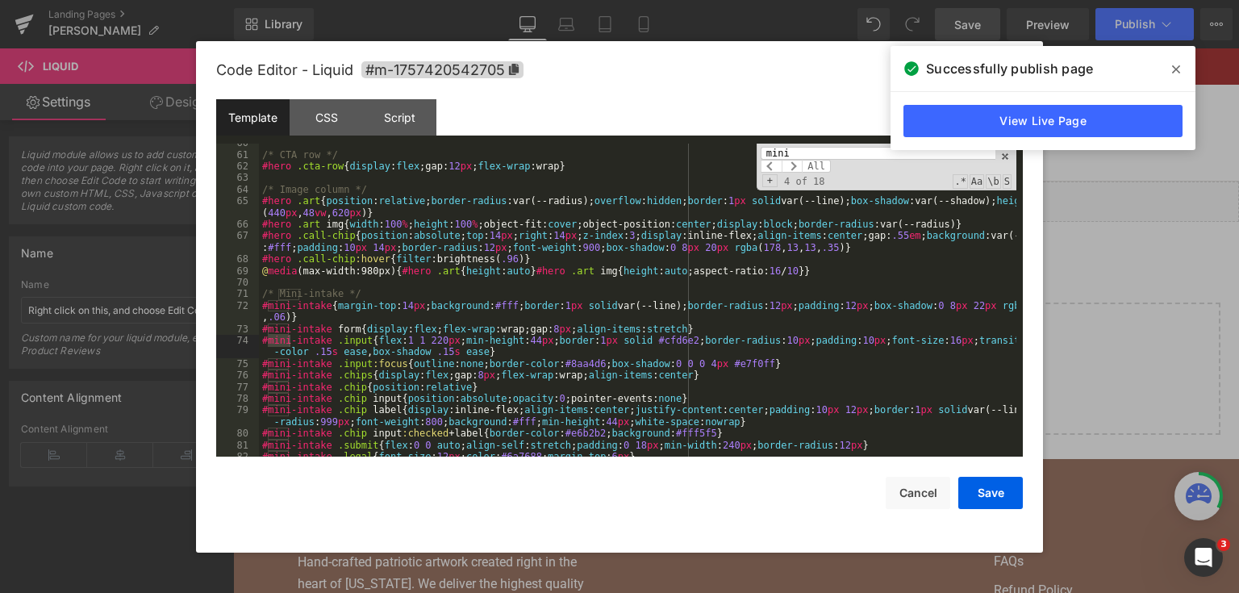
click at [425, 336] on div "/* CTA row */ #hero .cta-row { display : flex ;gap: 12 px ; flex-wrap :wrap } /…" at bounding box center [637, 305] width 757 height 337
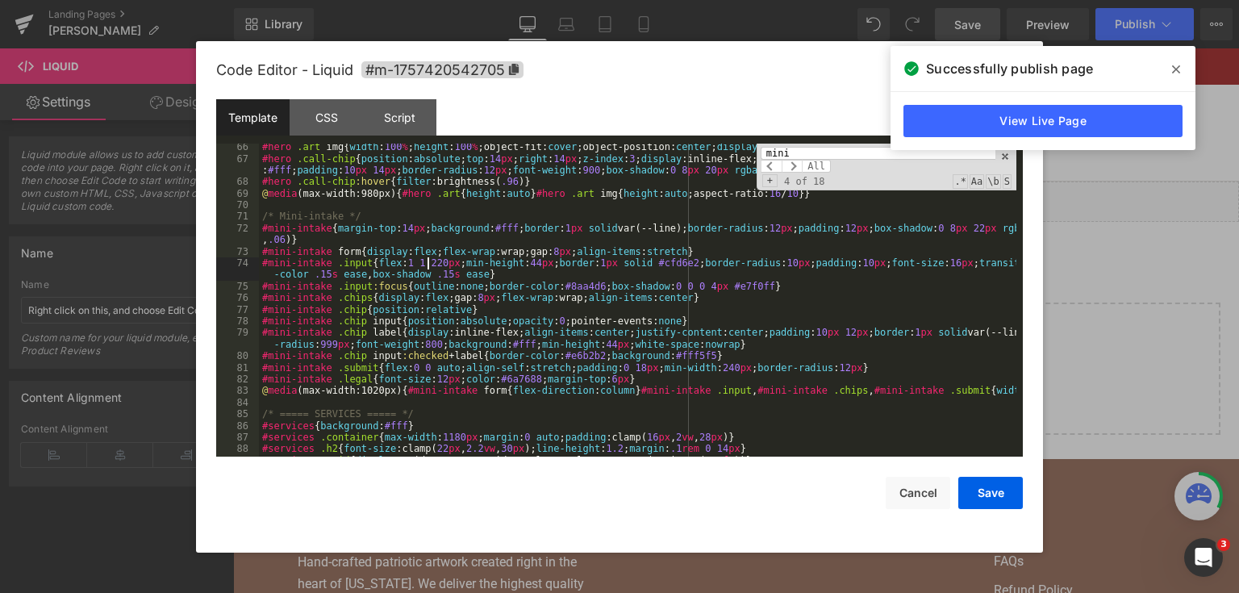
scroll to position [873, 0]
click at [816, 150] on input "mini" at bounding box center [878, 153] width 235 height 13
drag, startPoint x: 816, startPoint y: 150, endPoint x: 770, endPoint y: 145, distance: 46.2
click at [803, 148] on input "mini" at bounding box center [878, 153] width 235 height 13
paste input "<div id="mini-intake" aria-label="Quick hold a slot">"
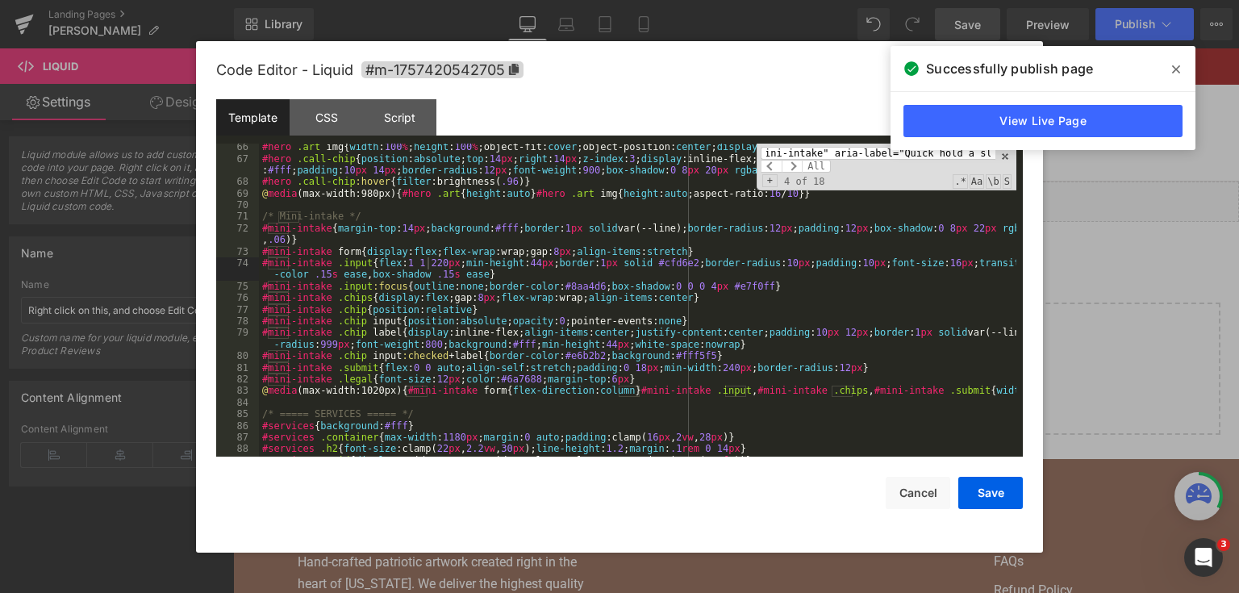
scroll to position [2979, 0]
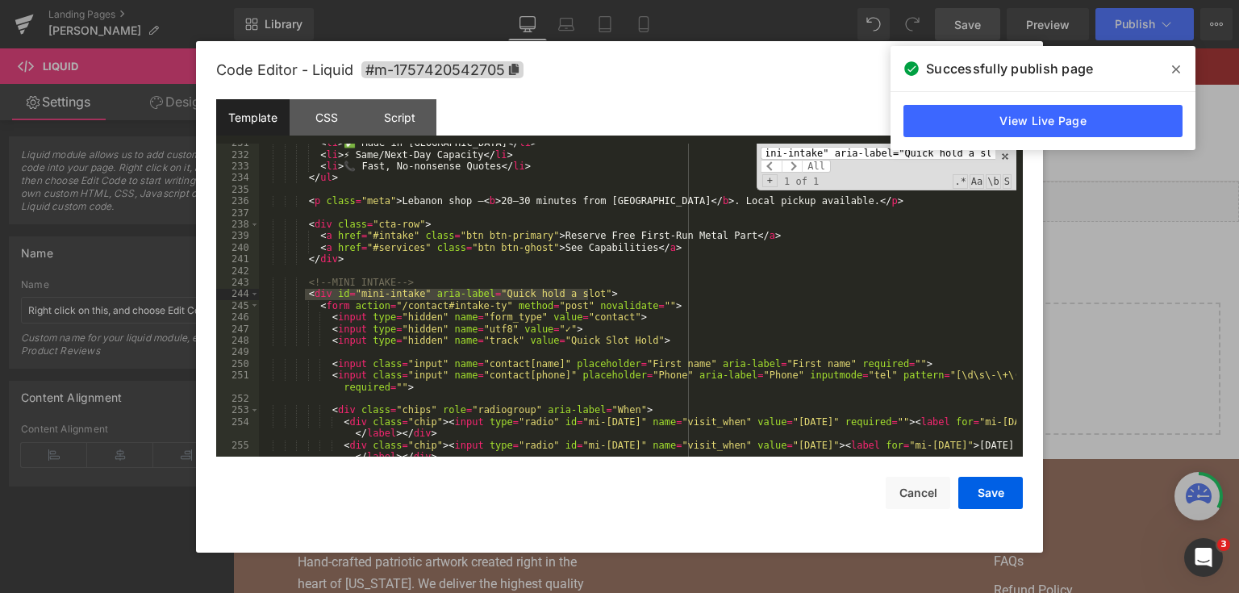
type input "<div id="mini-intake" aria-label="Quick hold a slot">"
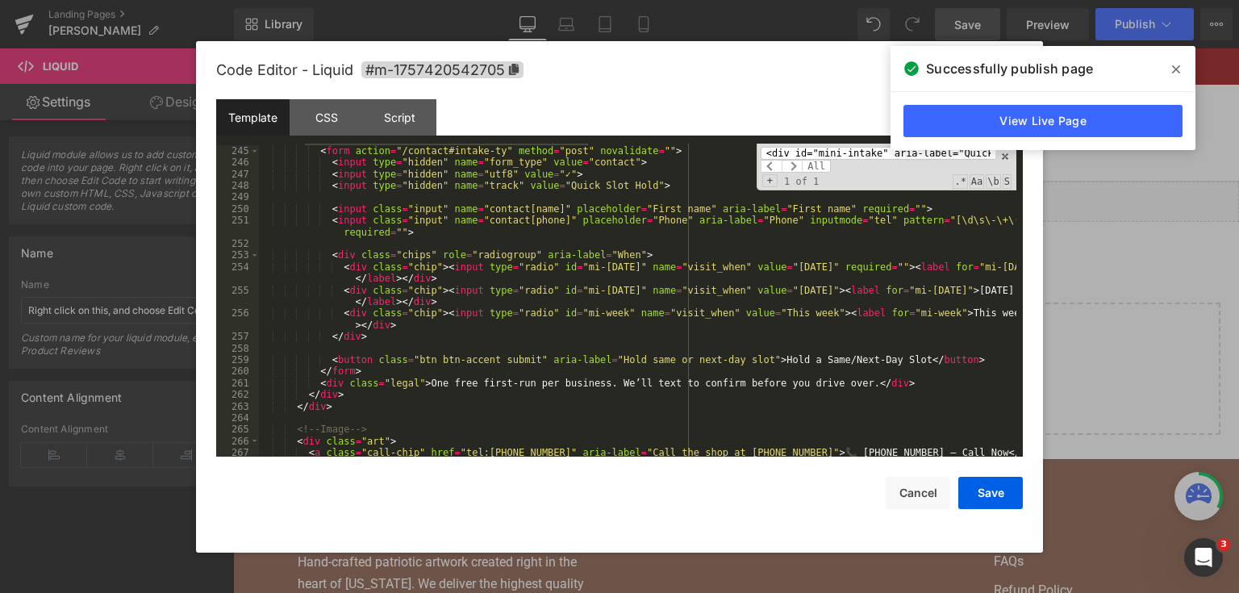
scroll to position [3134, 0]
click at [340, 400] on div "< div id = "mini-intake" aria-label = "Quick hold a slot" > < form action = "/c…" at bounding box center [637, 302] width 757 height 337
click at [359, 382] on div "< div id = "mini-intake" aria-label = "Quick hold a slot" > < form action = "/c…" at bounding box center [637, 302] width 757 height 337
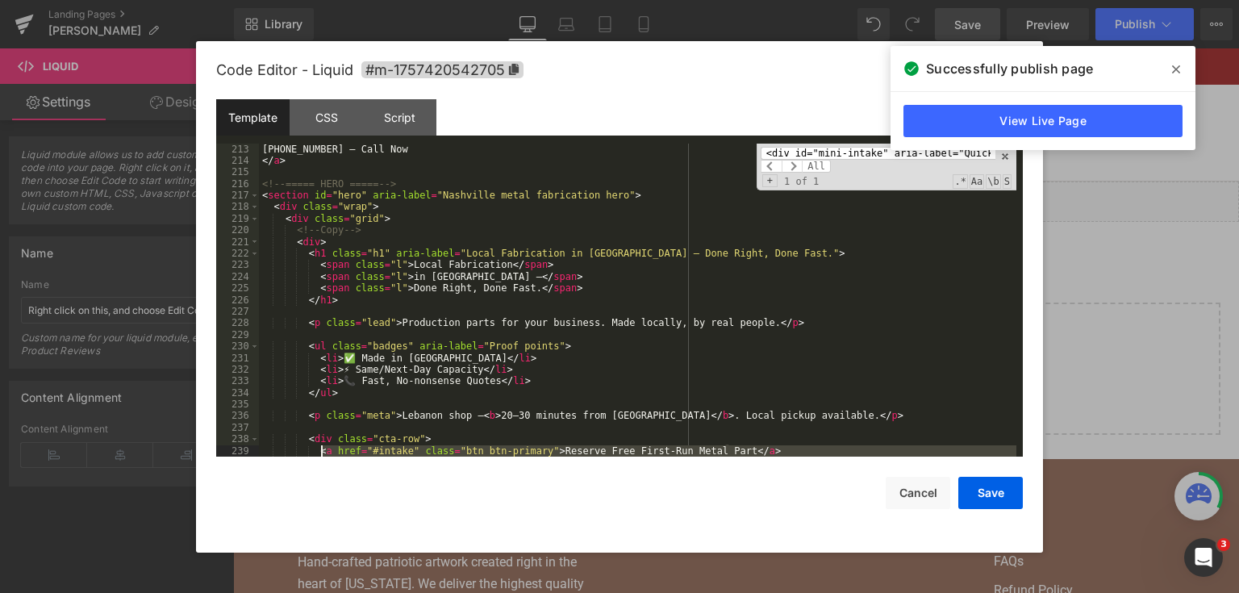
scroll to position [2823, 0]
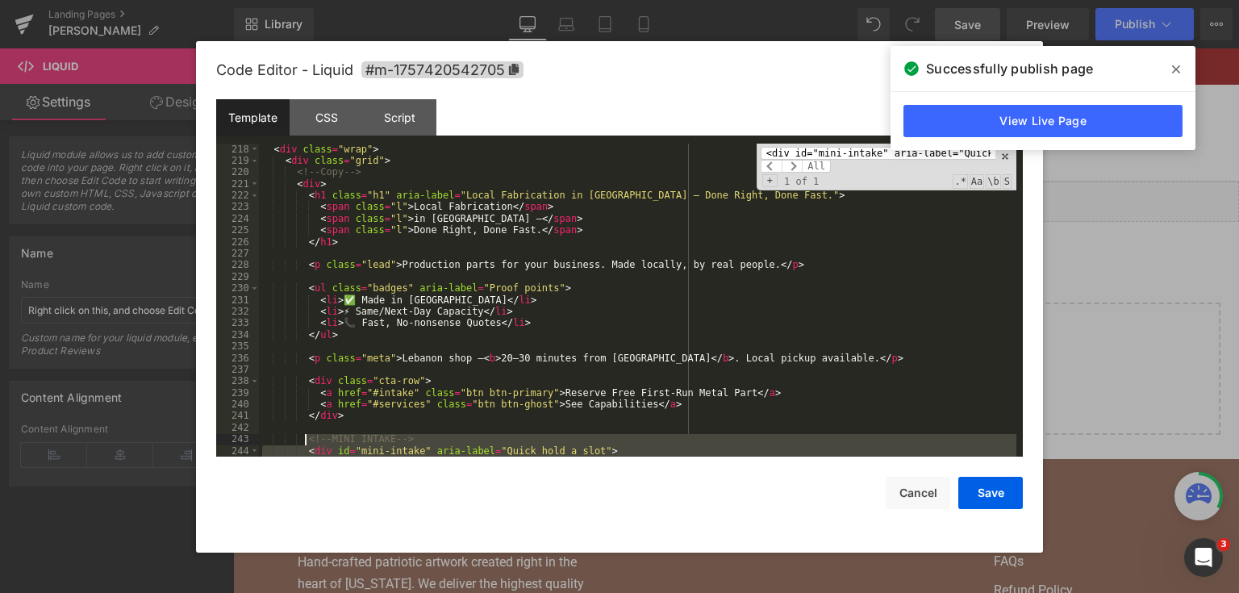
drag, startPoint x: 341, startPoint y: 403, endPoint x: 362, endPoint y: 329, distance: 77.1
click at [305, 432] on div "< div class = "wrap" > < div class = "grid" > <!-- Copy --> < div > < h1 class …" at bounding box center [637, 312] width 757 height 337
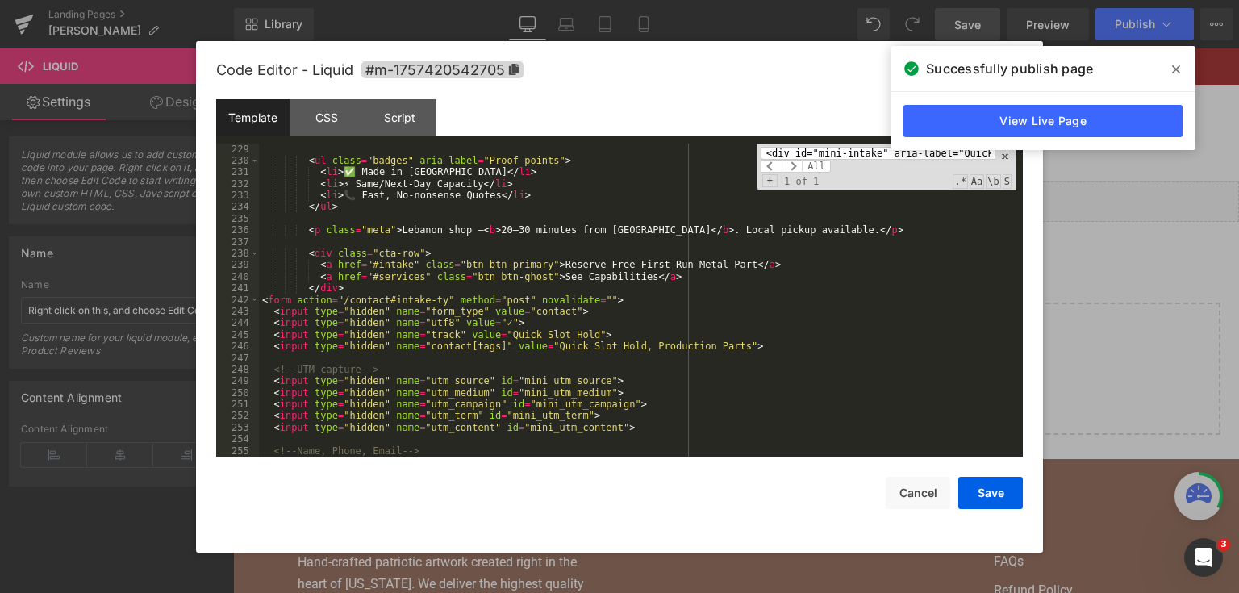
scroll to position [2950, 0]
click at [399, 289] on div "< ul class = "badges" aria-label = "Proof points" > < li > ✅ Made in [GEOGRAPHI…" at bounding box center [637, 312] width 757 height 337
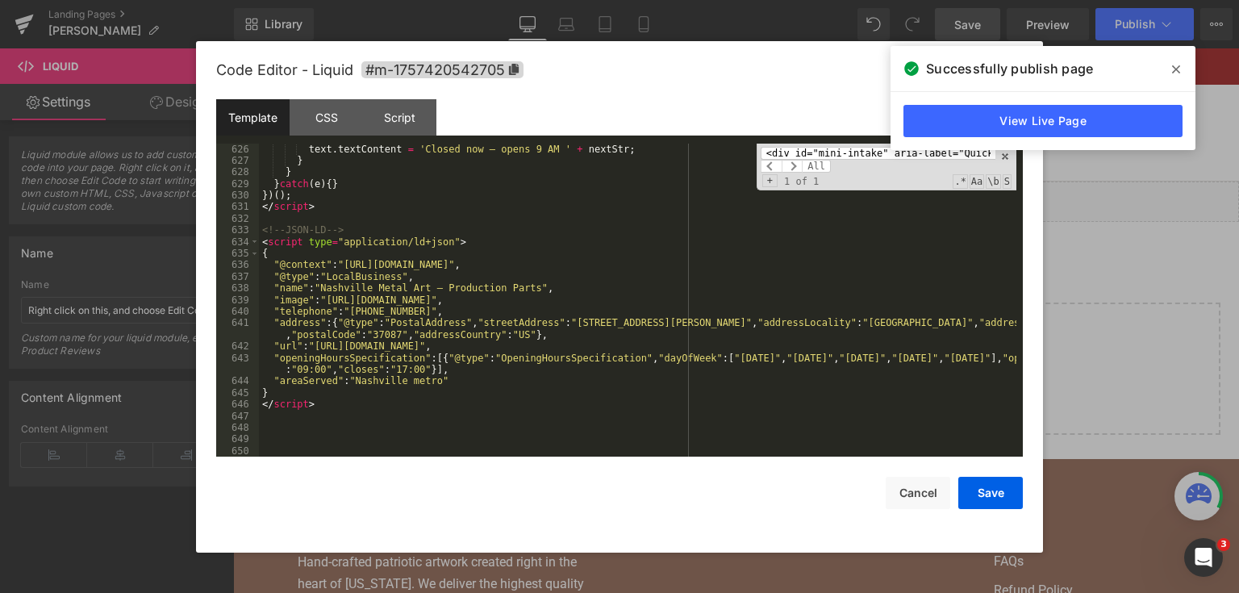
scroll to position [7922, 0]
click at [415, 392] on div "text . textContent = 'Closed now — opens 9 AM ' + nextStr ; } } } catch ( e ) {…" at bounding box center [637, 312] width 757 height 337
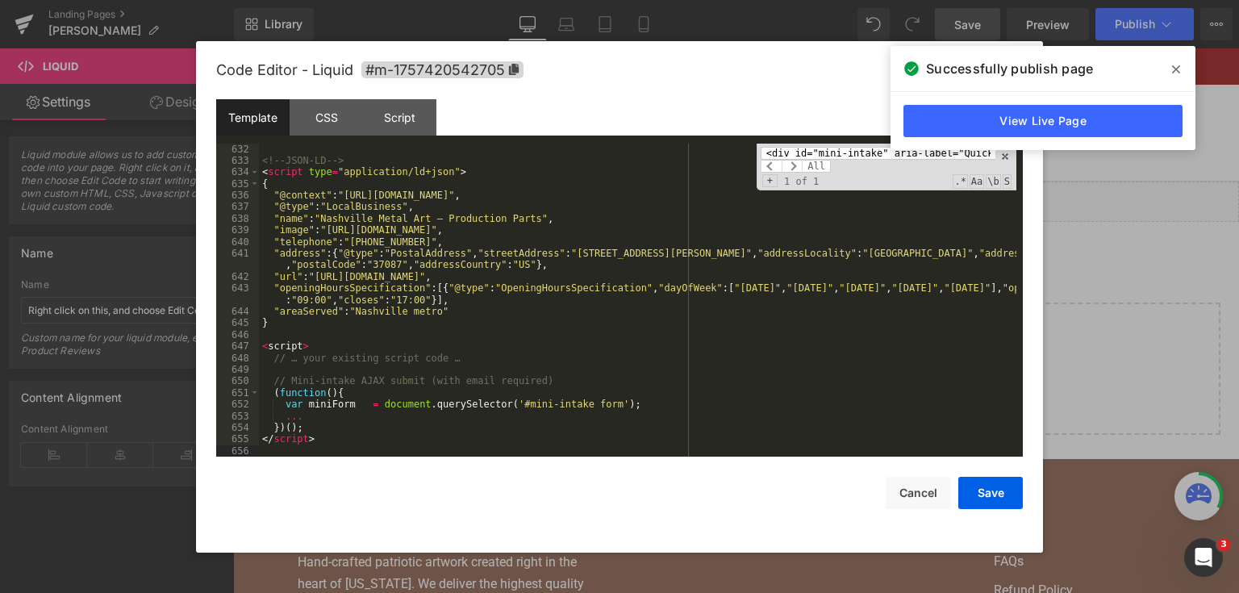
scroll to position [8050, 0]
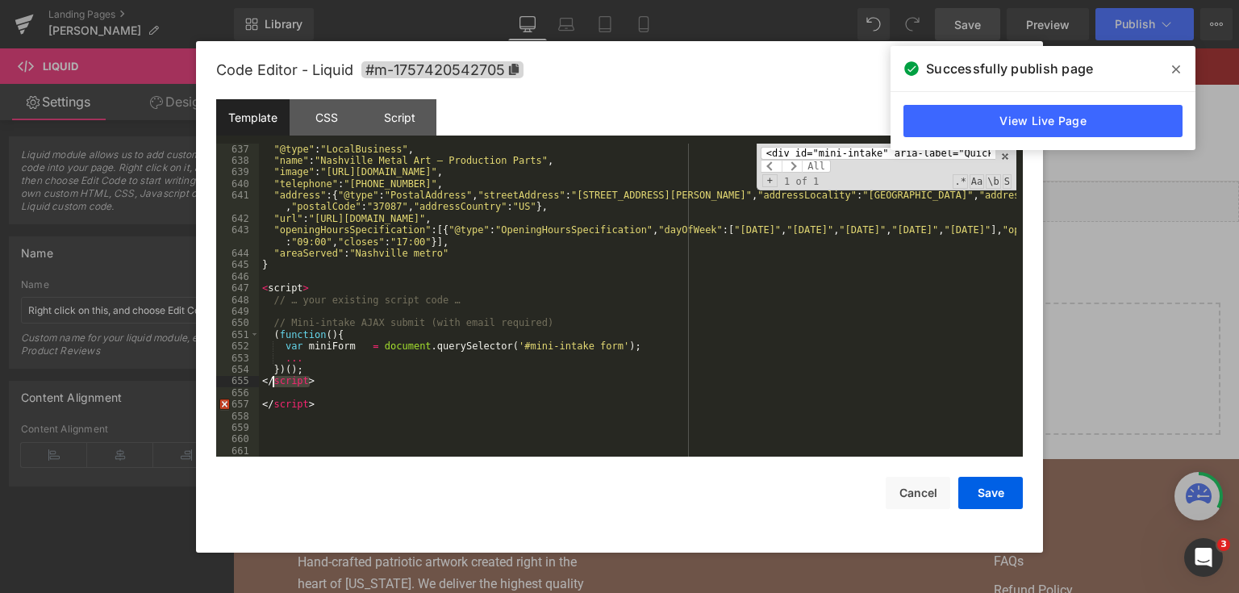
drag, startPoint x: 348, startPoint y: 378, endPoint x: 272, endPoint y: 383, distance: 76.0
click at [272, 383] on div ""@type" : "LocalBusiness" , "name" : "Nashville Metal Art — Production Parts" ,…" at bounding box center [637, 312] width 757 height 337
click at [323, 390] on div ""@type" : "LocalBusiness" , "name" : "Nashville Metal Art — Production Parts" ,…" at bounding box center [637, 312] width 757 height 337
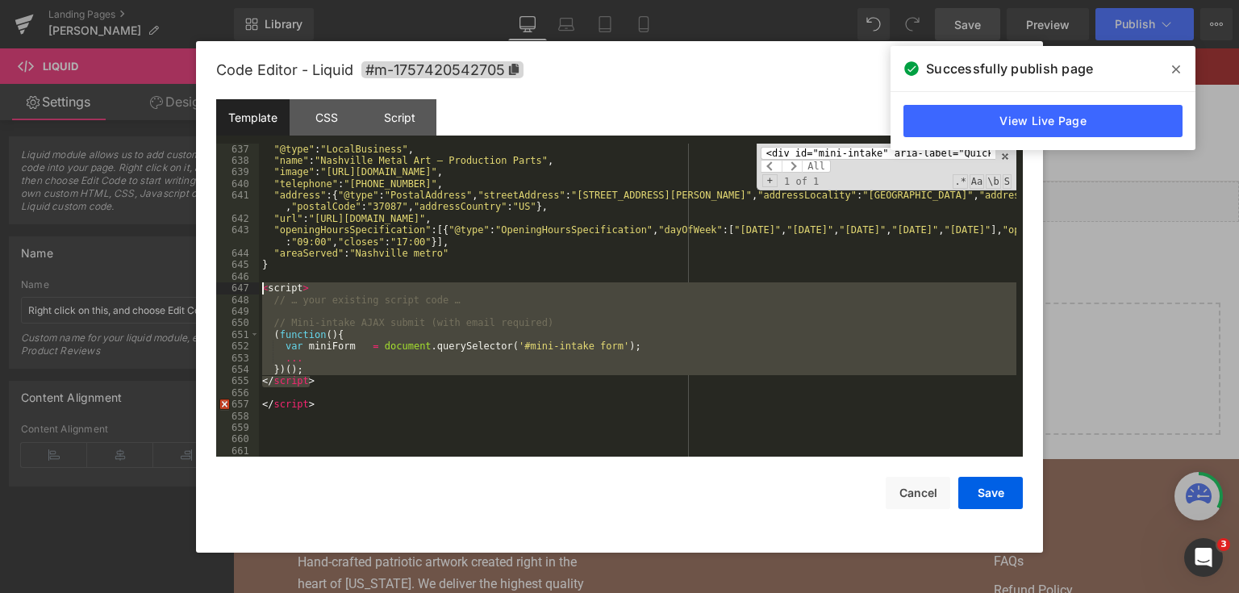
drag, startPoint x: 328, startPoint y: 381, endPoint x: 254, endPoint y: 293, distance: 115.1
click at [254, 293] on pre "637 638 639 640 641 642 643 644 645 646 647 648 649 650 651 652 653 654 655 656…" at bounding box center [619, 301] width 807 height 314
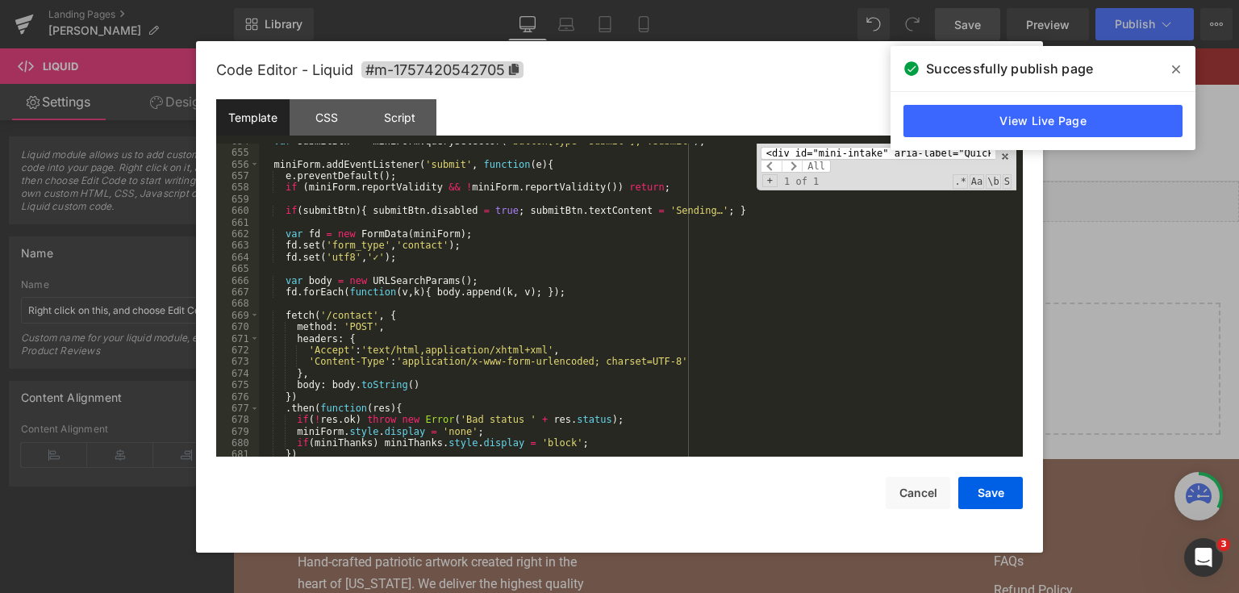
scroll to position [8240, 0]
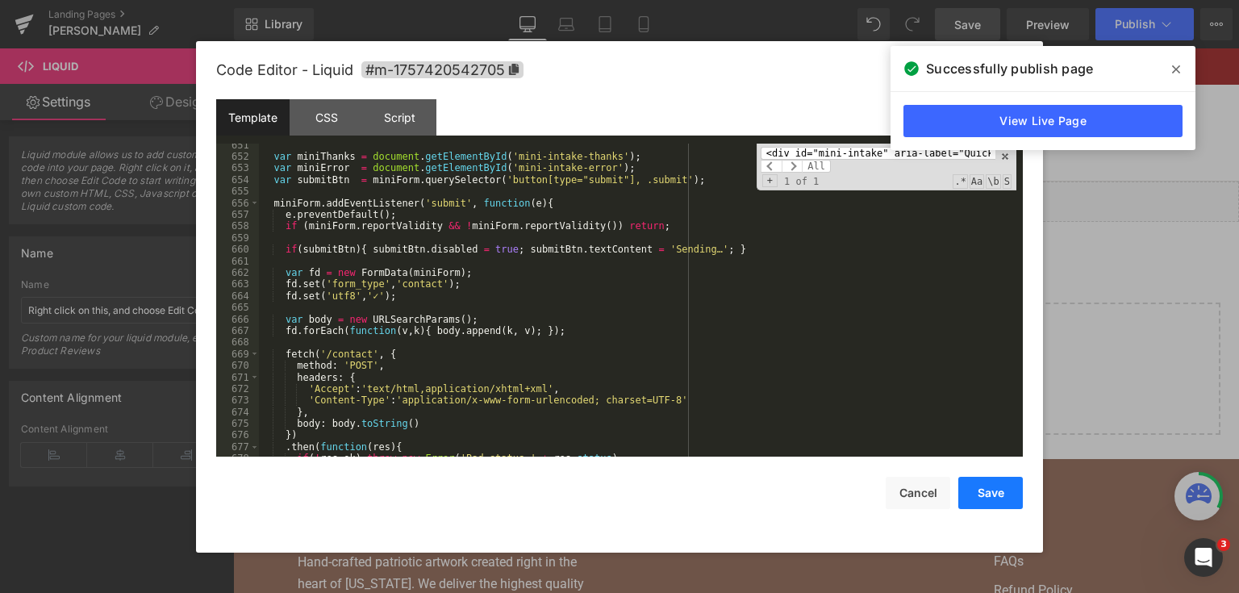
click at [997, 486] on button "Save" at bounding box center [990, 493] width 65 height 32
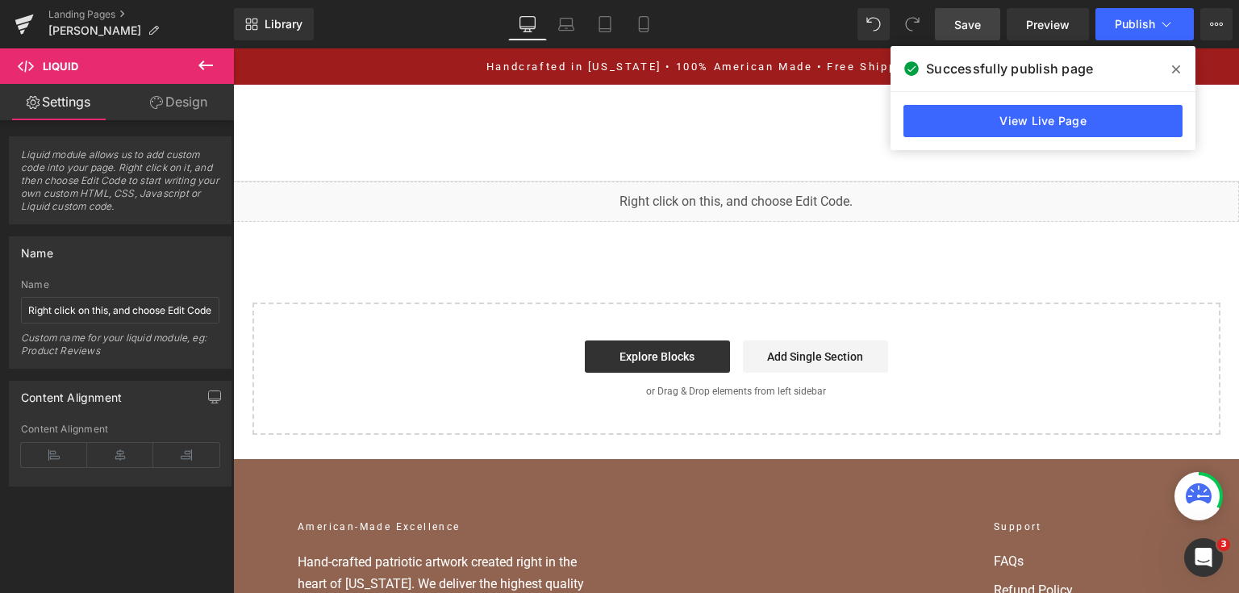
click at [955, 18] on span "Save" at bounding box center [967, 24] width 27 height 17
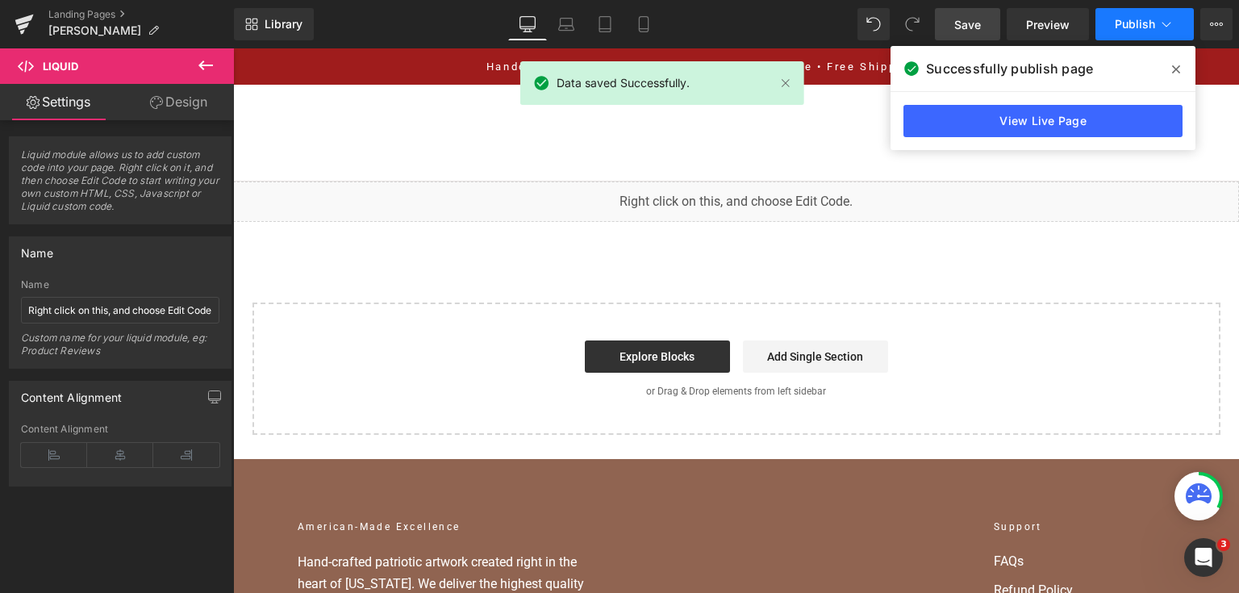
click at [1131, 37] on button "Publish" at bounding box center [1145, 24] width 98 height 32
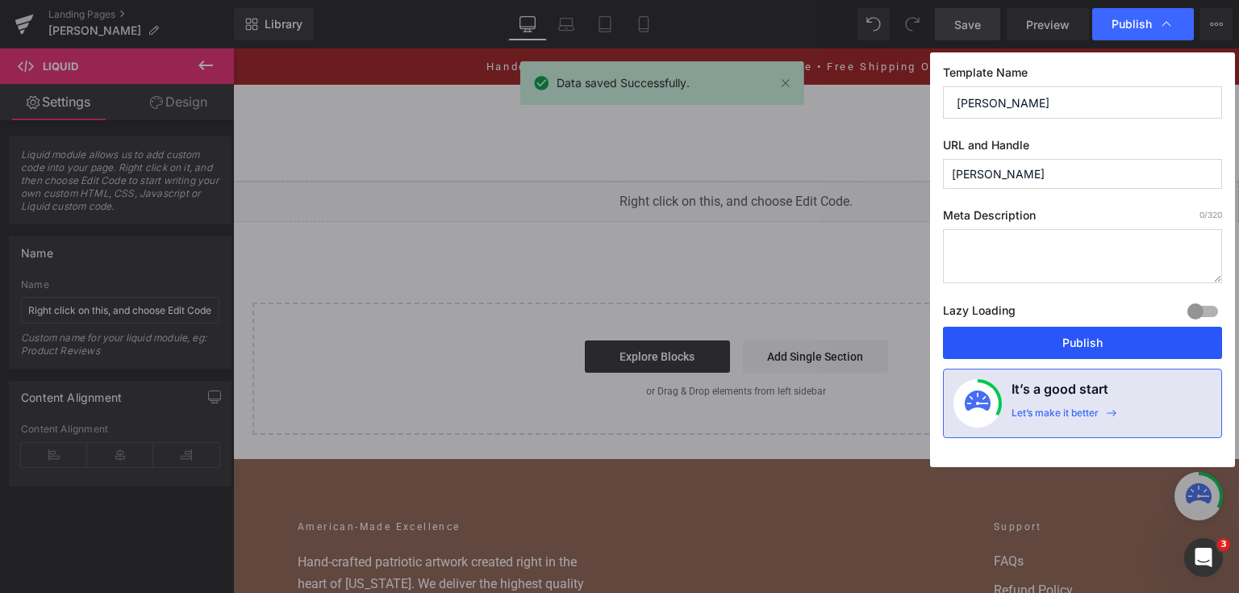
drag, startPoint x: 1068, startPoint y: 340, endPoint x: 695, endPoint y: 160, distance: 413.8
click at [1068, 340] on button "Publish" at bounding box center [1082, 343] width 279 height 32
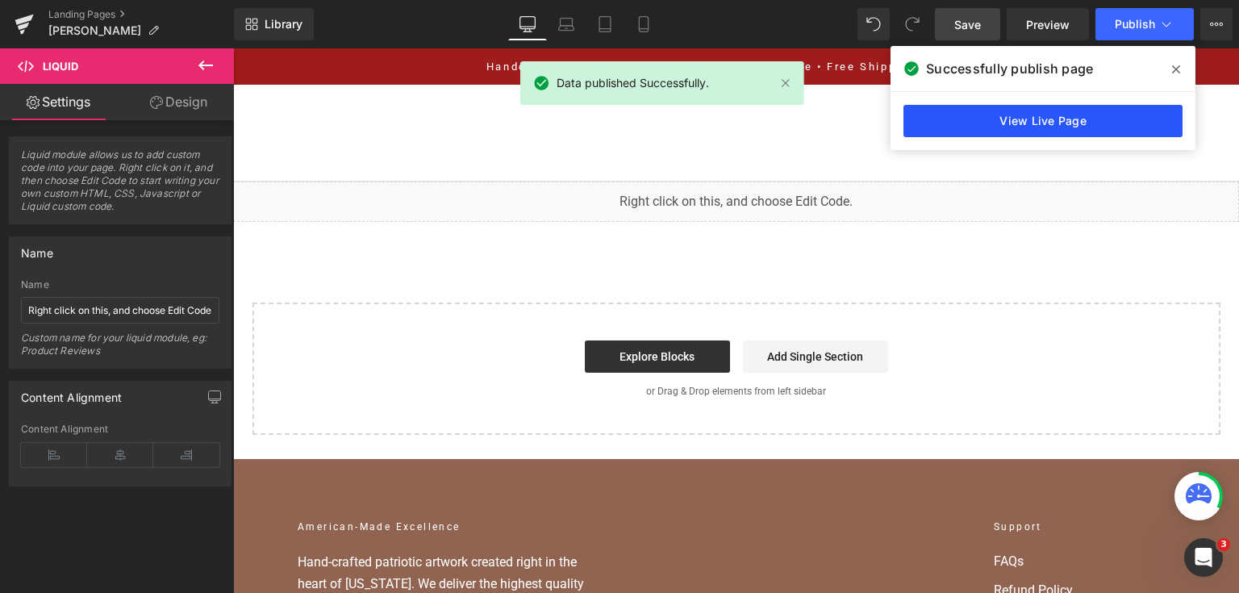
click at [1096, 109] on link "View Live Page" at bounding box center [1043, 121] width 279 height 32
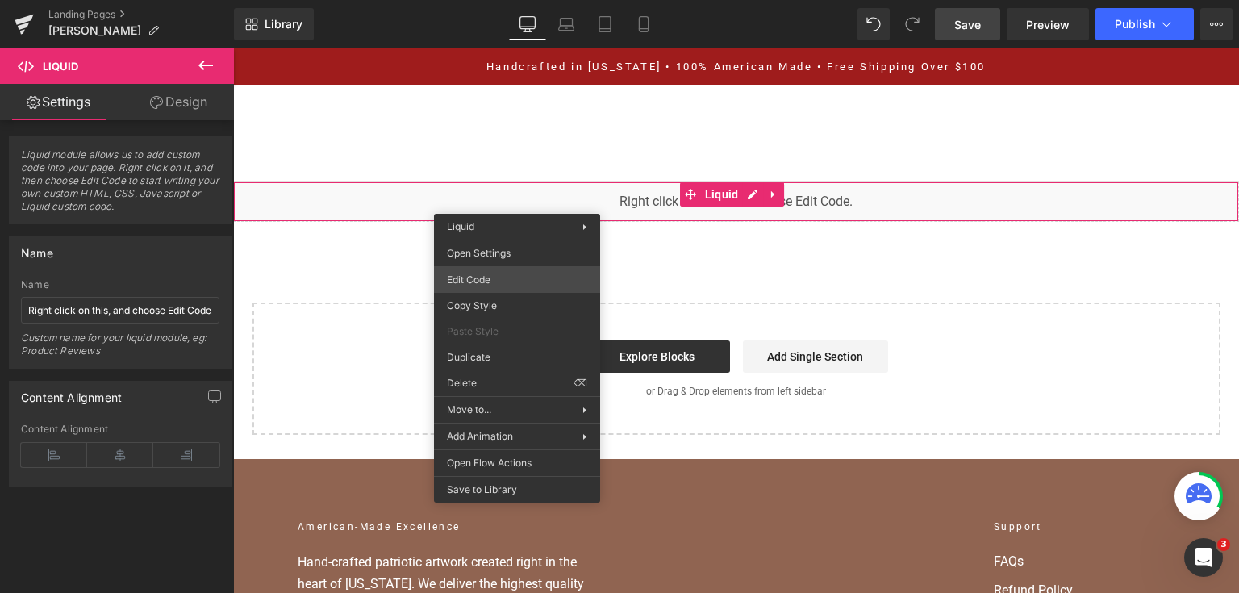
click at [516, 0] on div "You are previewing how the will restyle your page. You can not edit Elements in…" at bounding box center [619, 0] width 1239 height 0
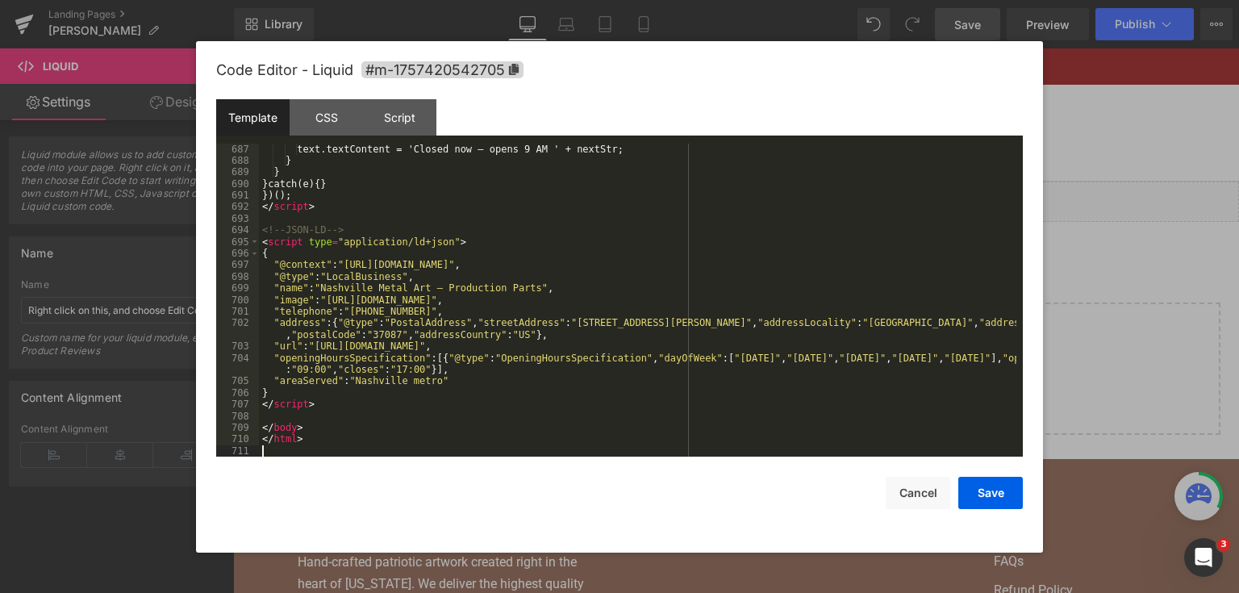
scroll to position [8677, 0]
click at [1006, 493] on button "Save" at bounding box center [990, 493] width 65 height 32
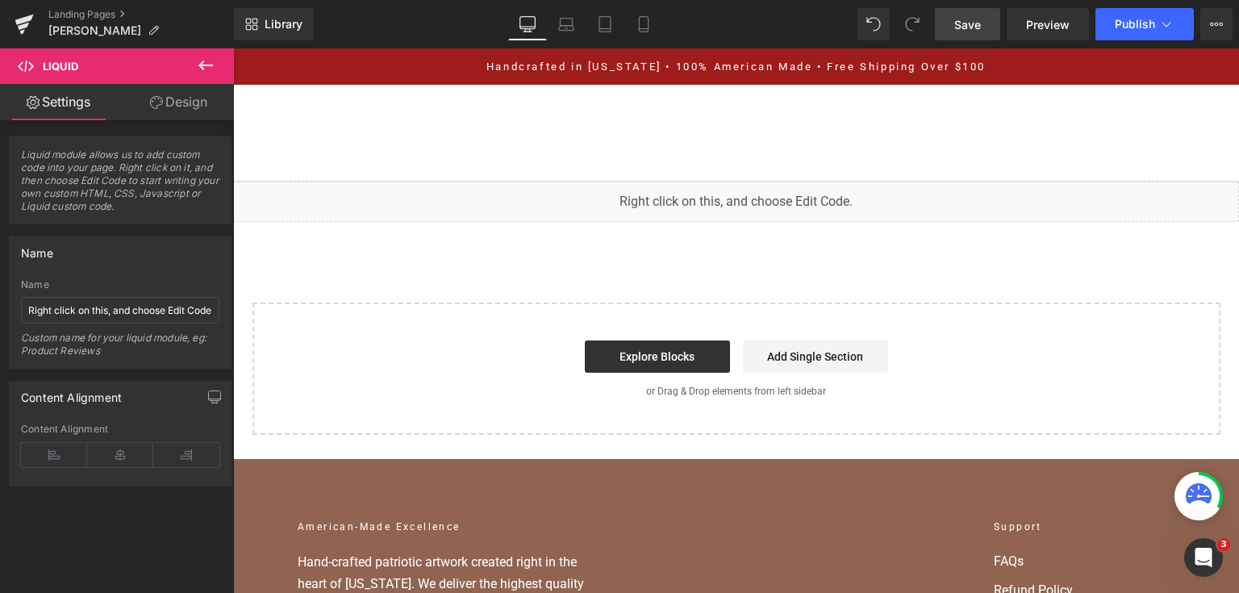
click at [945, 19] on link "Save" at bounding box center [967, 24] width 65 height 32
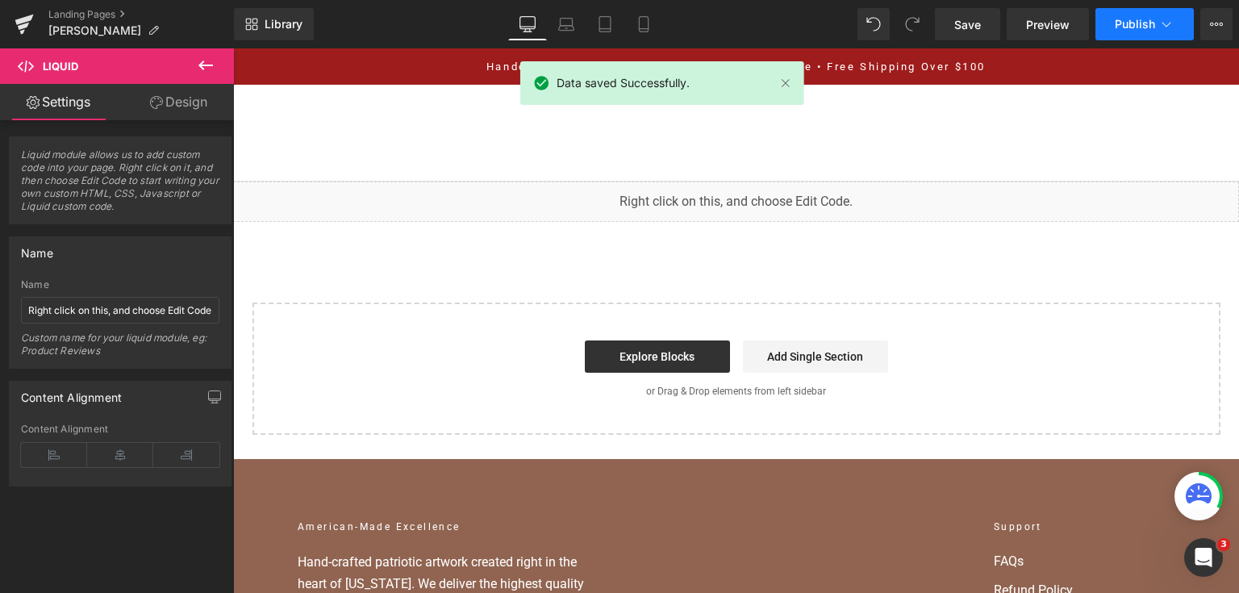
click at [1144, 28] on span "Publish" at bounding box center [1135, 24] width 40 height 13
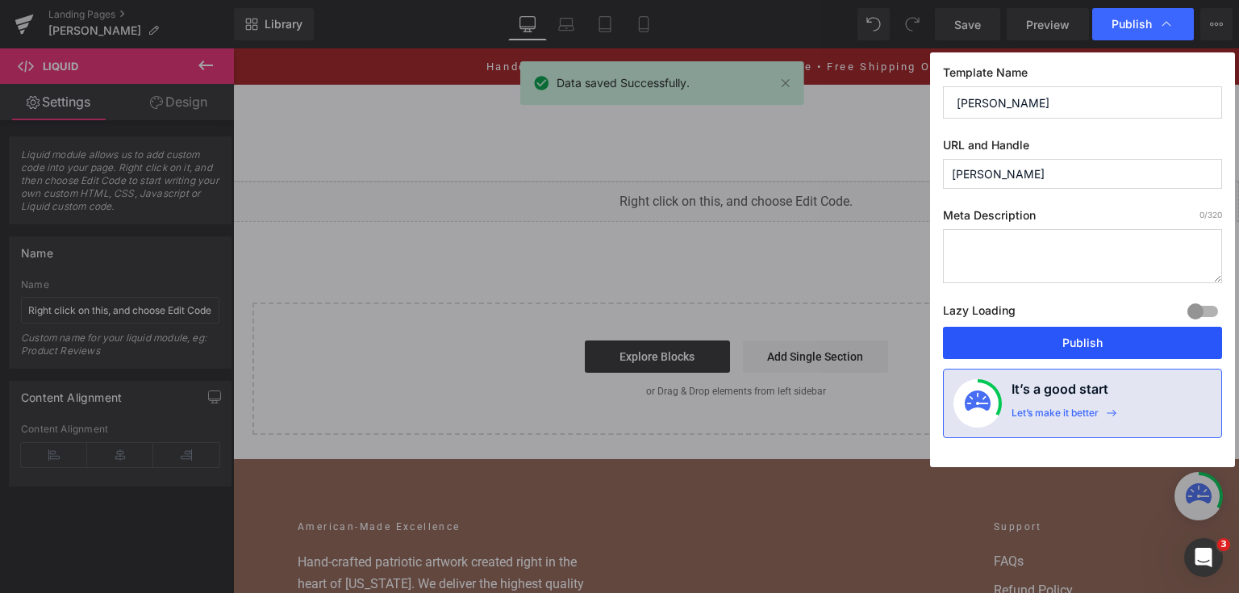
click at [1069, 336] on button "Publish" at bounding box center [1082, 343] width 279 height 32
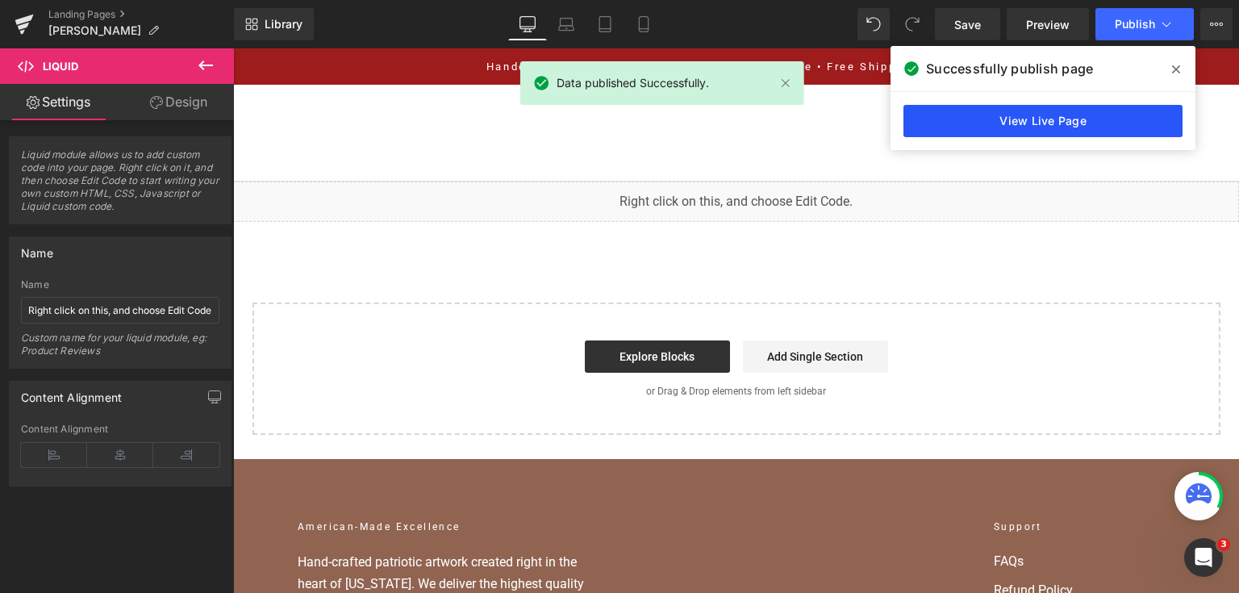
click at [1033, 126] on link "View Live Page" at bounding box center [1043, 121] width 279 height 32
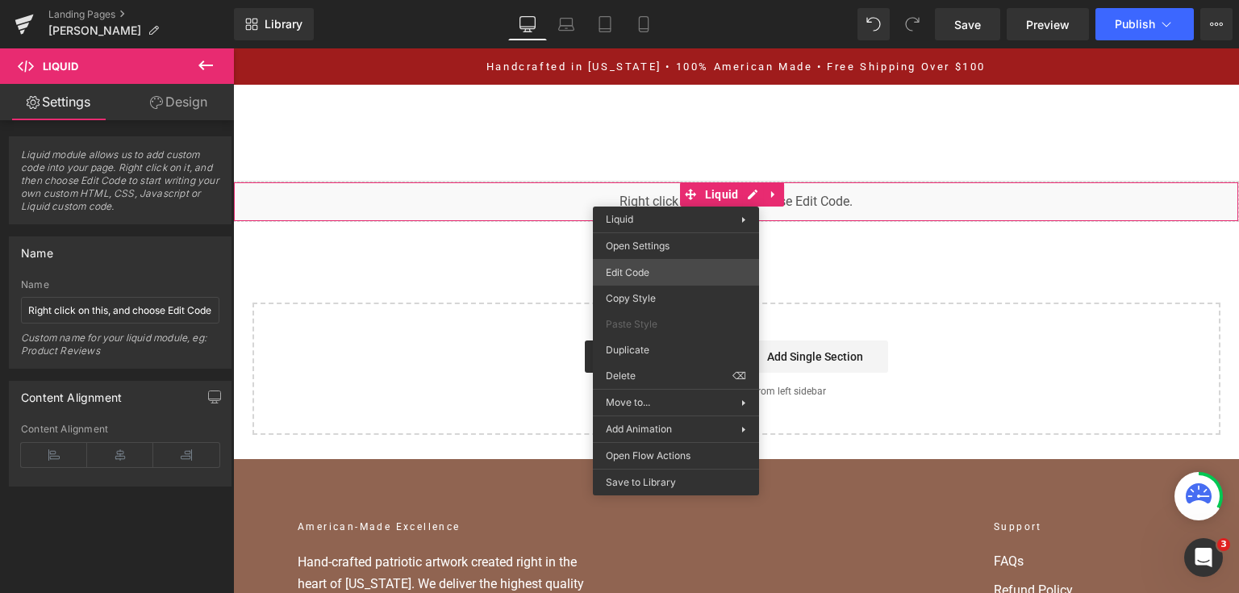
click at [659, 0] on div "You are previewing how the will restyle your page. You can not edit Elements in…" at bounding box center [619, 0] width 1239 height 0
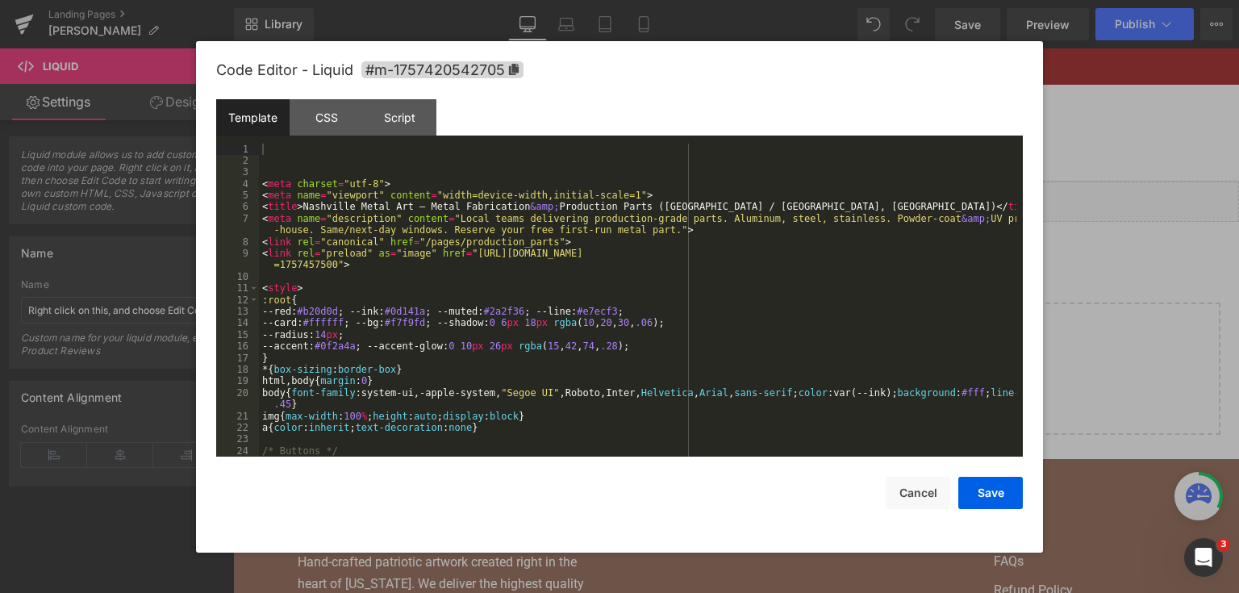
click at [659, 268] on div "< meta charset = "utf-8" > < meta name = "viewport" content = "width=device-wid…" at bounding box center [637, 324] width 757 height 360
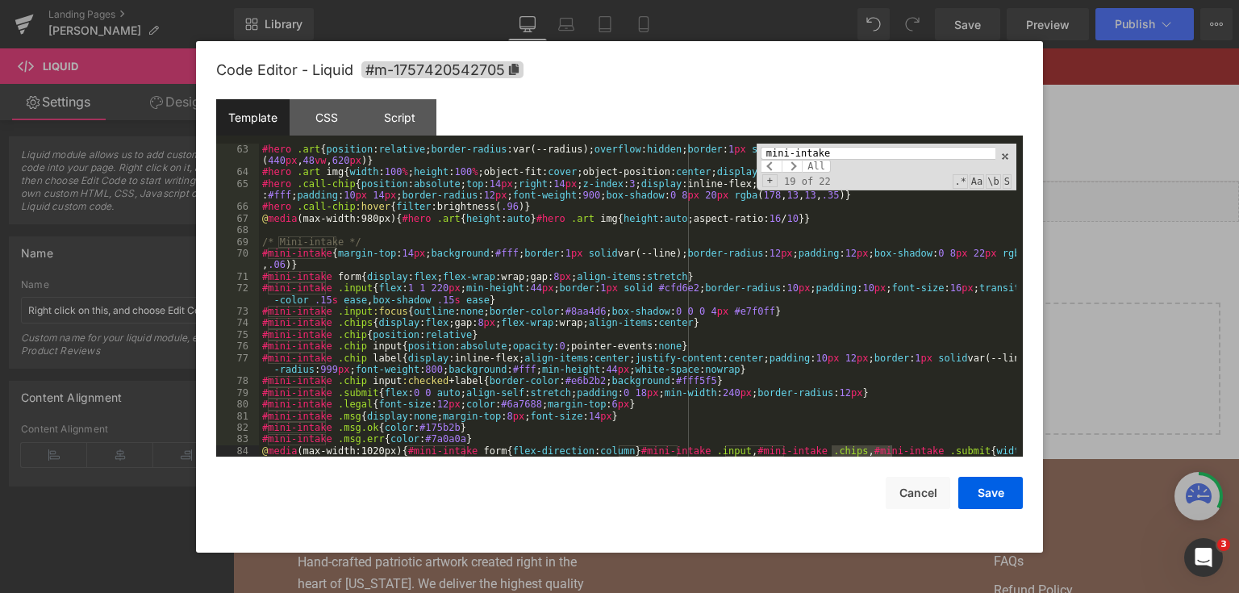
scroll to position [2886, 0]
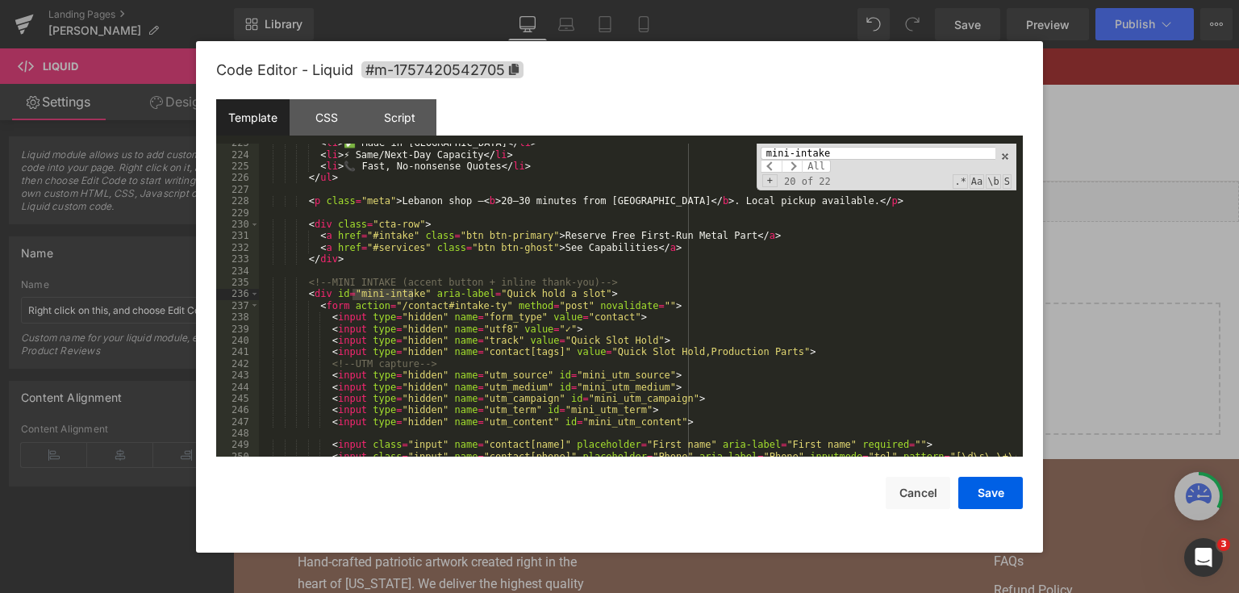
type input "mini-intake"
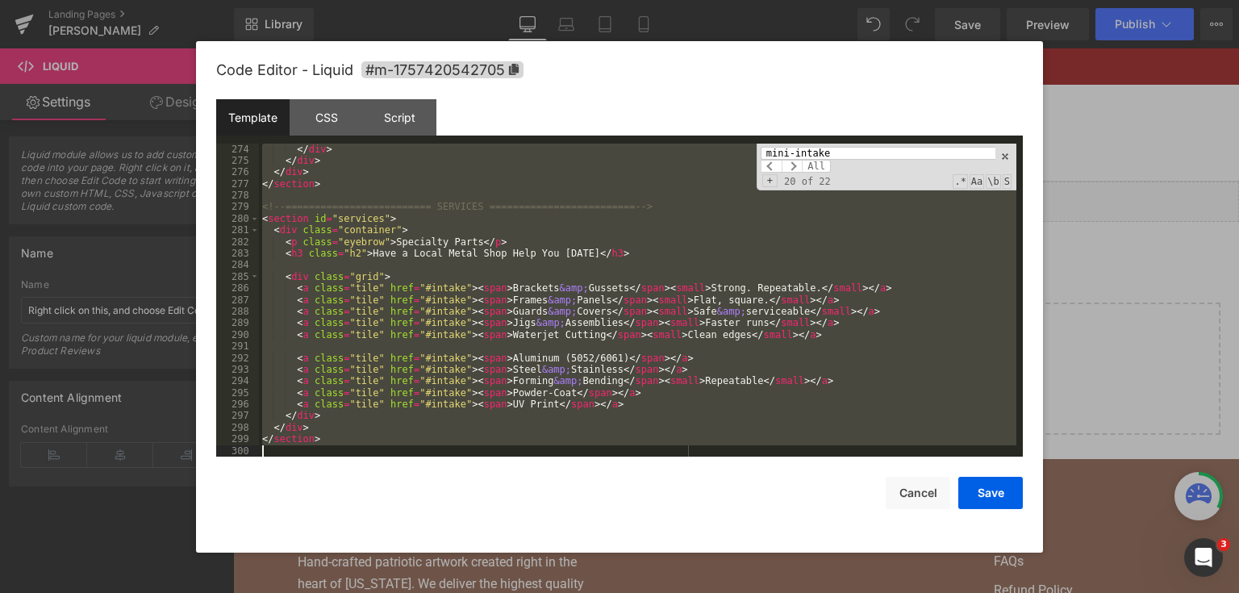
scroll to position [3636, 0]
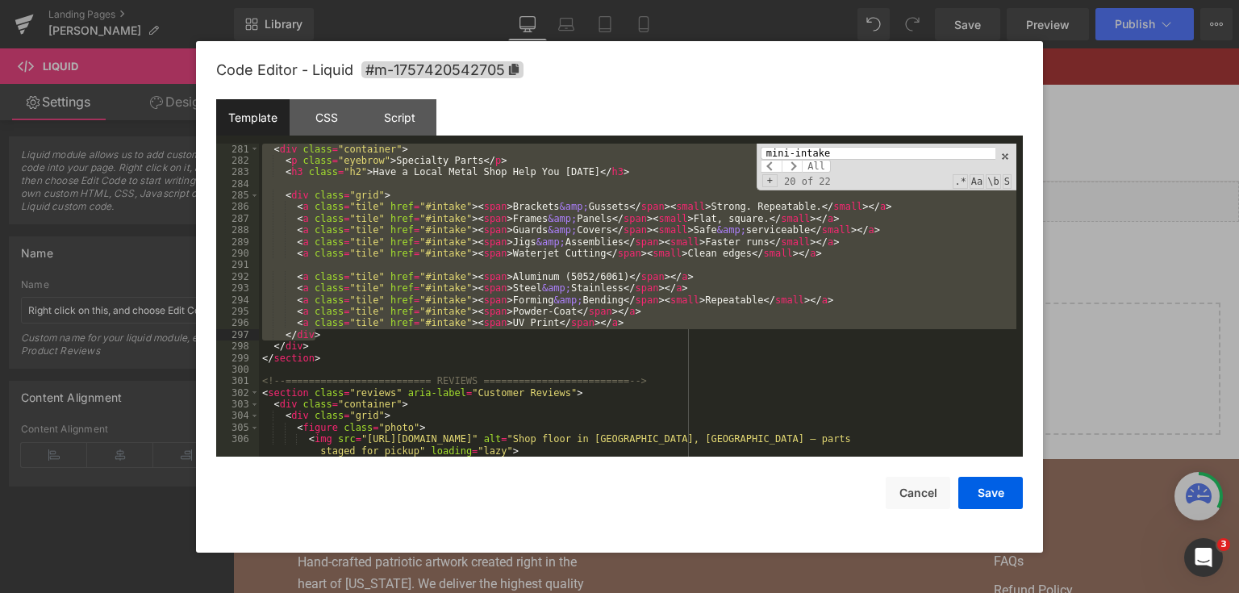
drag, startPoint x: 298, startPoint y: 278, endPoint x: 566, endPoint y: 337, distance: 274.4
click at [566, 337] on div "< div class = "container" > < p class = "eyebrow" > Specialty Parts </ p > < h3…" at bounding box center [637, 312] width 757 height 337
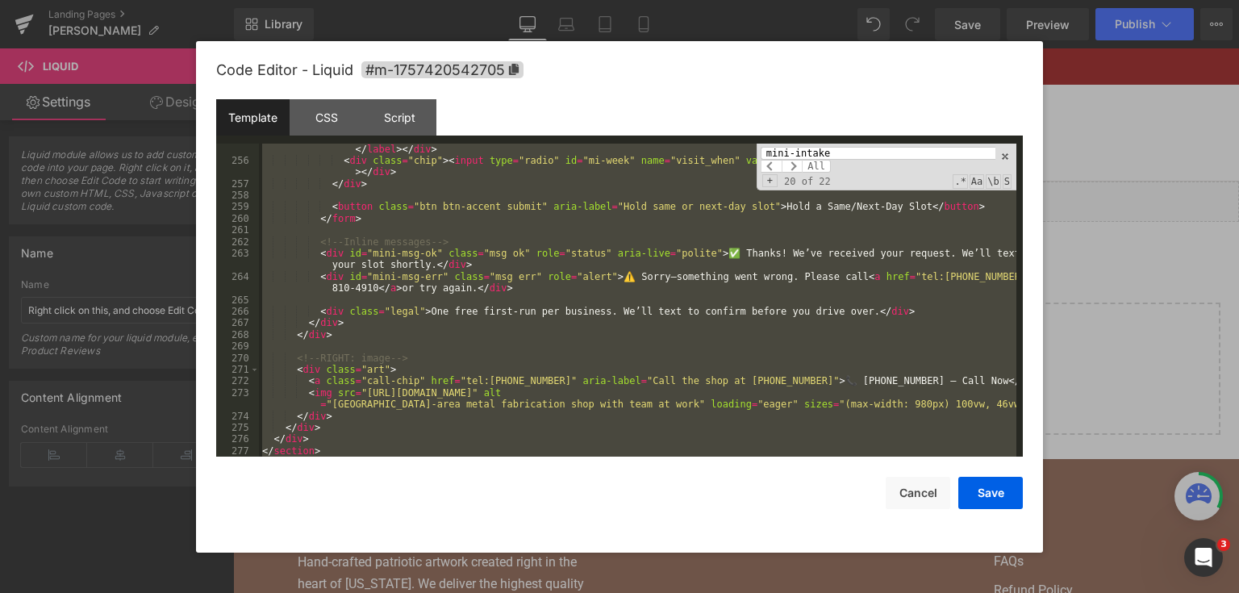
scroll to position [3287, 0]
click at [420, 337] on div "< div class = "chip" > < input type = "radio" id = "mi-[DATE]" name = "visit_wh…" at bounding box center [637, 301] width 757 height 314
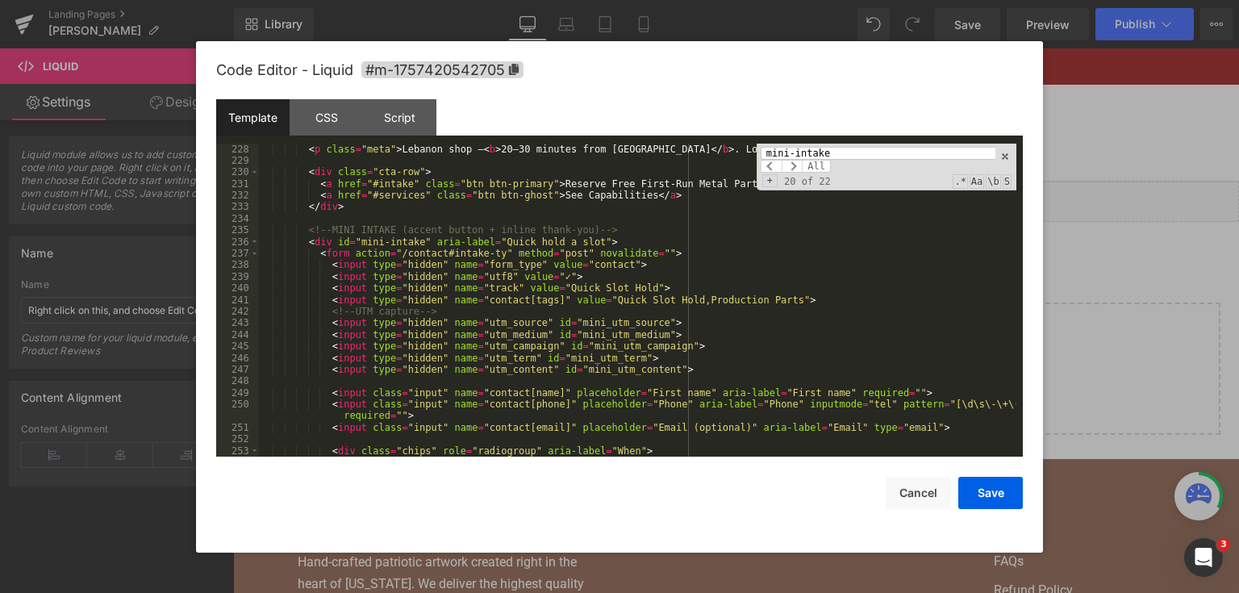
scroll to position [3016, 0]
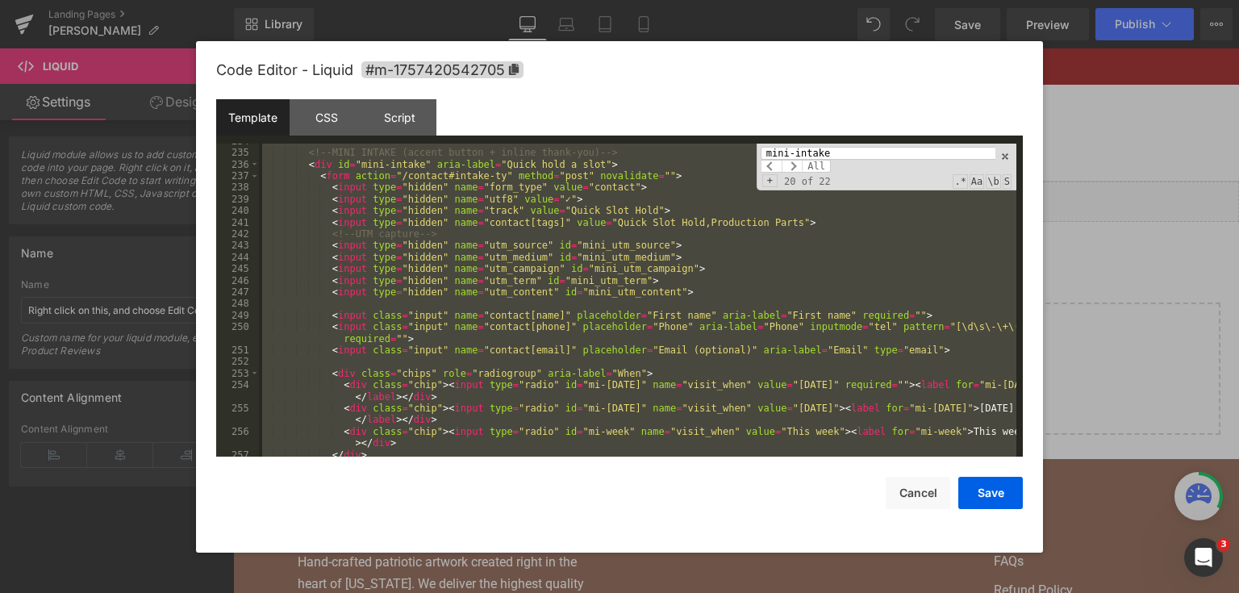
click at [616, 222] on div "<!-- MINI INTAKE (accent button + inline thank-you) --> < div id = "mini-intake…" at bounding box center [637, 301] width 757 height 314
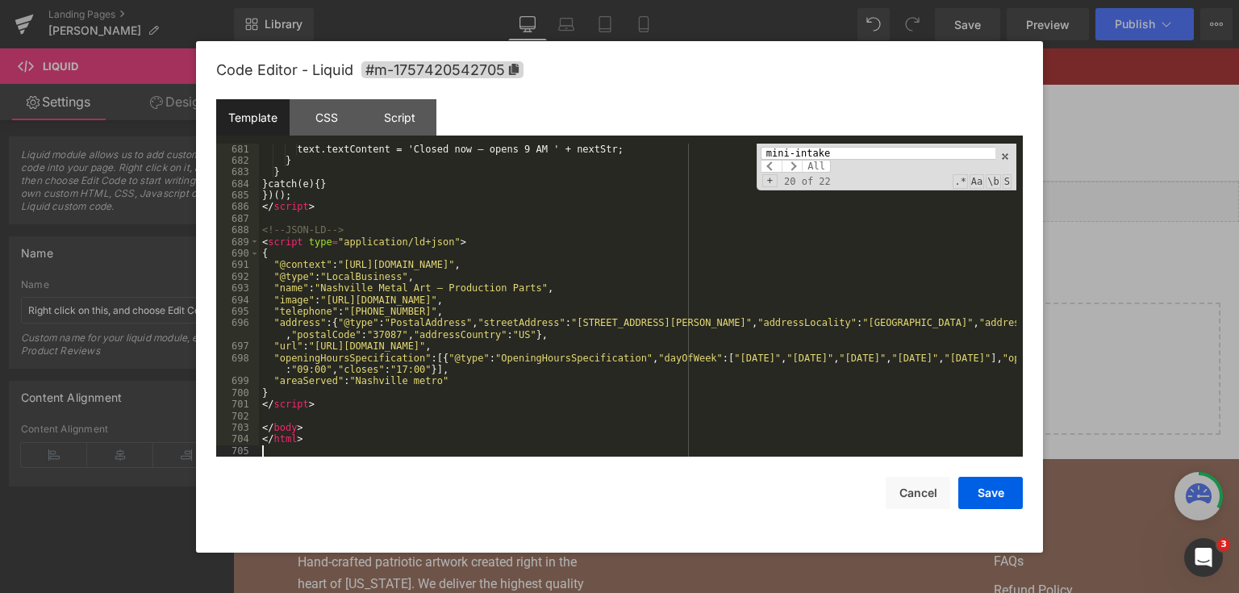
scroll to position [8608, 0]
click at [971, 493] on button "Save" at bounding box center [990, 493] width 65 height 32
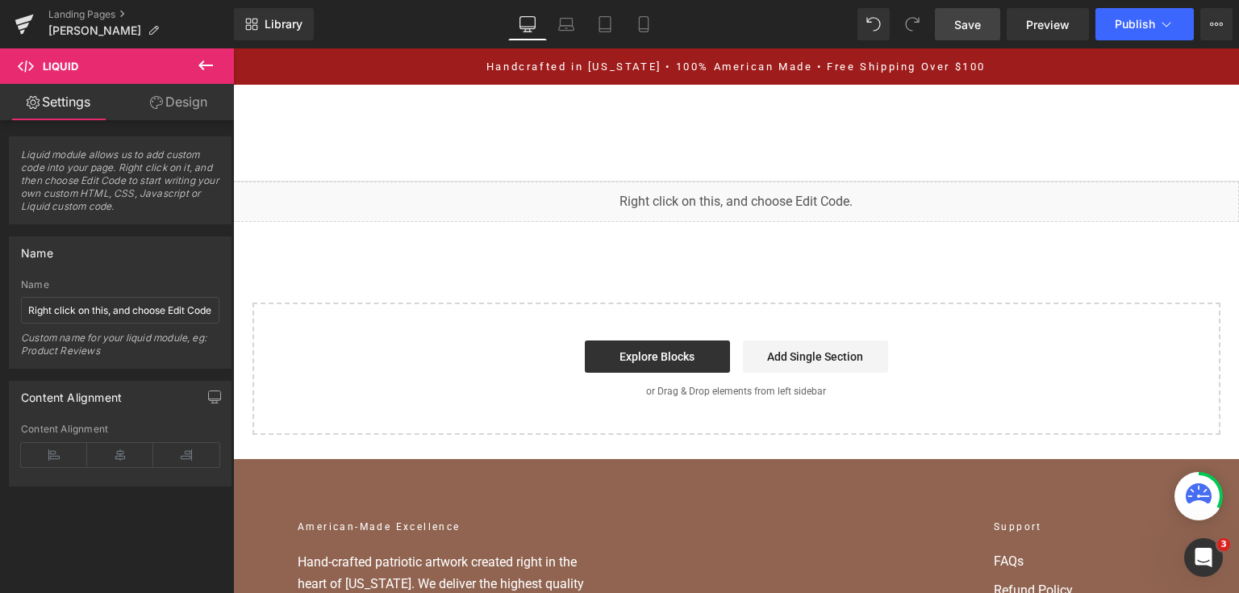
click at [971, 32] on link "Save" at bounding box center [967, 24] width 65 height 32
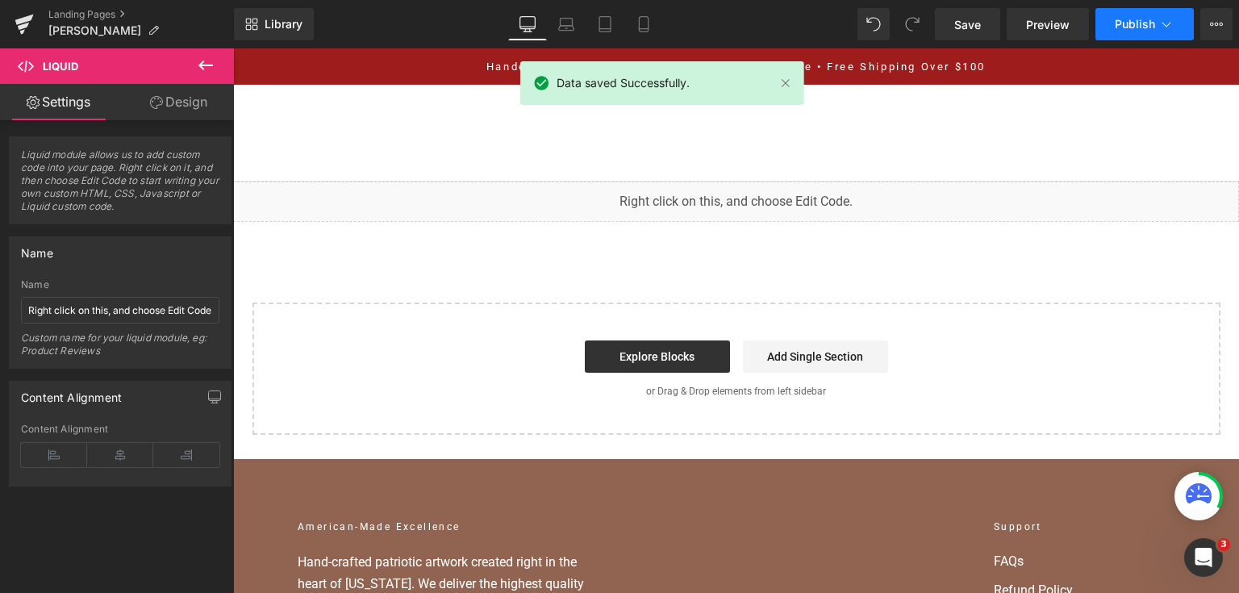
click at [1132, 23] on span "Publish" at bounding box center [1135, 24] width 40 height 13
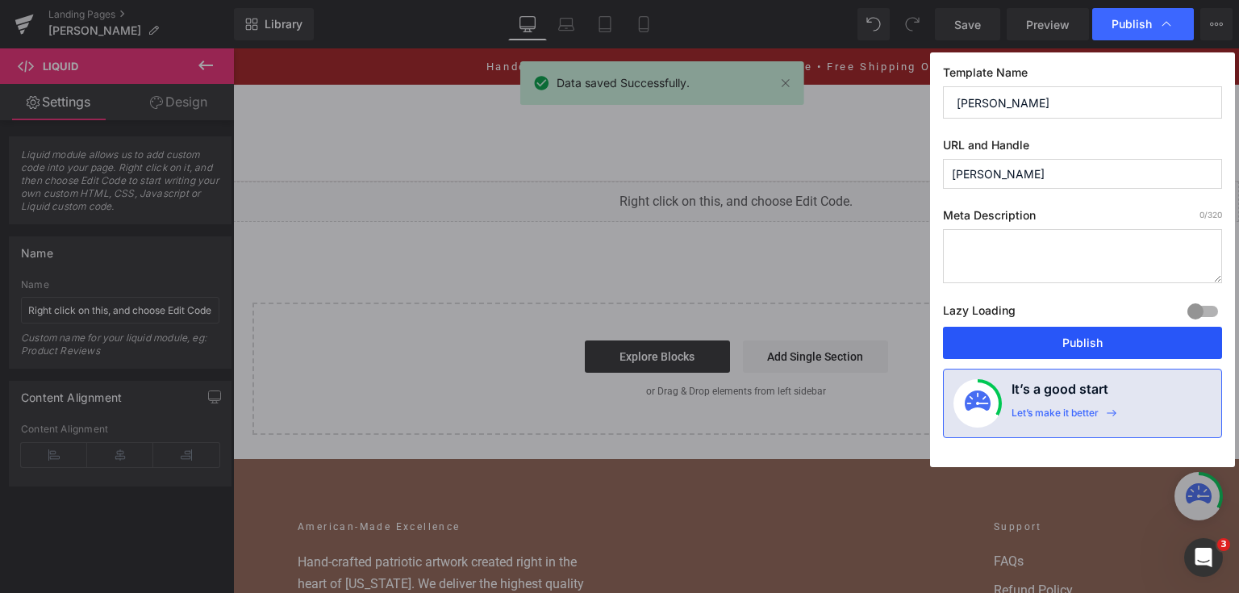
click at [1036, 342] on button "Publish" at bounding box center [1082, 343] width 279 height 32
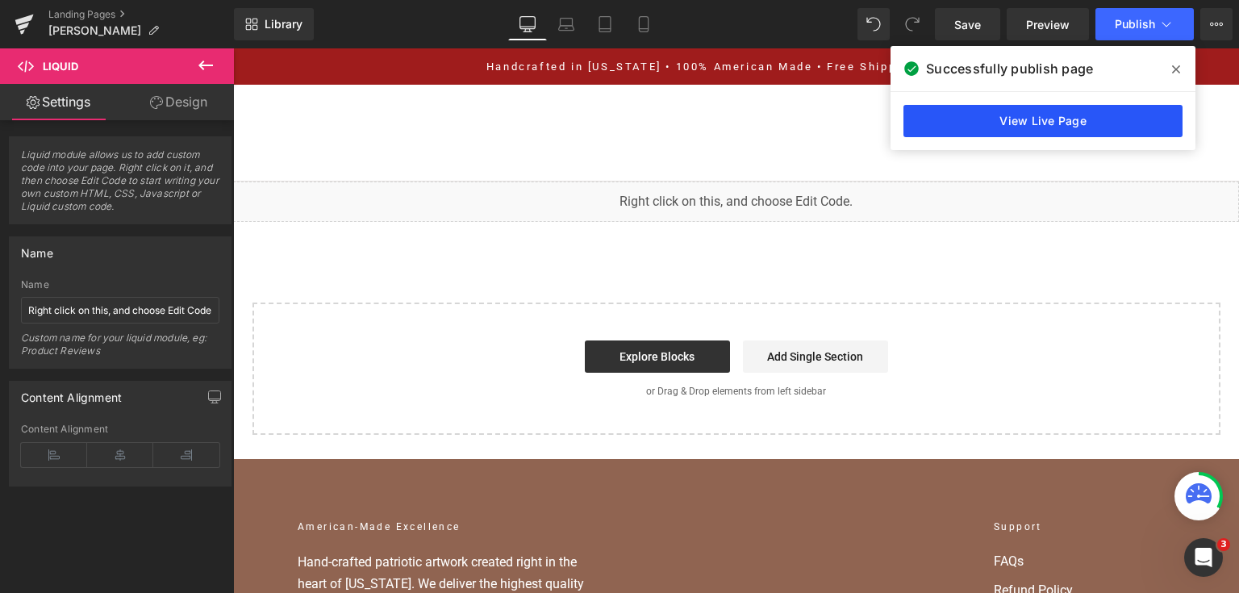
click at [964, 121] on link "View Live Page" at bounding box center [1043, 121] width 279 height 32
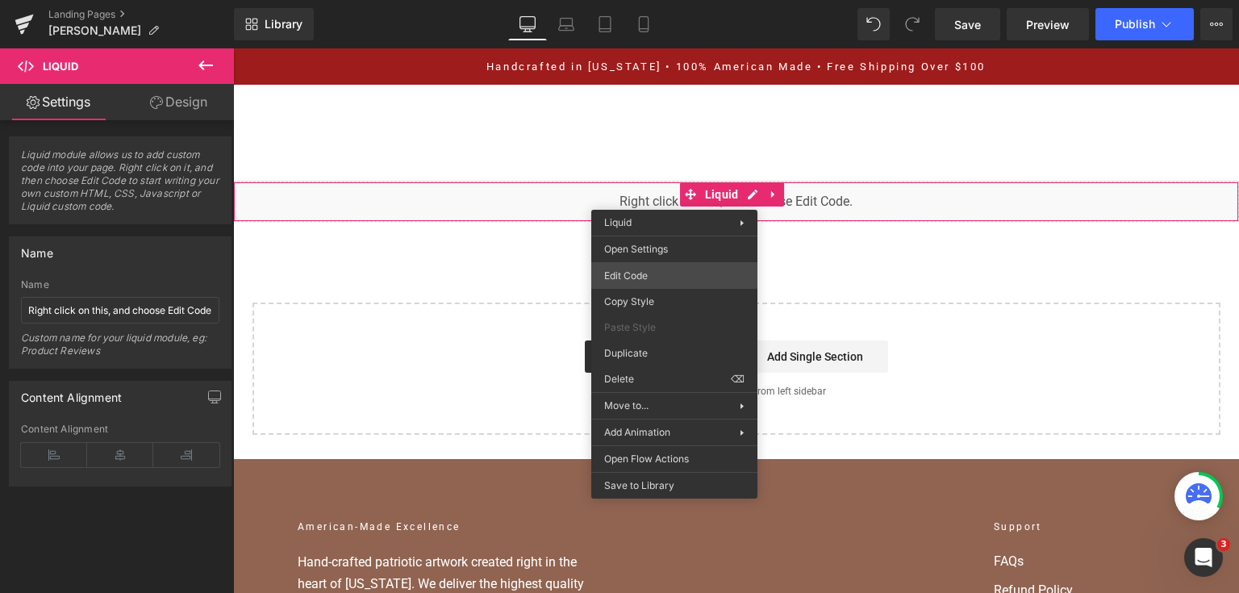
click at [703, 0] on div "You are previewing how the will restyle your page. You can not edit Elements in…" at bounding box center [619, 0] width 1239 height 0
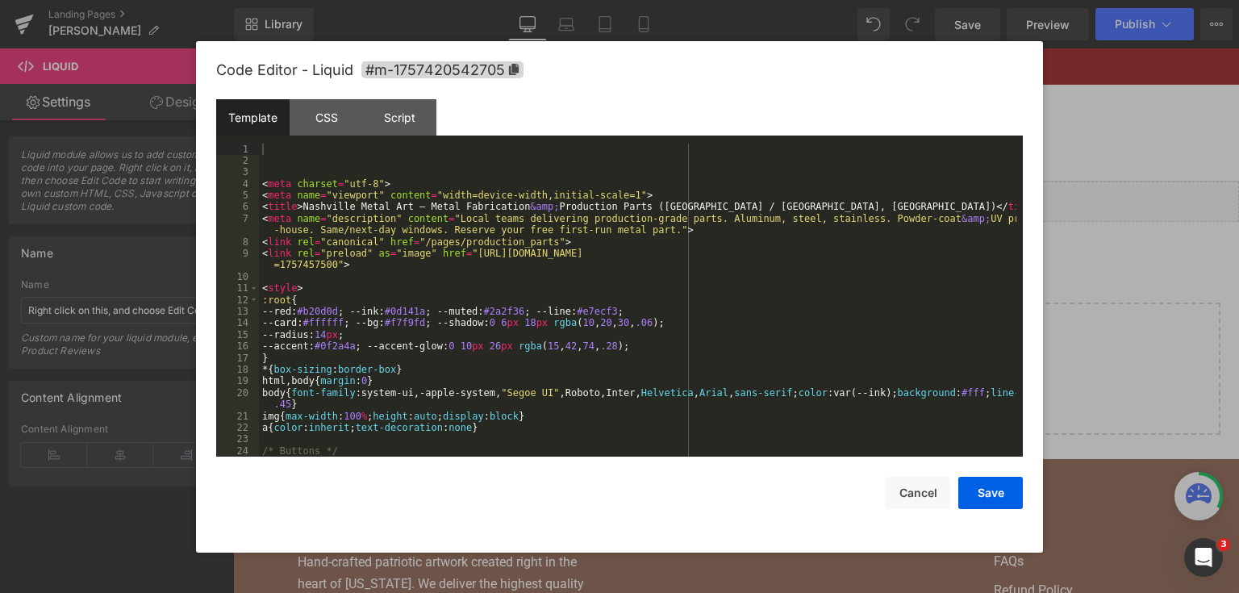
click at [608, 277] on div "< meta charset = "utf-8" > < meta name = "viewport" content = "width=device-wid…" at bounding box center [637, 324] width 757 height 360
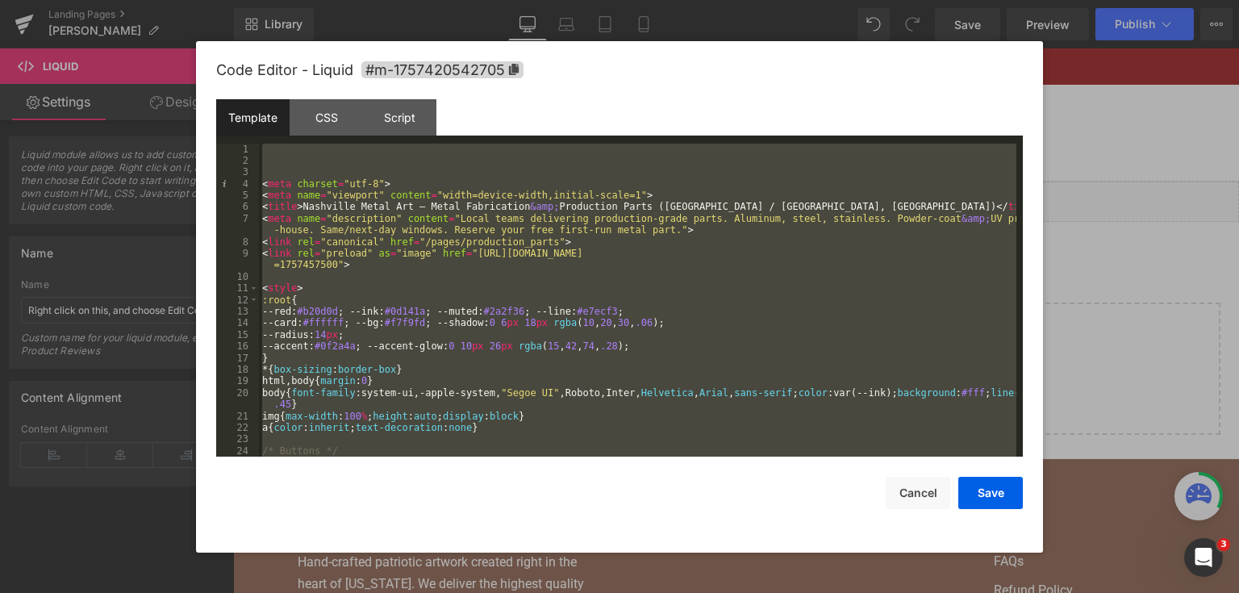
scroll to position [8386, 0]
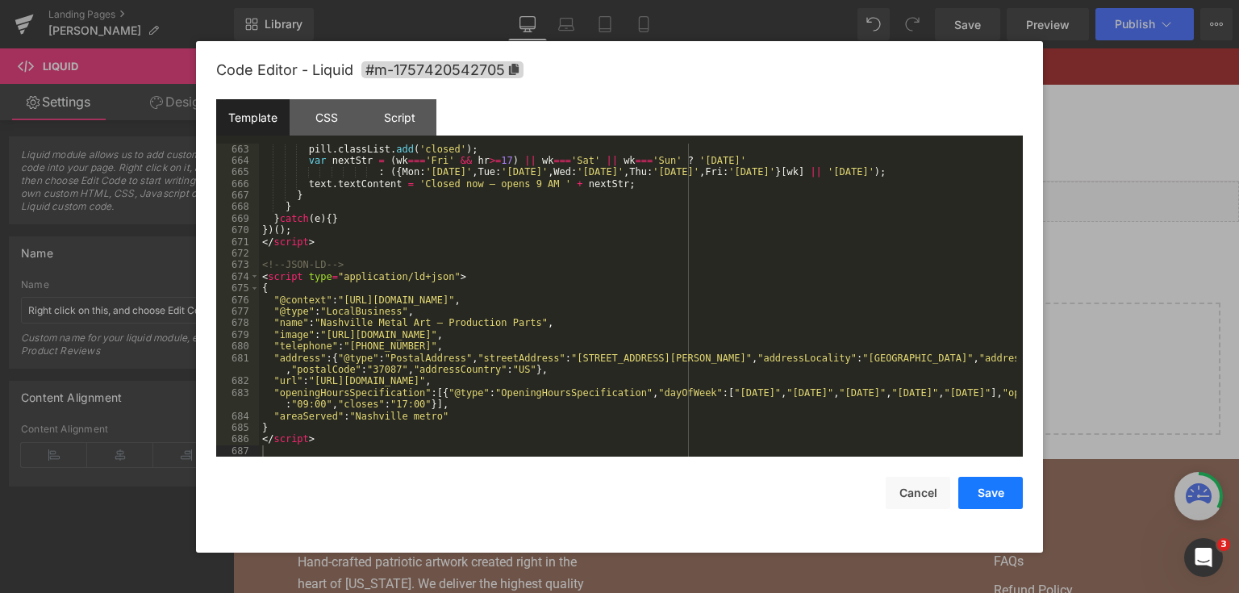
click at [1009, 497] on button "Save" at bounding box center [990, 493] width 65 height 32
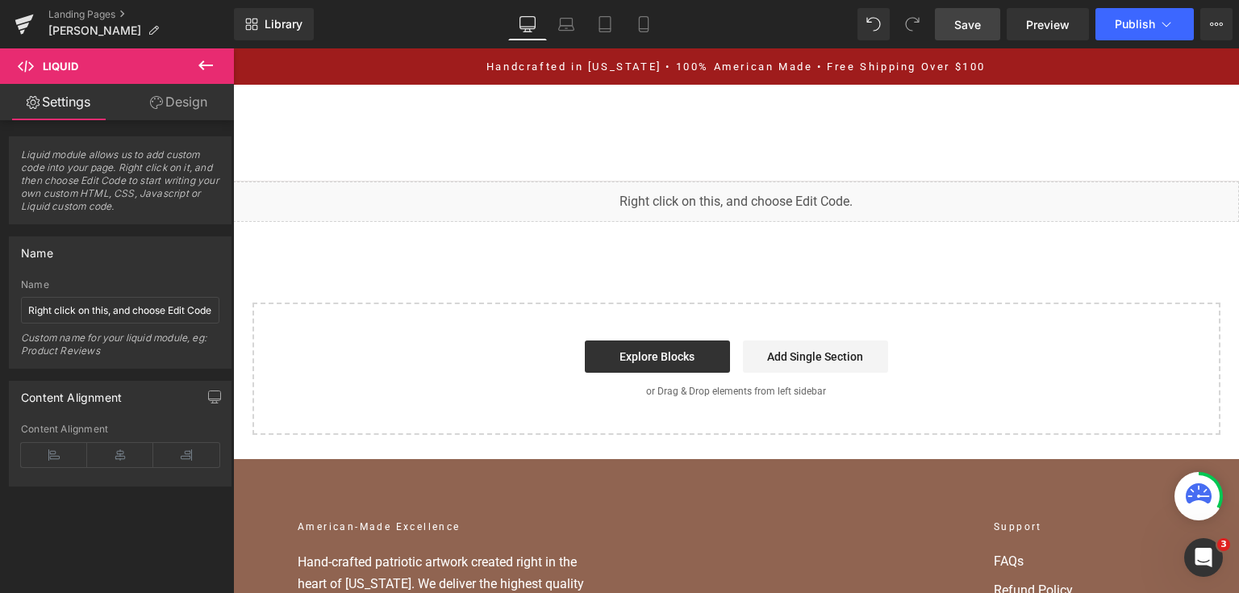
click at [984, 14] on link "Save" at bounding box center [967, 24] width 65 height 32
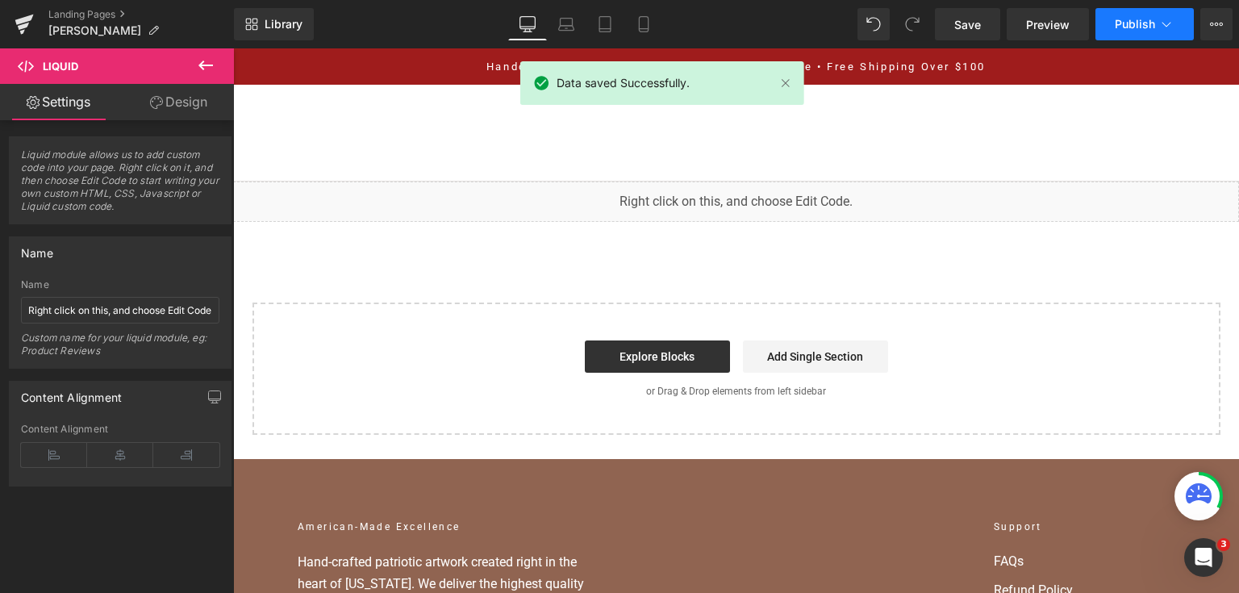
click at [1158, 19] on icon at bounding box center [1166, 24] width 16 height 16
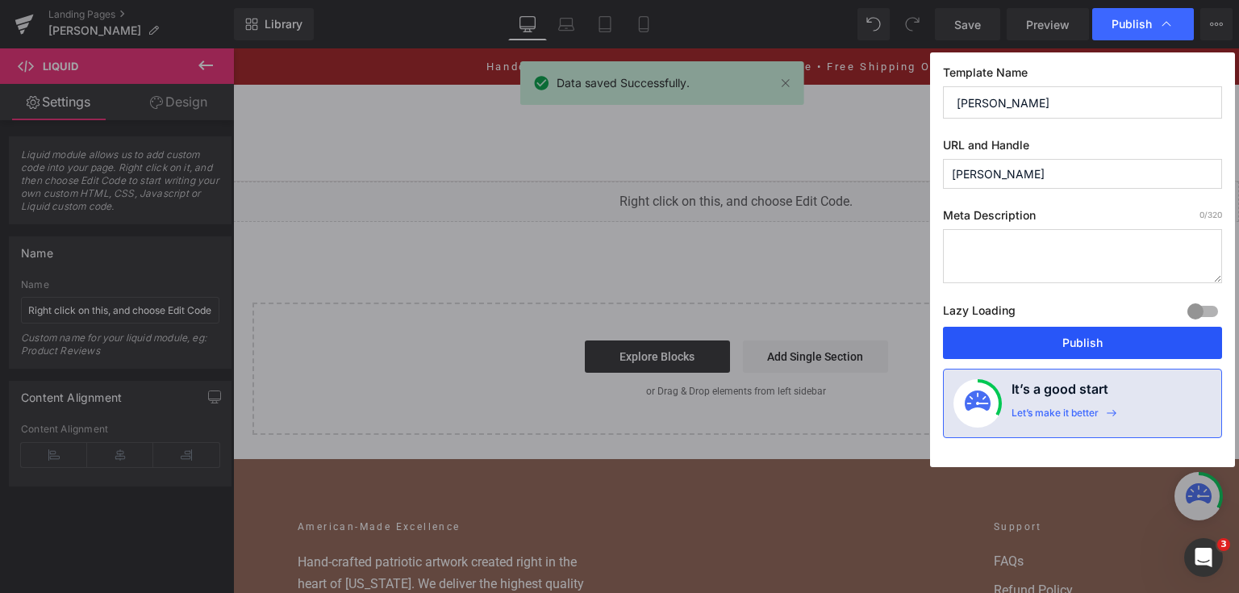
click at [1069, 351] on button "Publish" at bounding box center [1082, 343] width 279 height 32
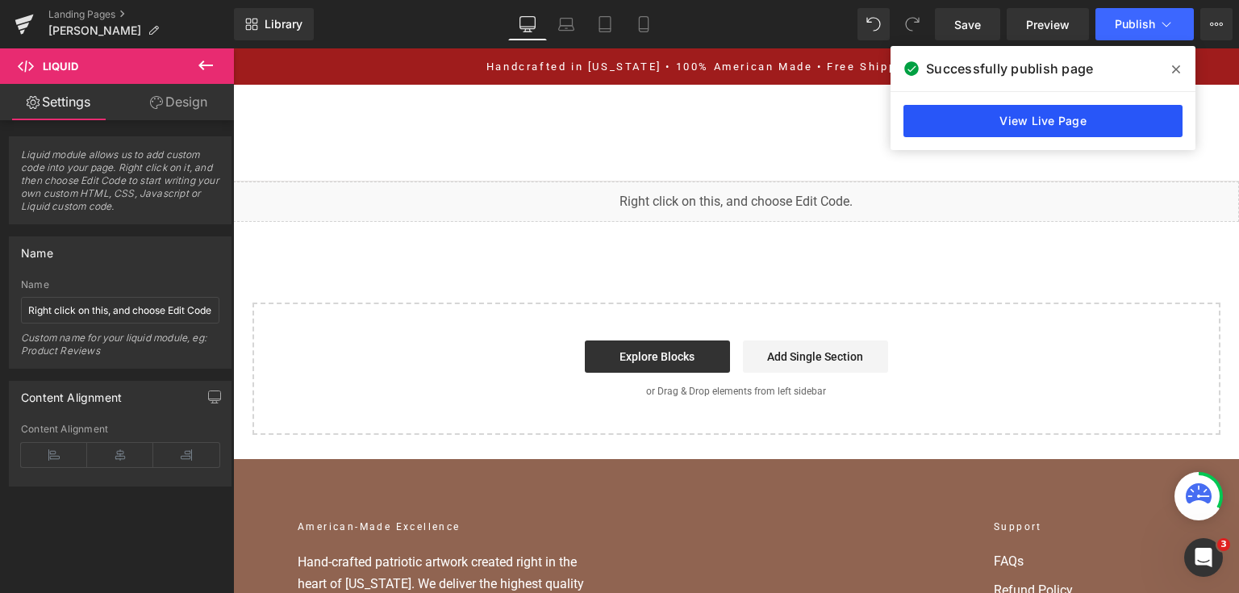
click at [1107, 111] on link "View Live Page" at bounding box center [1043, 121] width 279 height 32
